Goal: Information Seeking & Learning: Learn about a topic

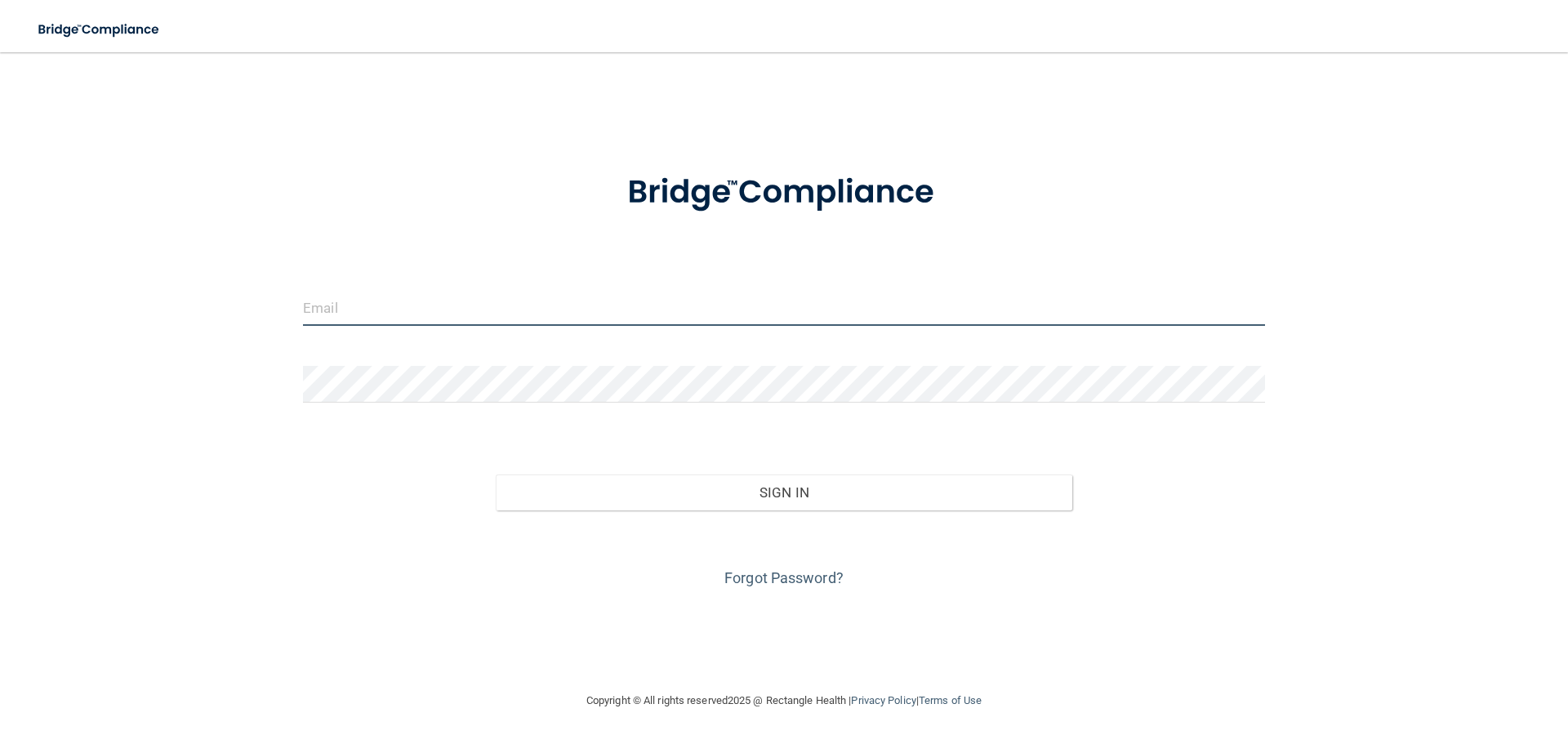
click at [417, 305] on input "email" at bounding box center [784, 306] width 962 height 36
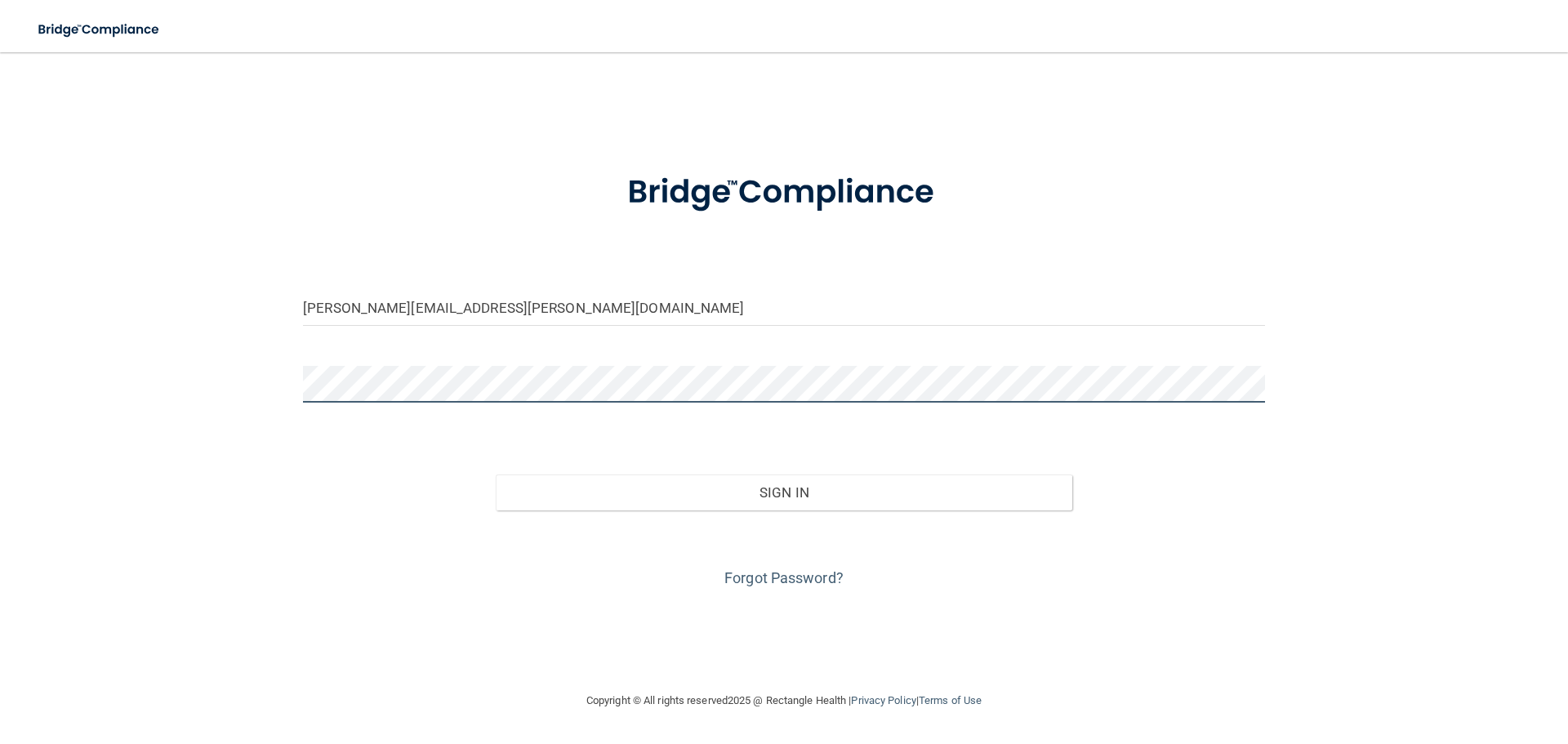
click at [496, 474] on button "Sign In" at bounding box center [784, 492] width 577 height 36
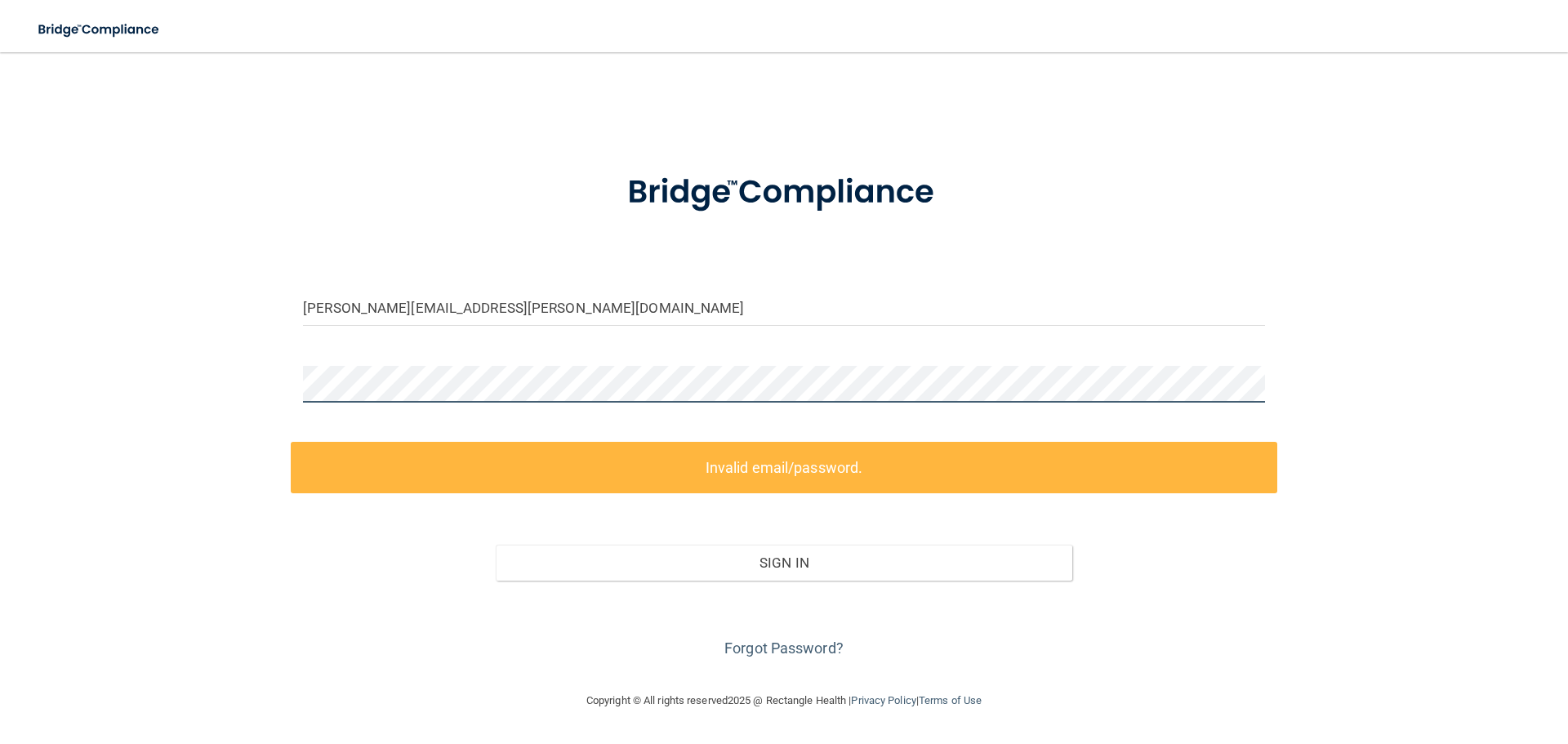
click at [225, 377] on div "cydney.ladouce@campsmile.com Invalid email/password. You don't have permission …" at bounding box center [784, 371] width 1503 height 605
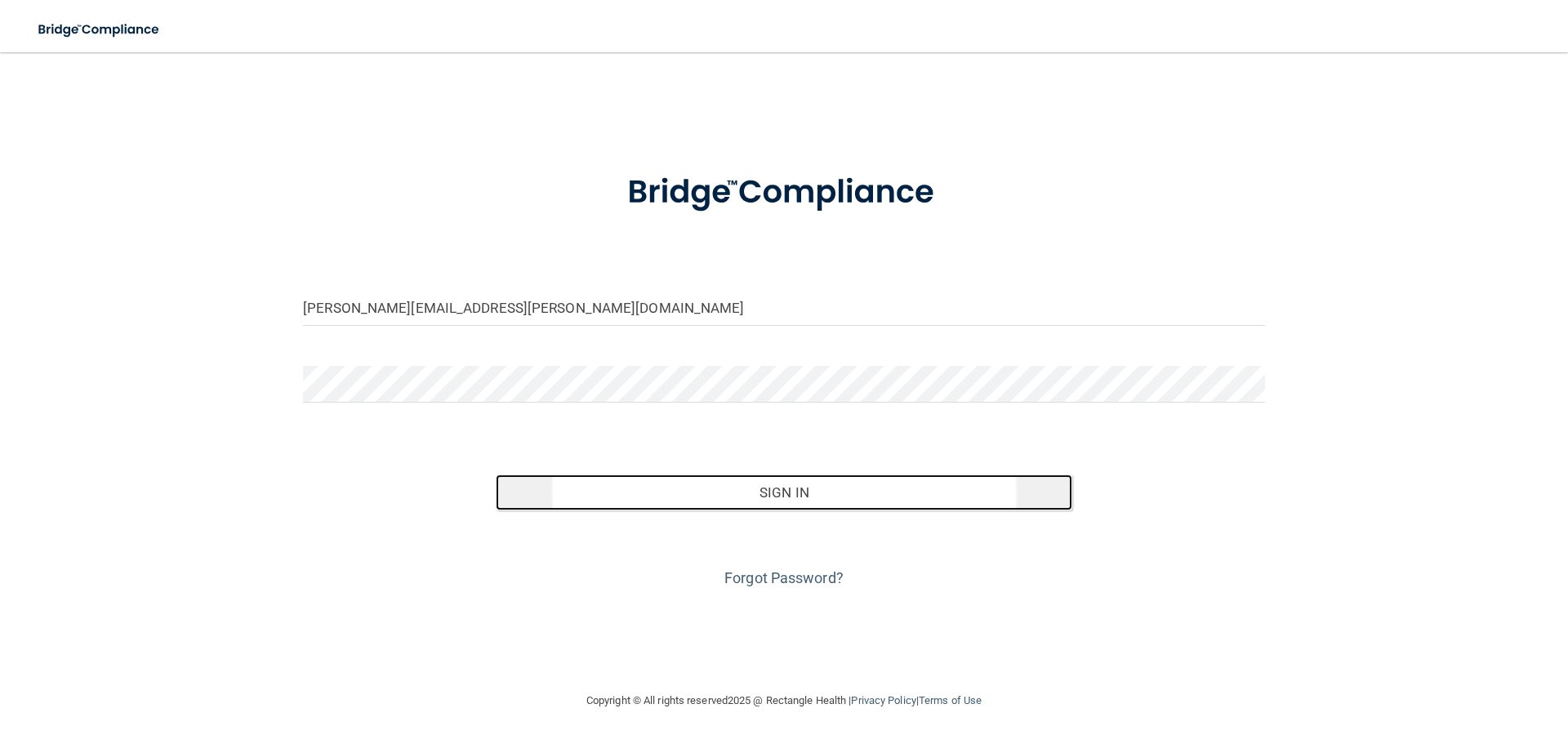
click at [759, 498] on button "Sign In" at bounding box center [784, 492] width 577 height 36
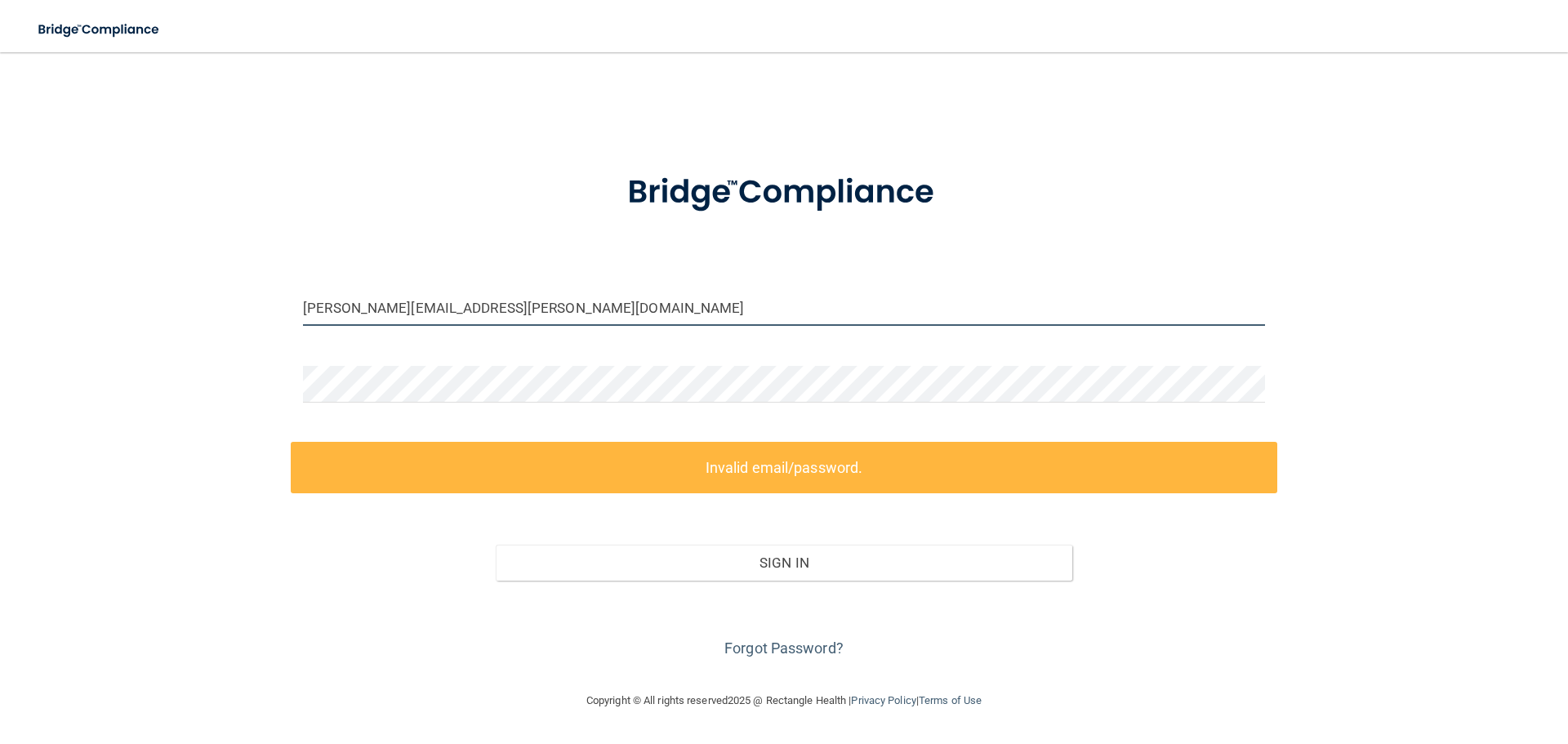
drag, startPoint x: 398, startPoint y: 308, endPoint x: 350, endPoint y: 303, distance: 48.3
click at [350, 303] on input "cydney.ladouce@campsmile.com" at bounding box center [784, 306] width 962 height 36
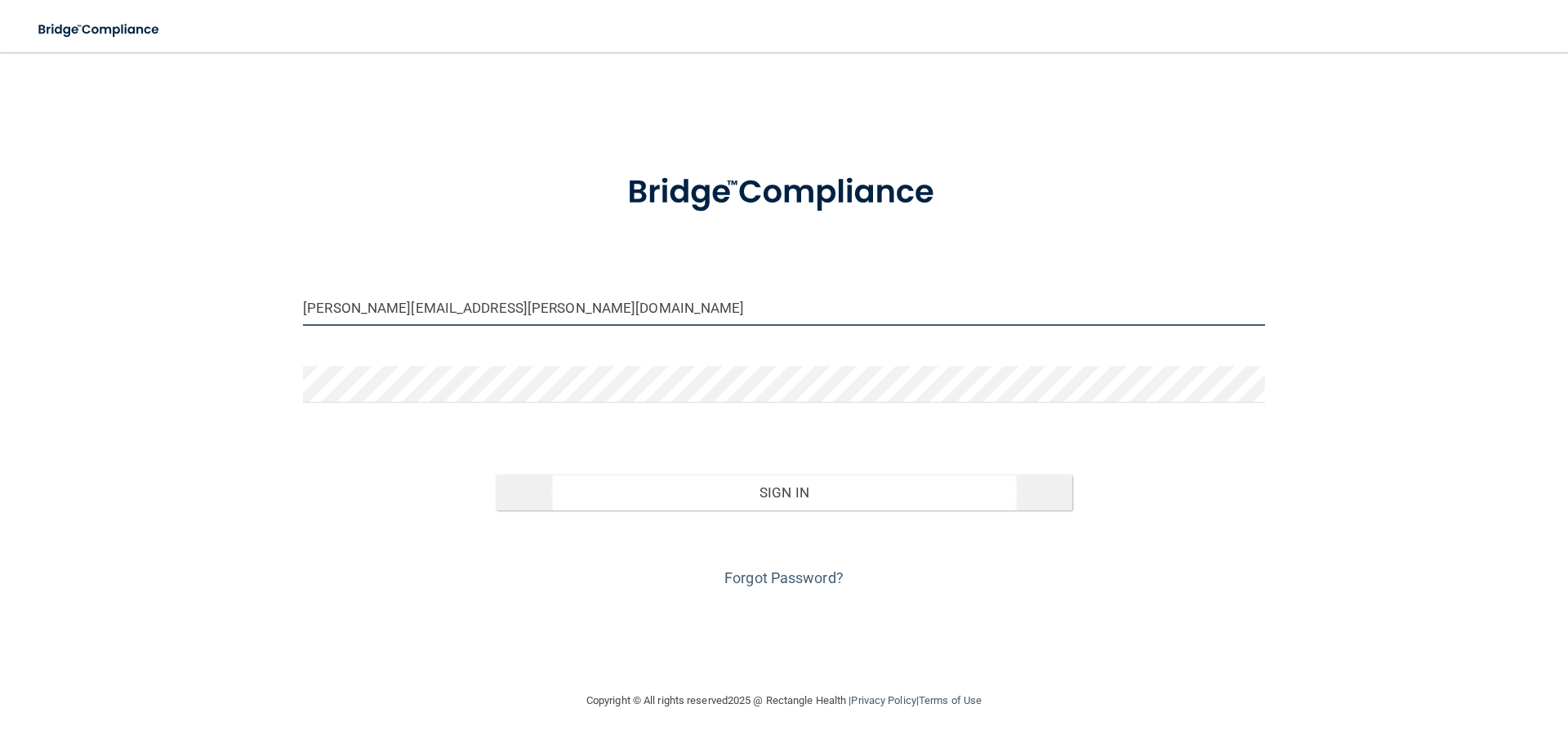
type input "[PERSON_NAME][EMAIL_ADDRESS][PERSON_NAME][DOMAIN_NAME]"
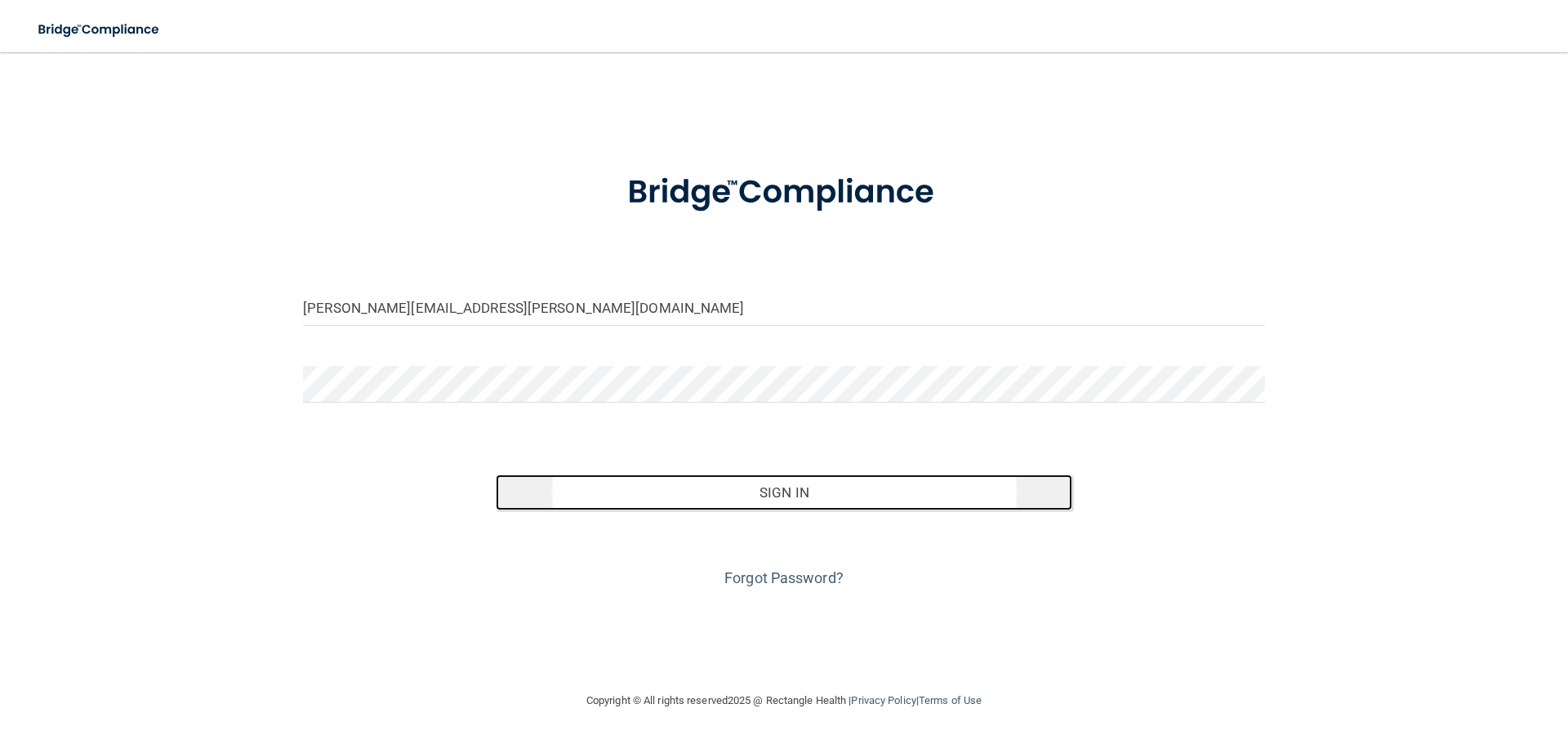
click at [824, 498] on button "Sign In" at bounding box center [784, 492] width 577 height 36
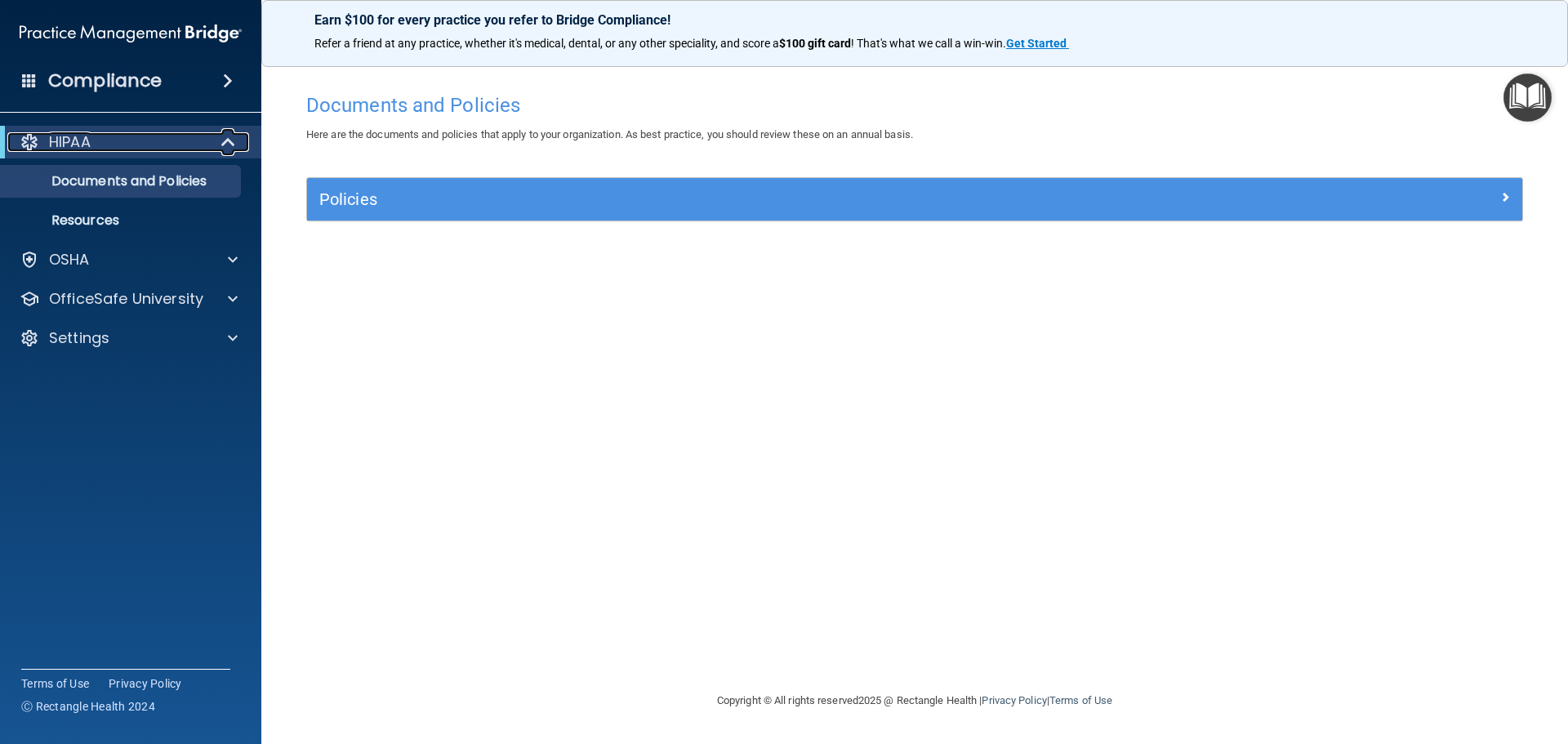
click at [223, 146] on span at bounding box center [230, 142] width 14 height 20
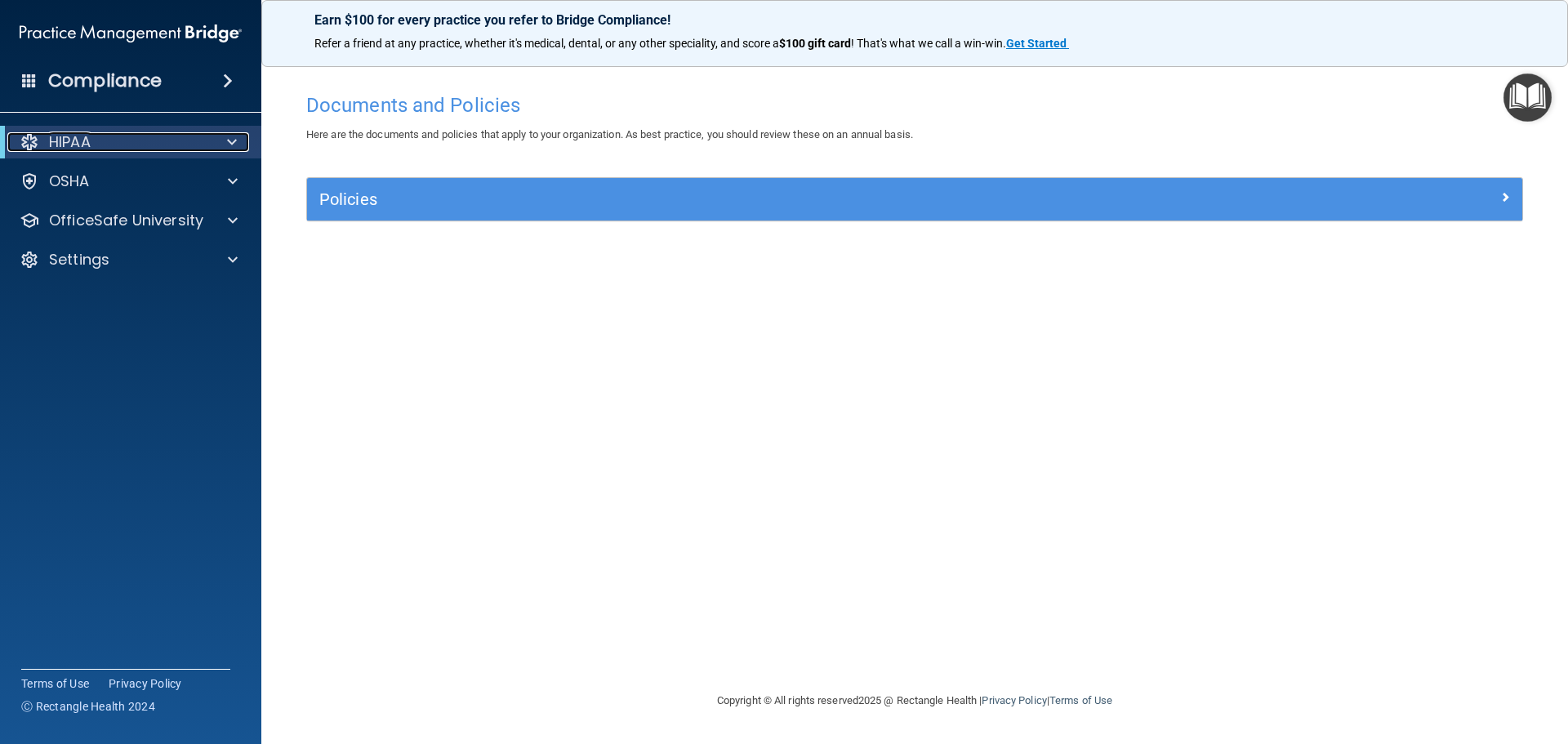
click at [221, 146] on div at bounding box center [228, 142] width 40 height 20
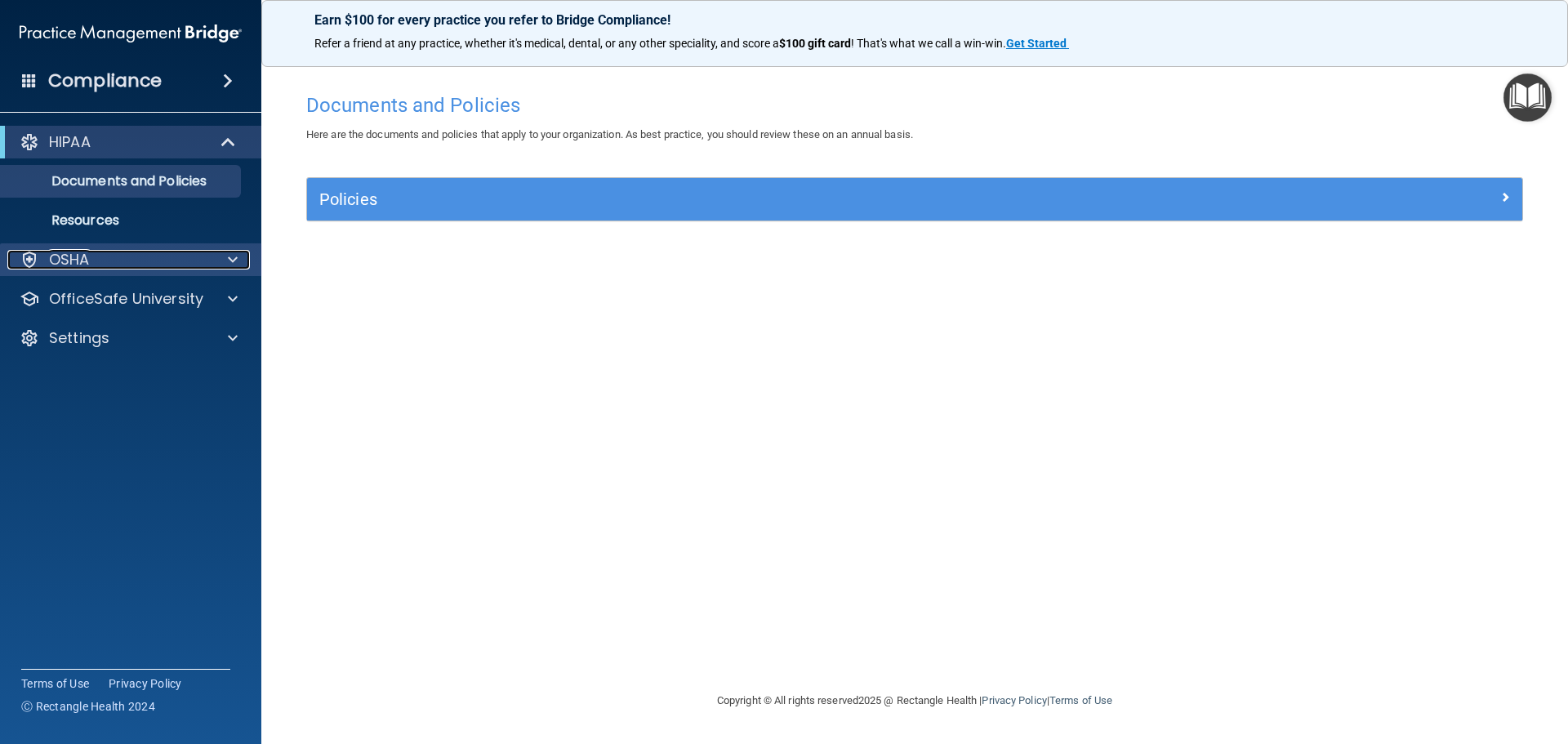
click at [68, 260] on p "OSHA" at bounding box center [69, 259] width 41 height 20
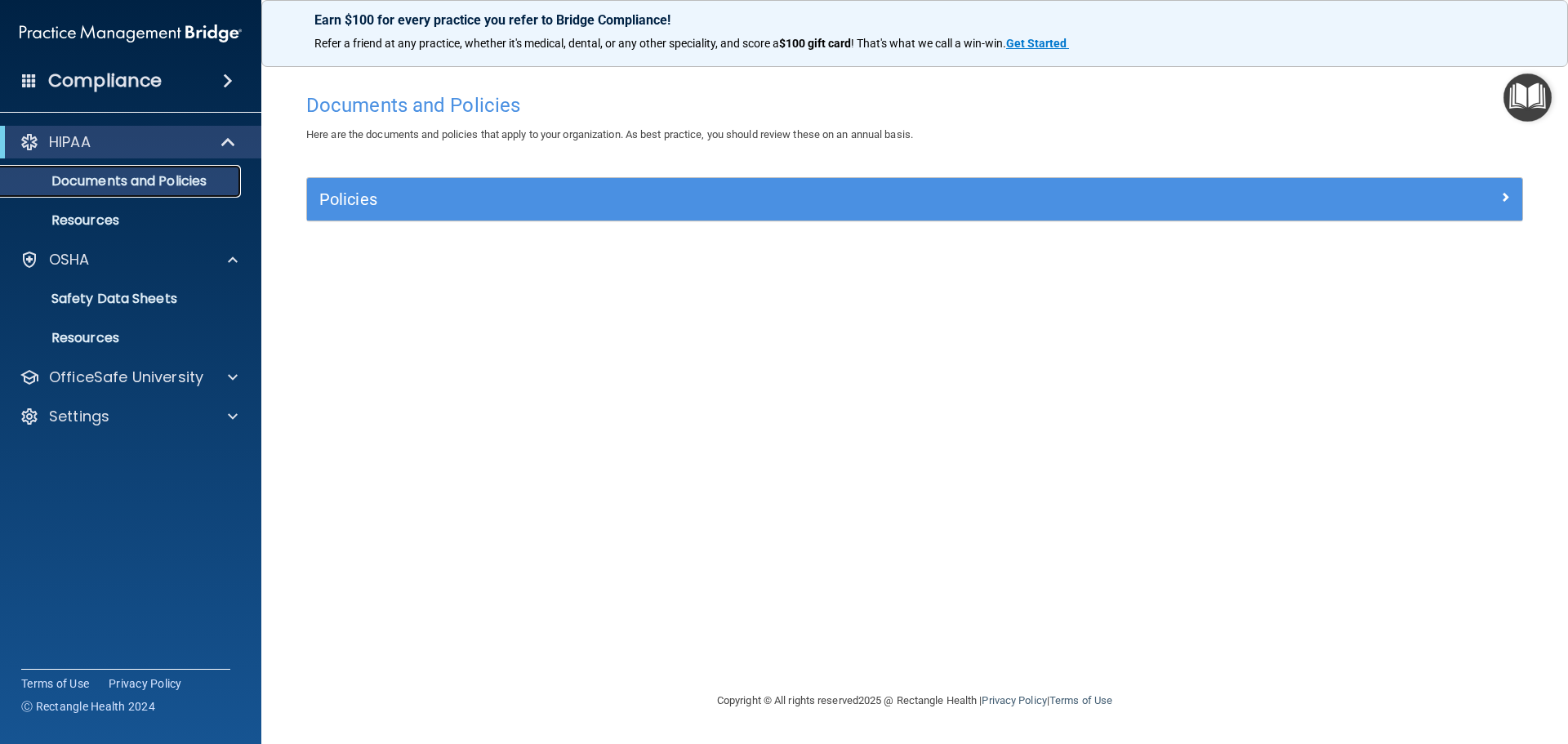
click at [95, 178] on p "Documents and Policies" at bounding box center [122, 181] width 223 height 16
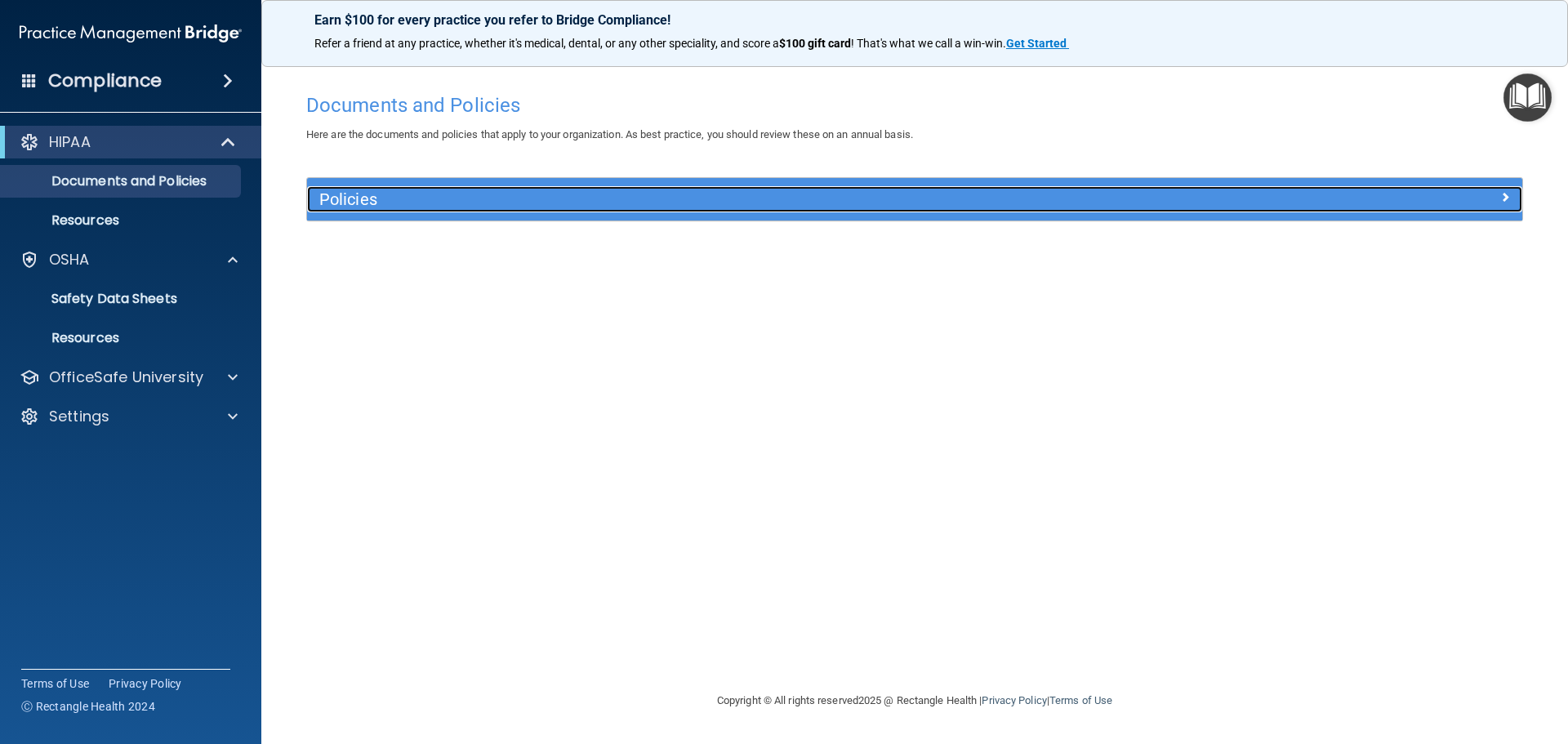
click at [439, 198] on h5 "Policies" at bounding box center [762, 199] width 887 height 18
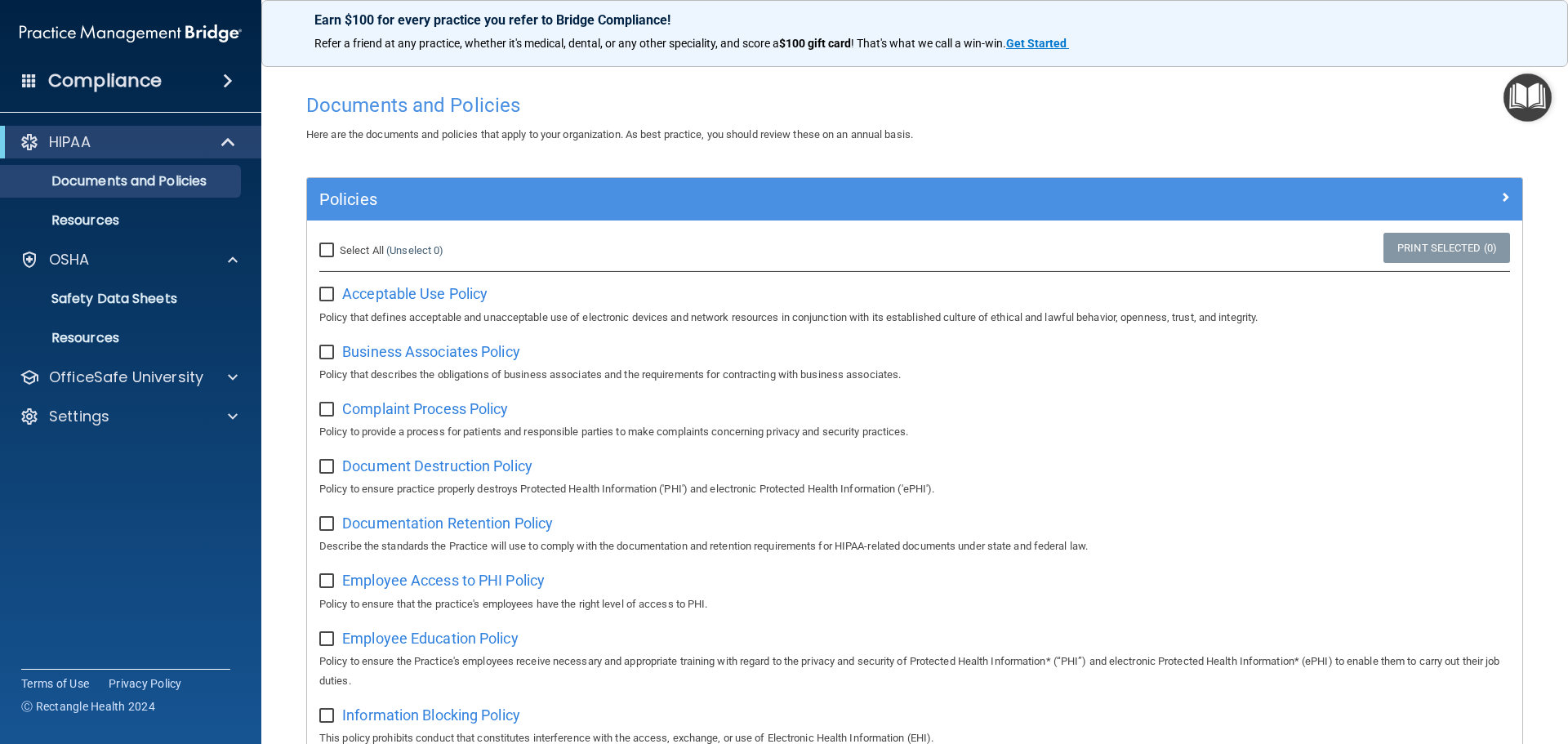
click at [330, 249] on input "Select All (Unselect 0) Unselect All" at bounding box center [328, 250] width 19 height 13
checkbox input "true"
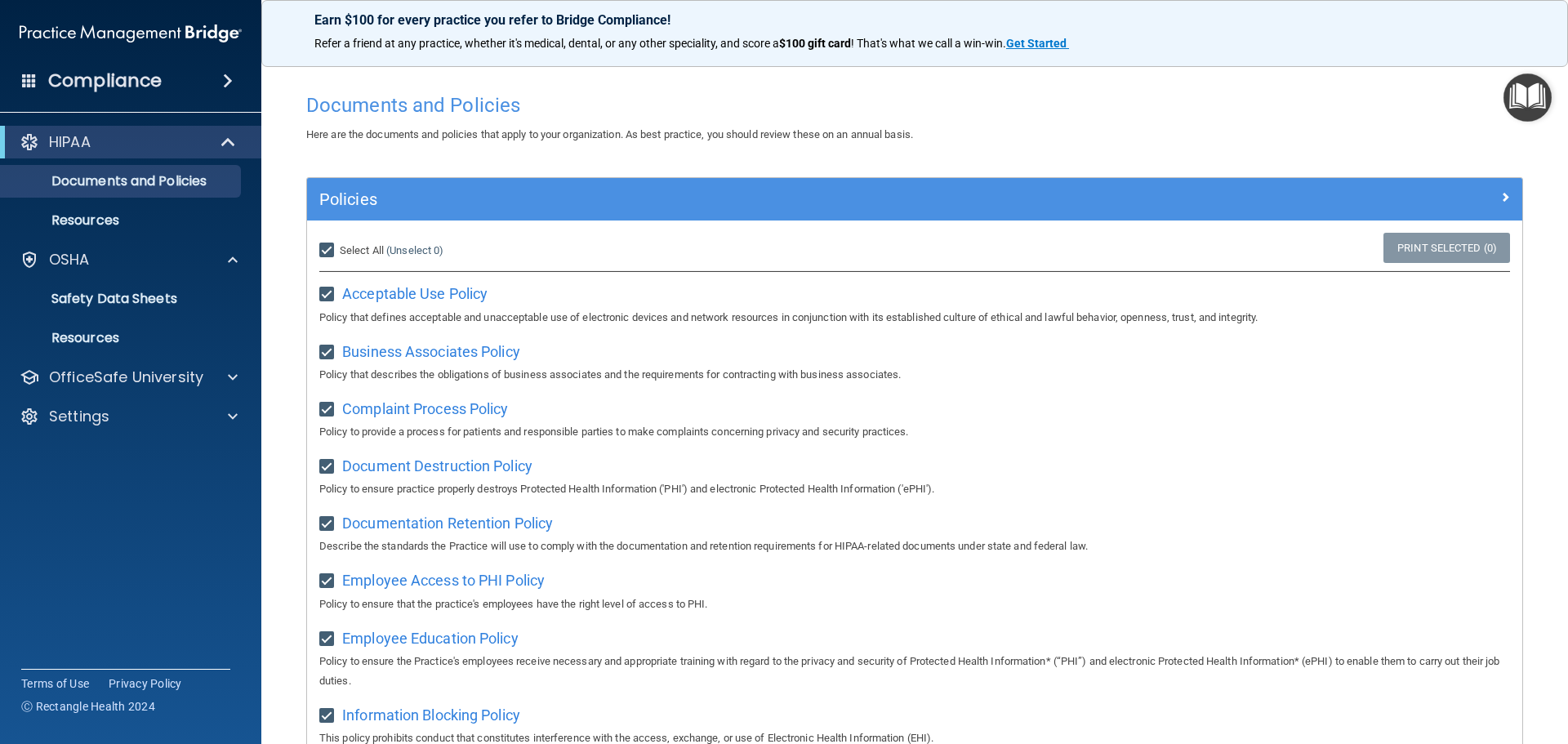
checkbox input "true"
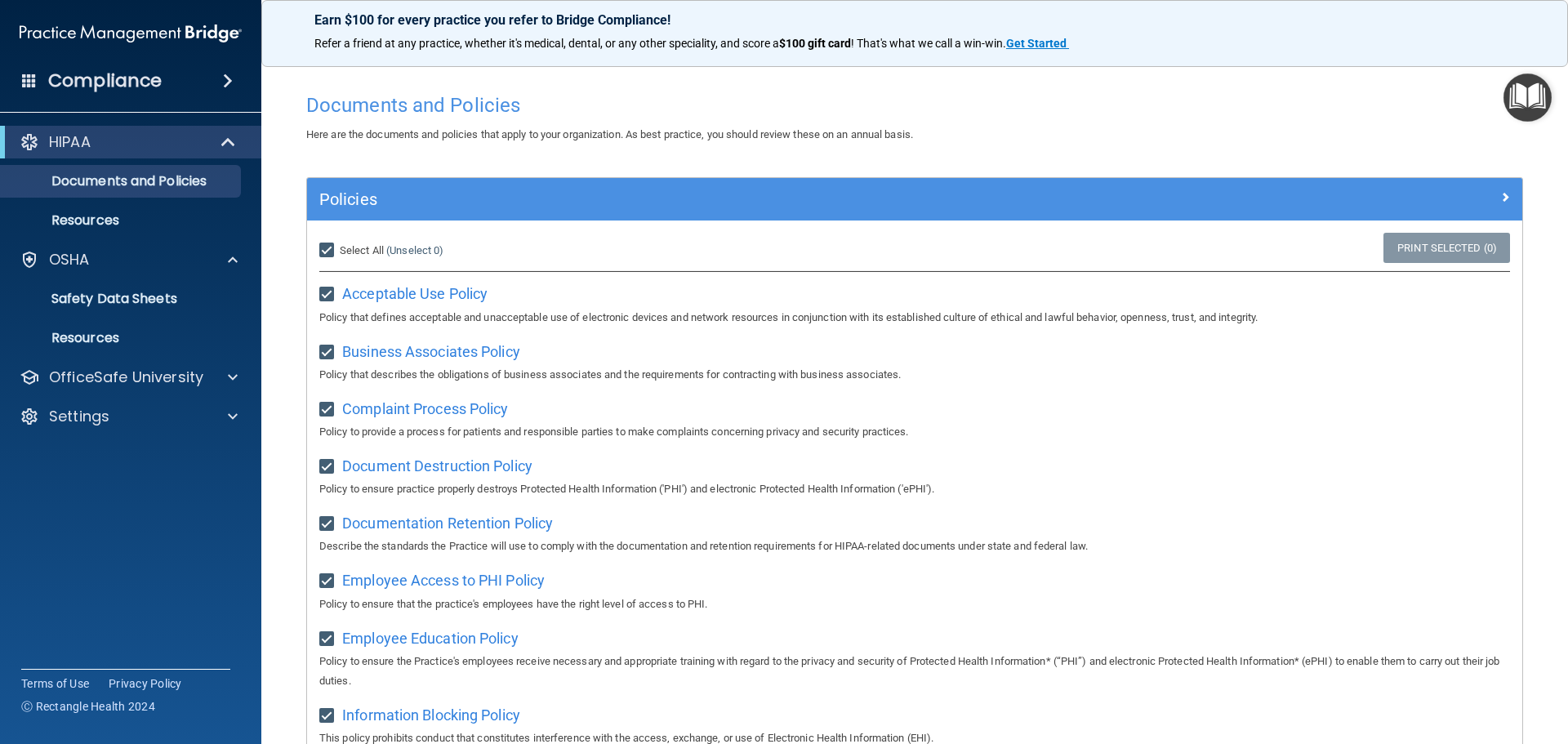
checkbox input "true"
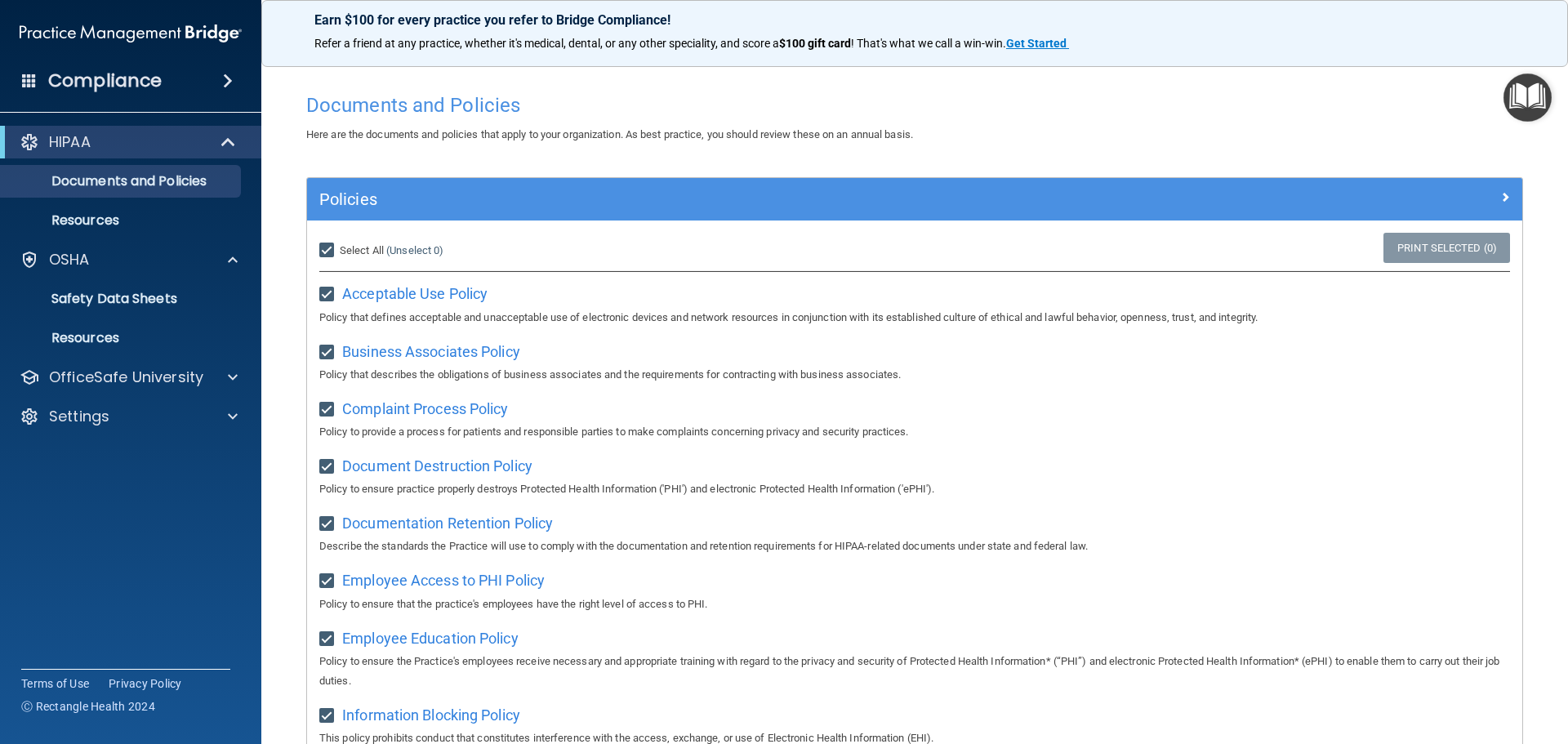
checkbox input "true"
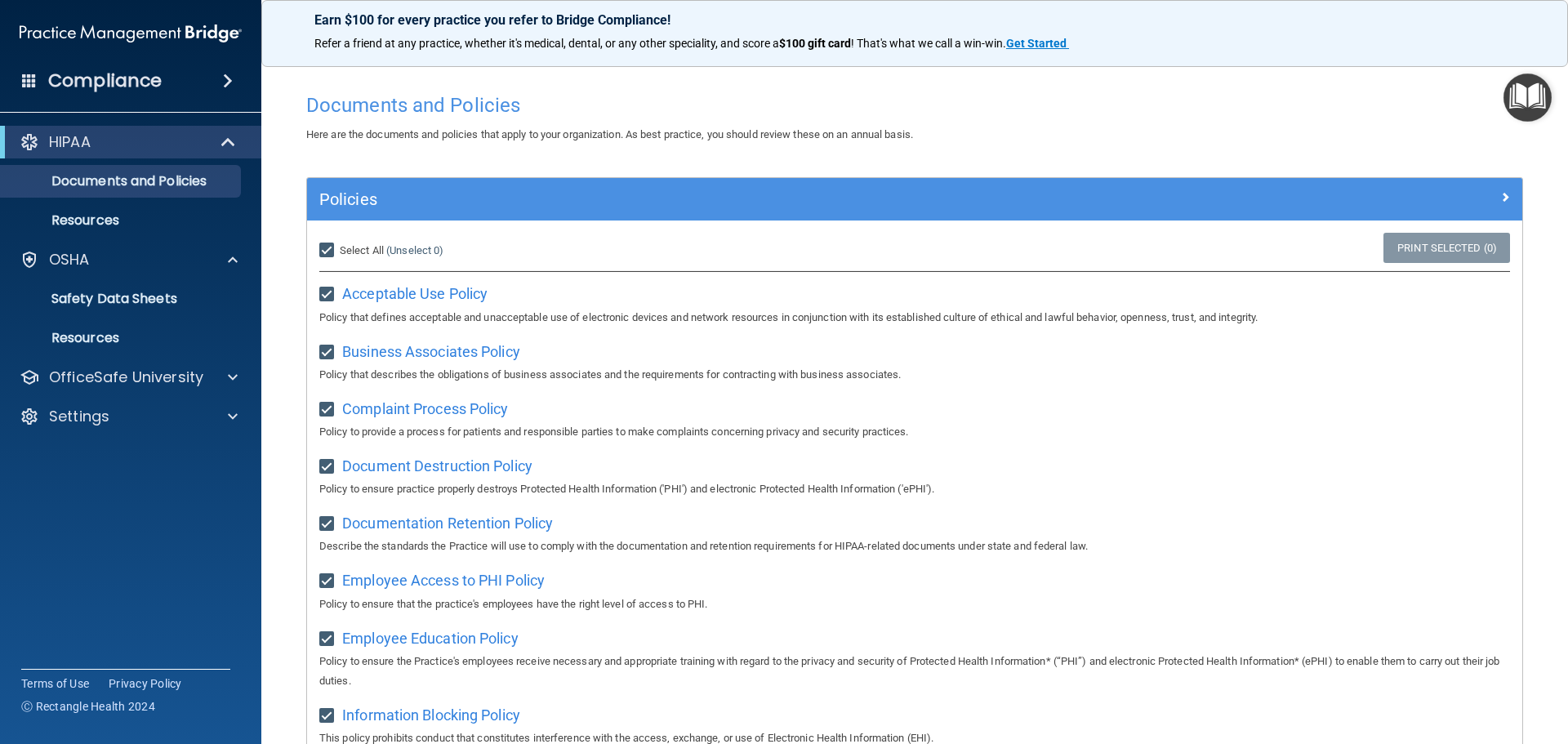
checkbox input "true"
click at [1378, 249] on link "Print Selected (21)" at bounding box center [1444, 248] width 132 height 30
click at [151, 214] on p "Resources" at bounding box center [122, 220] width 223 height 16
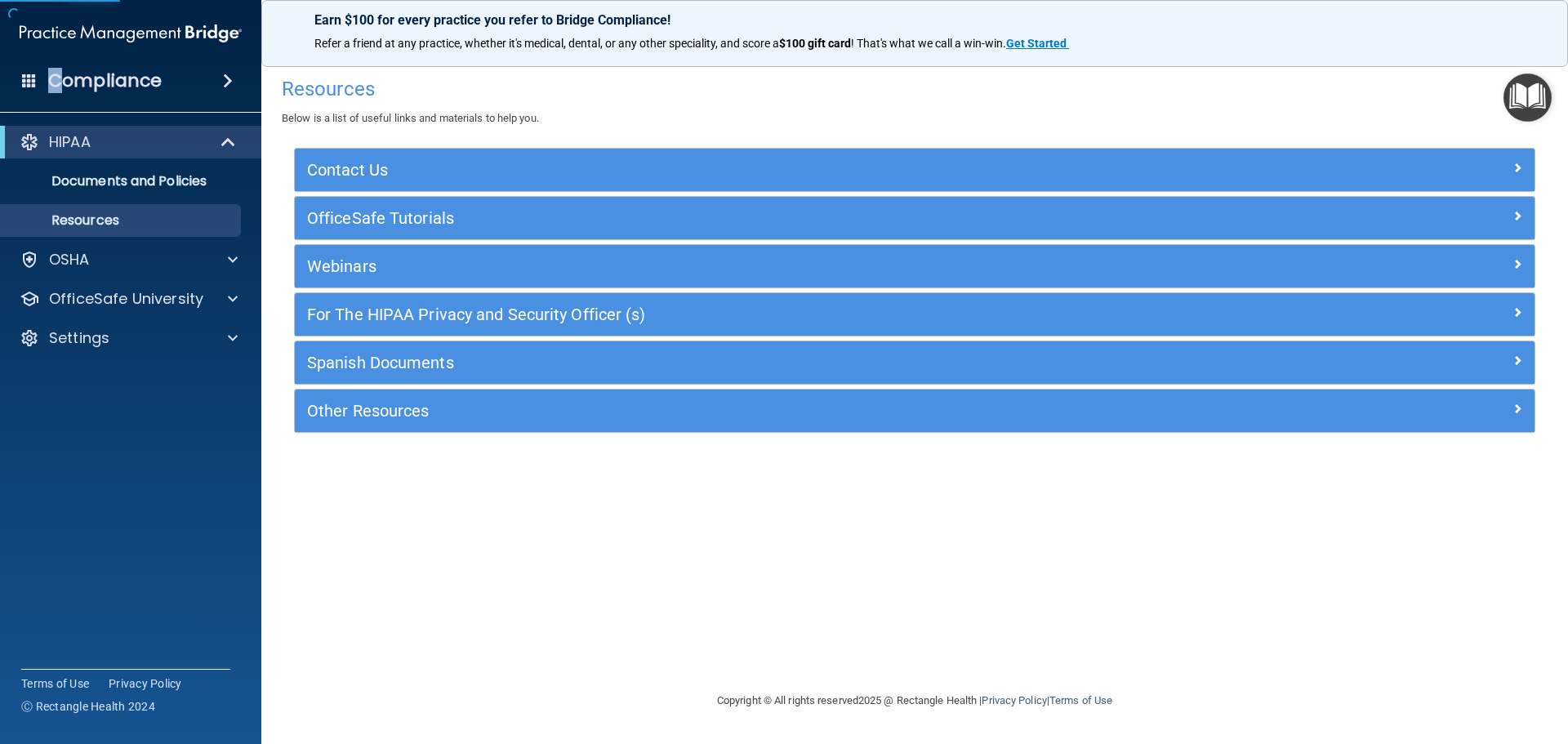
click at [59, 79] on h4 "Compliance" at bounding box center [105, 81] width 114 height 23
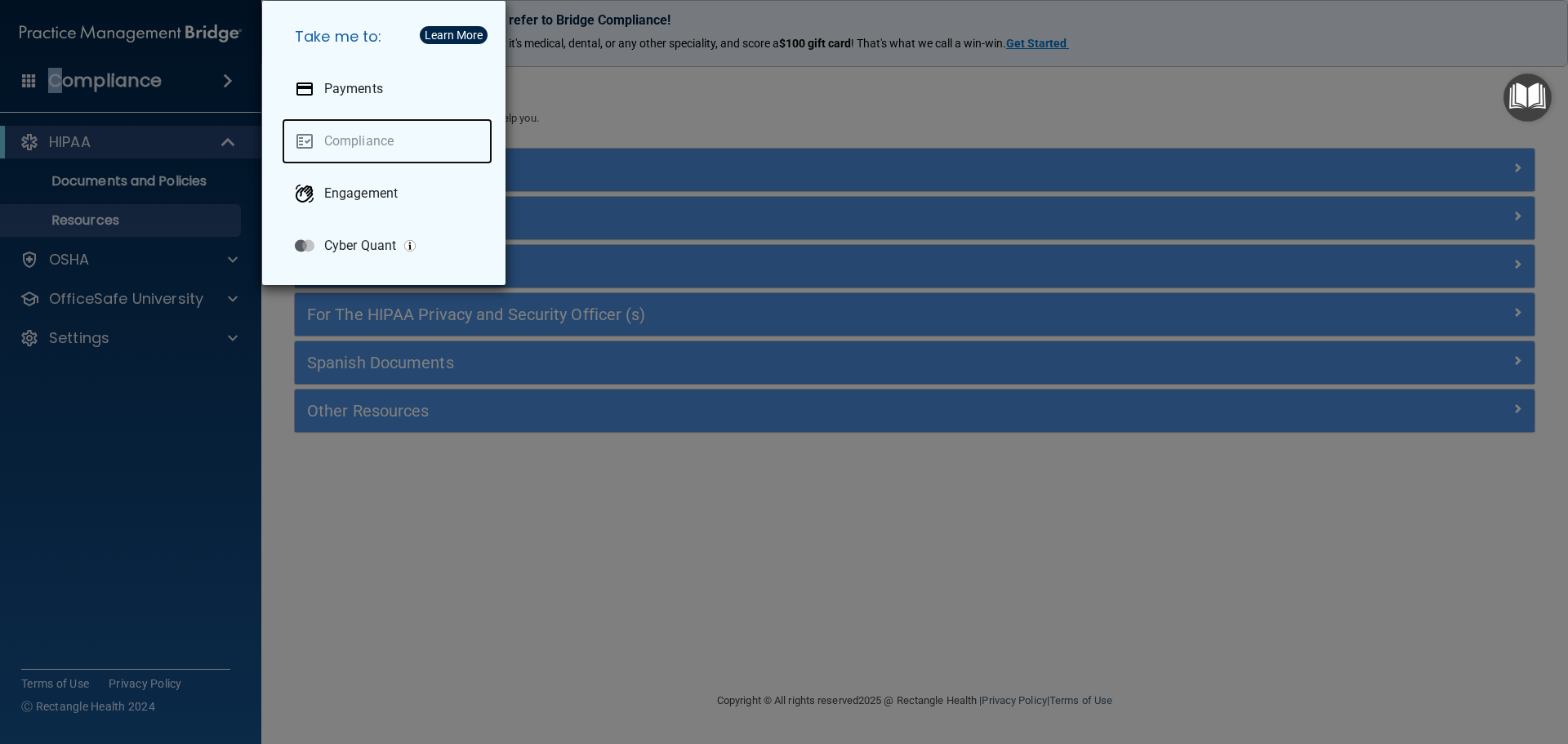
click at [305, 142] on link "Compliance" at bounding box center [386, 140] width 211 height 45
click at [166, 82] on div "Take me to: Payments Compliance Engagement Cyber Quant" at bounding box center [784, 372] width 1568 height 744
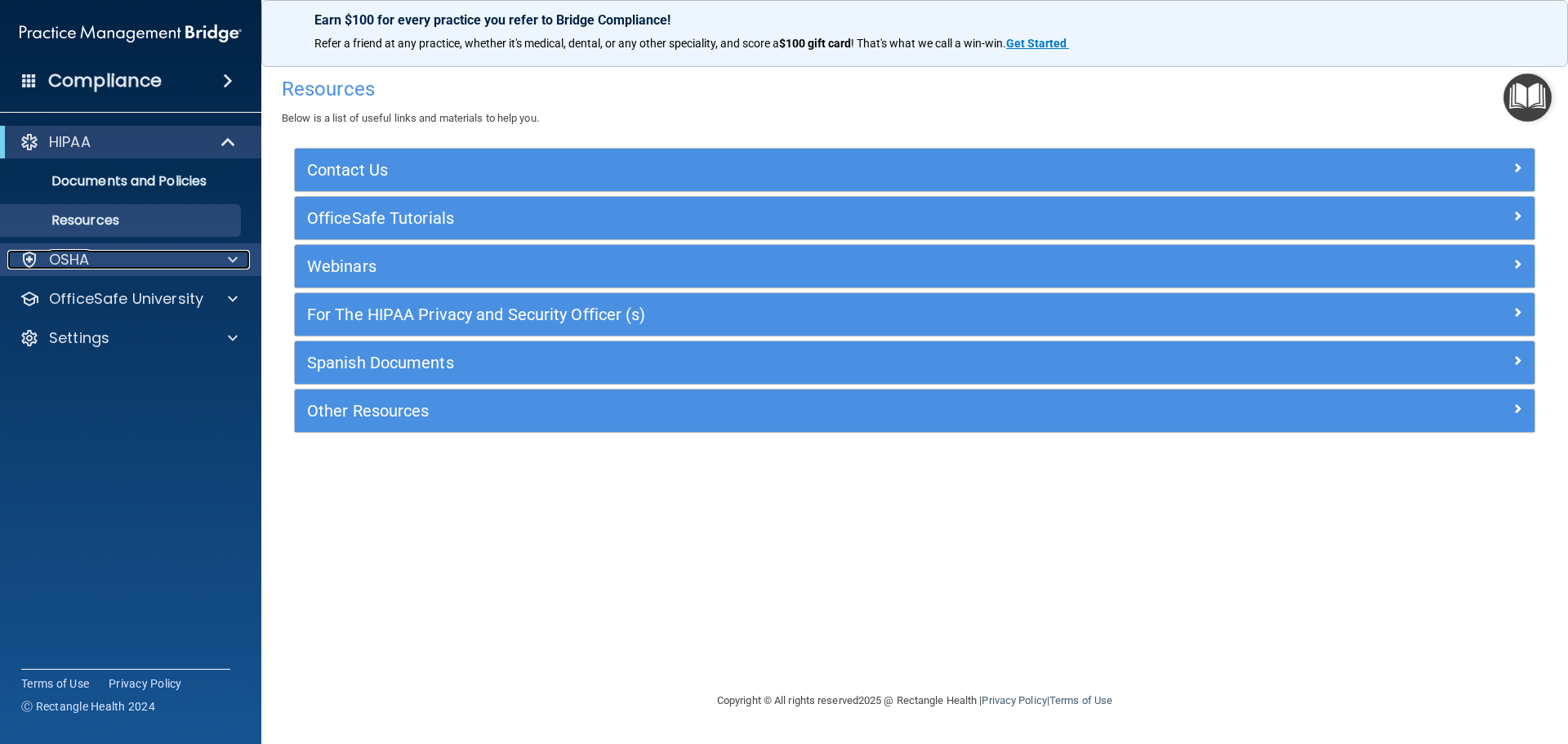
click at [107, 266] on div "OSHA" at bounding box center [108, 259] width 203 height 20
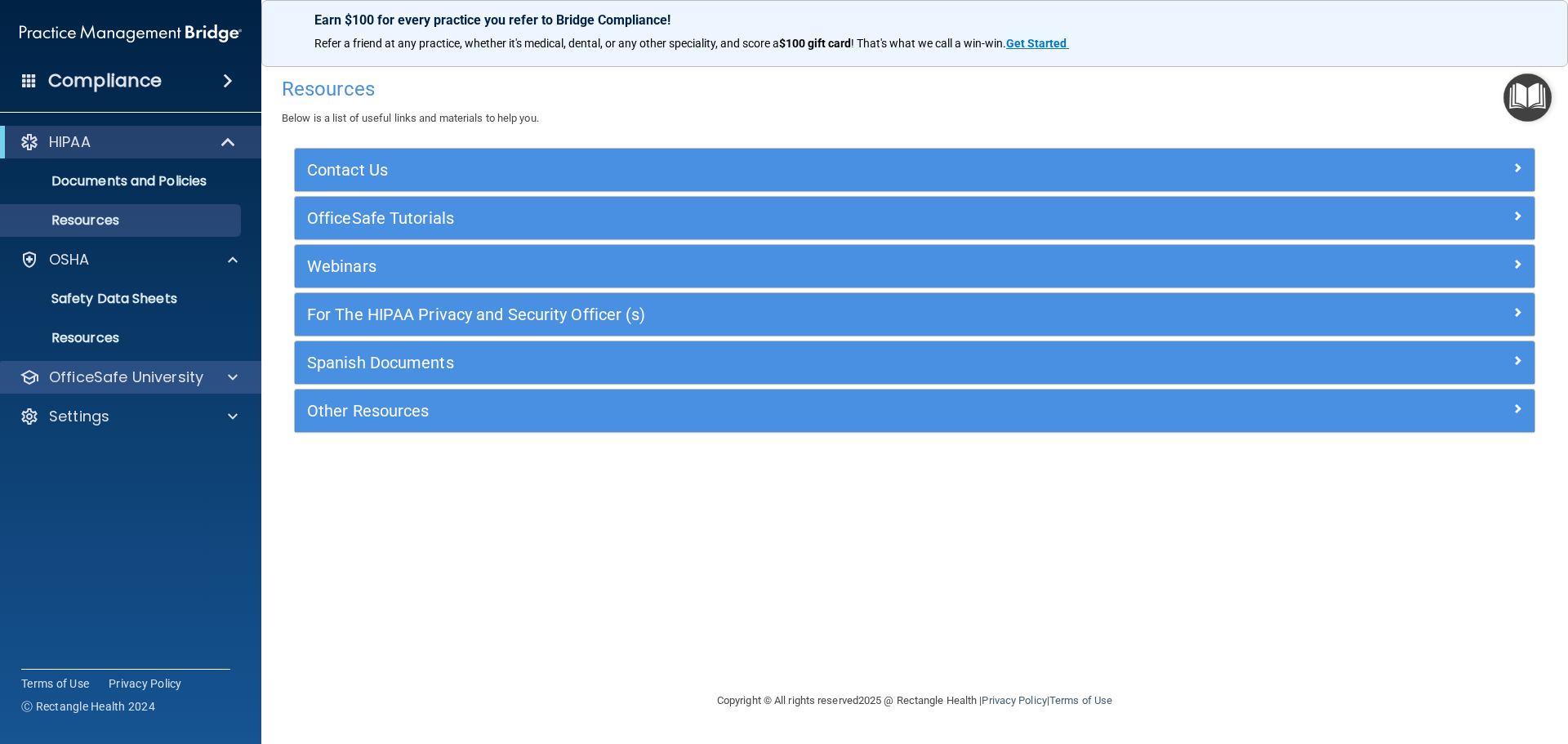
click at [107, 388] on div "OfficeSafe University" at bounding box center [131, 376] width 262 height 33
click at [173, 382] on p "OfficeSafe University" at bounding box center [126, 377] width 155 height 20
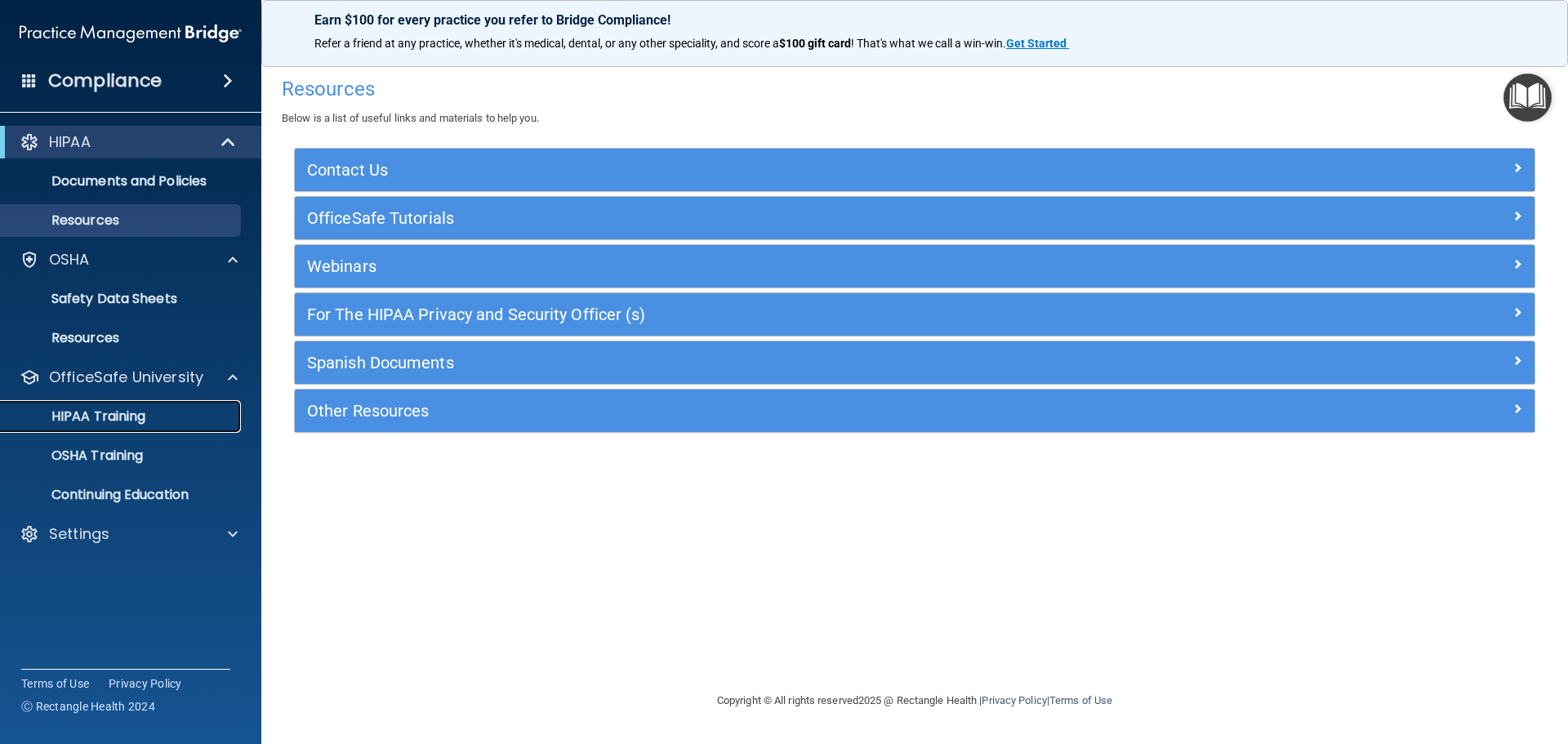
click at [119, 423] on p "HIPAA Training" at bounding box center [78, 416] width 135 height 16
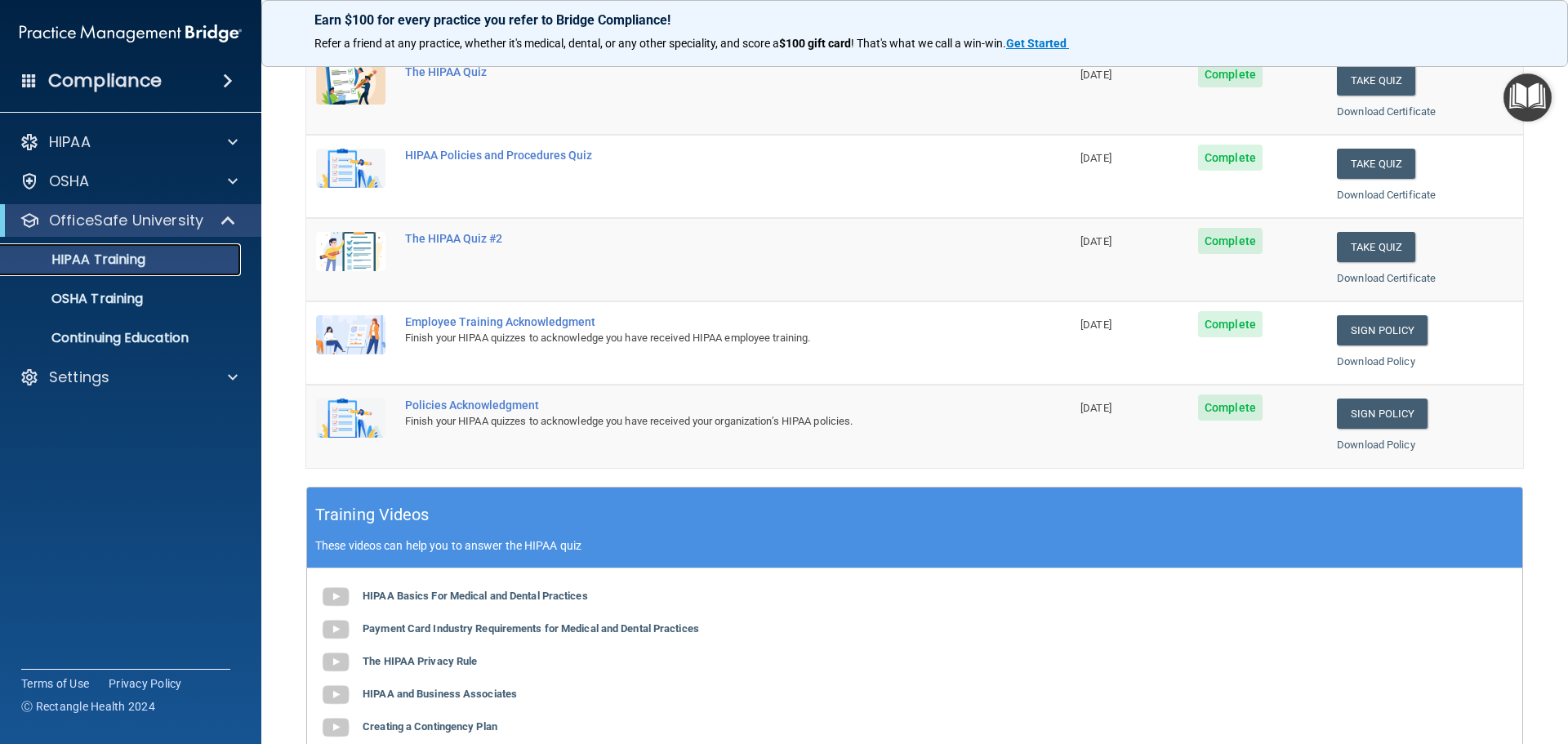
scroll to position [77, 0]
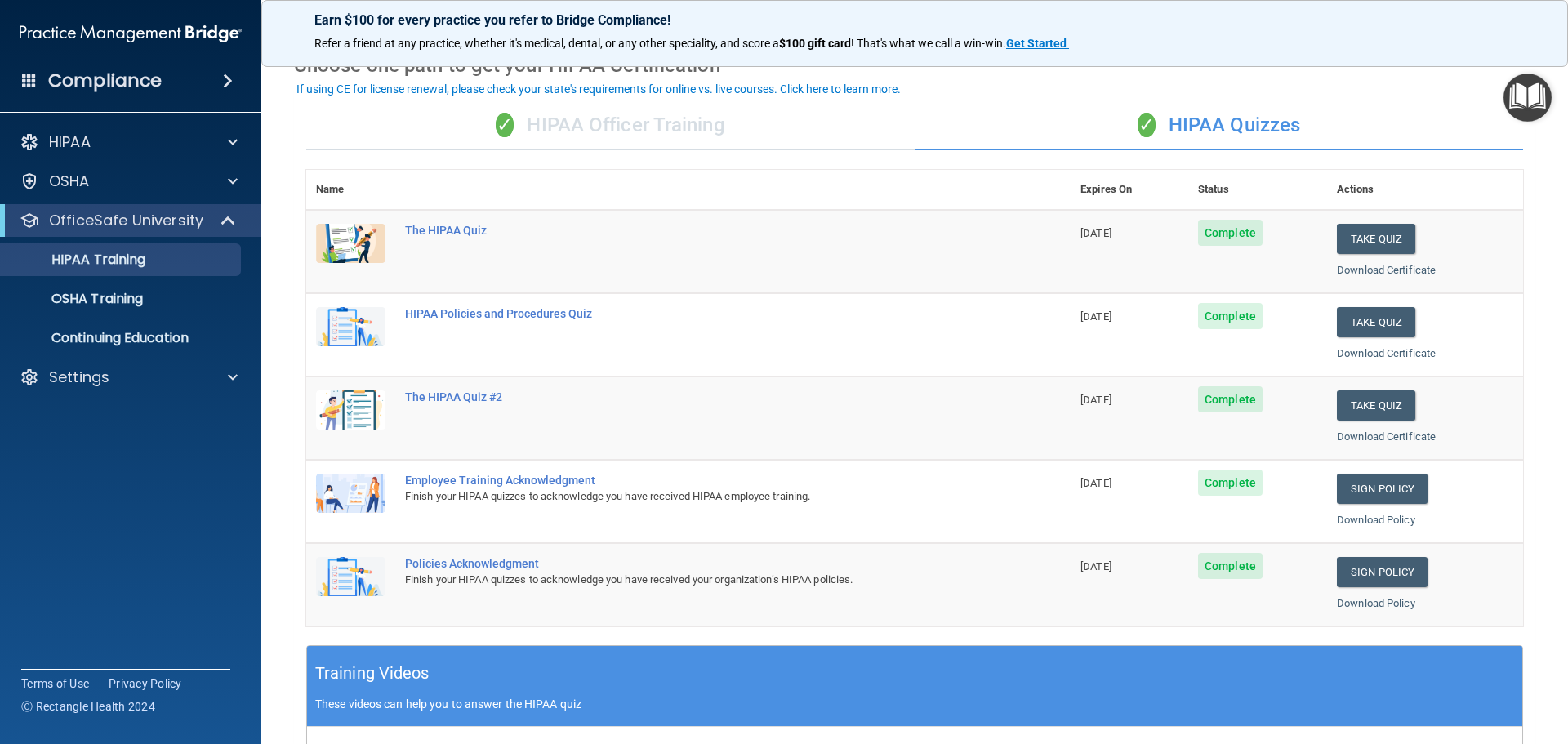
click at [576, 133] on div "✓ HIPAA Officer Training" at bounding box center [610, 125] width 609 height 49
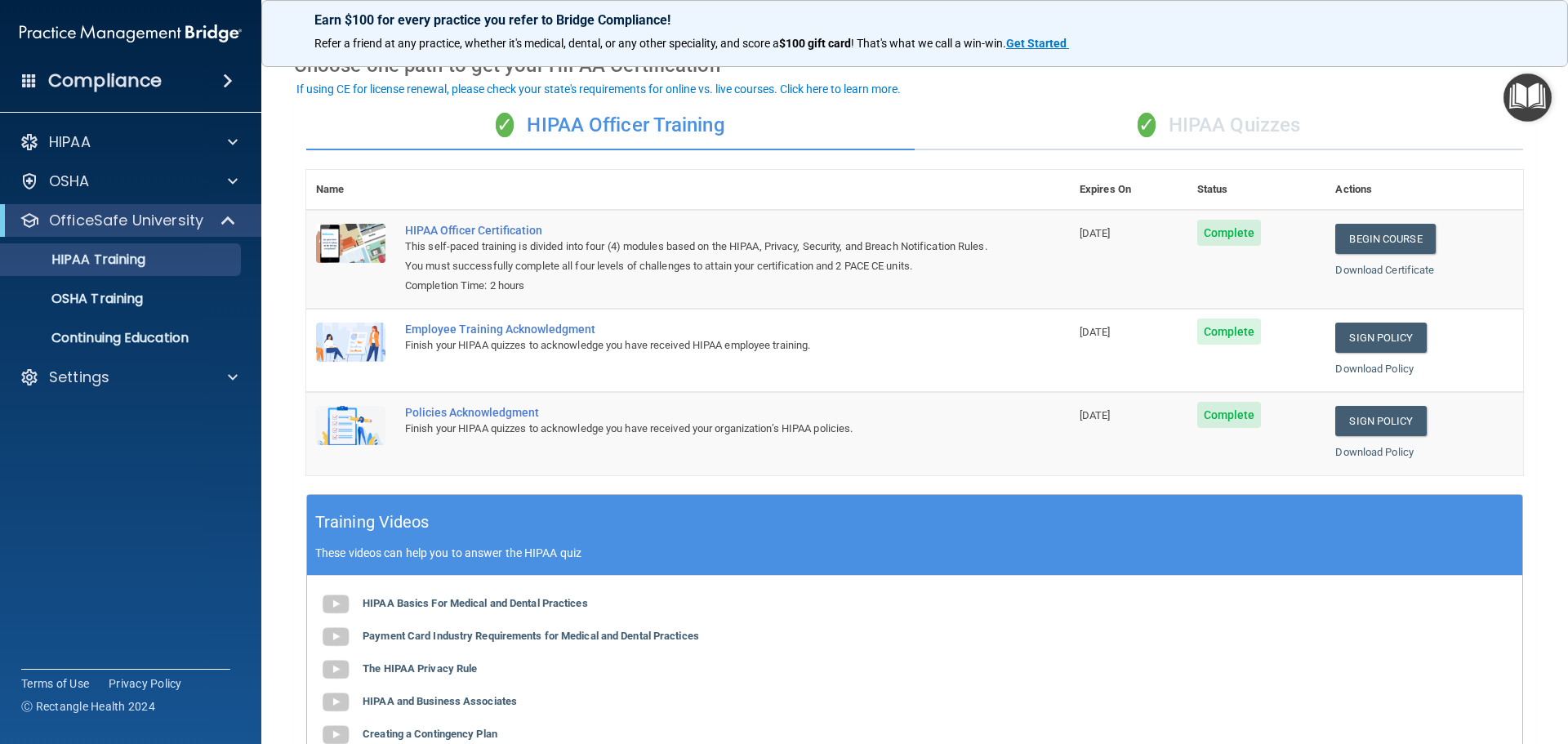
click at [1195, 115] on div "✓ HIPAA Quizzes" at bounding box center [1219, 125] width 609 height 49
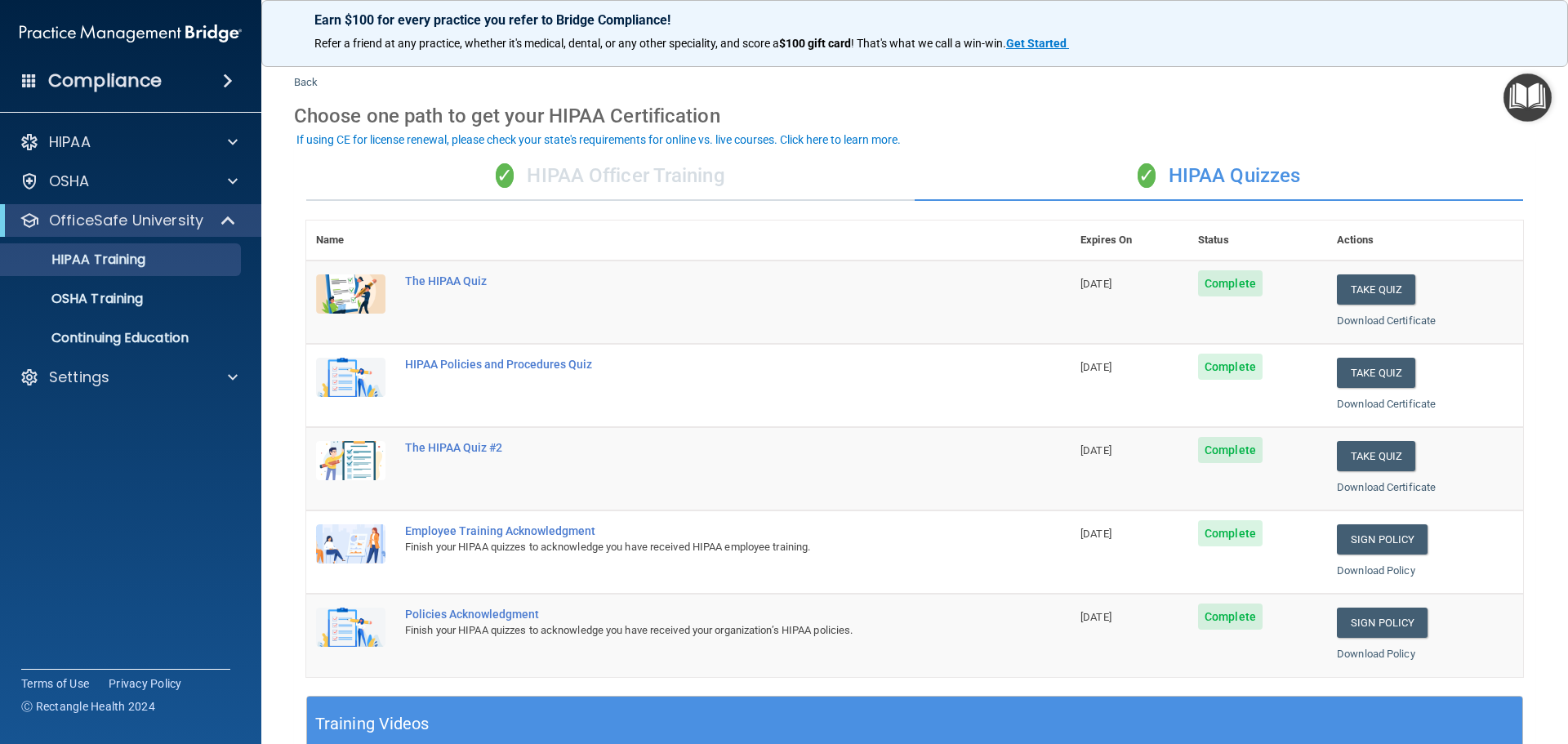
scroll to position [0, 0]
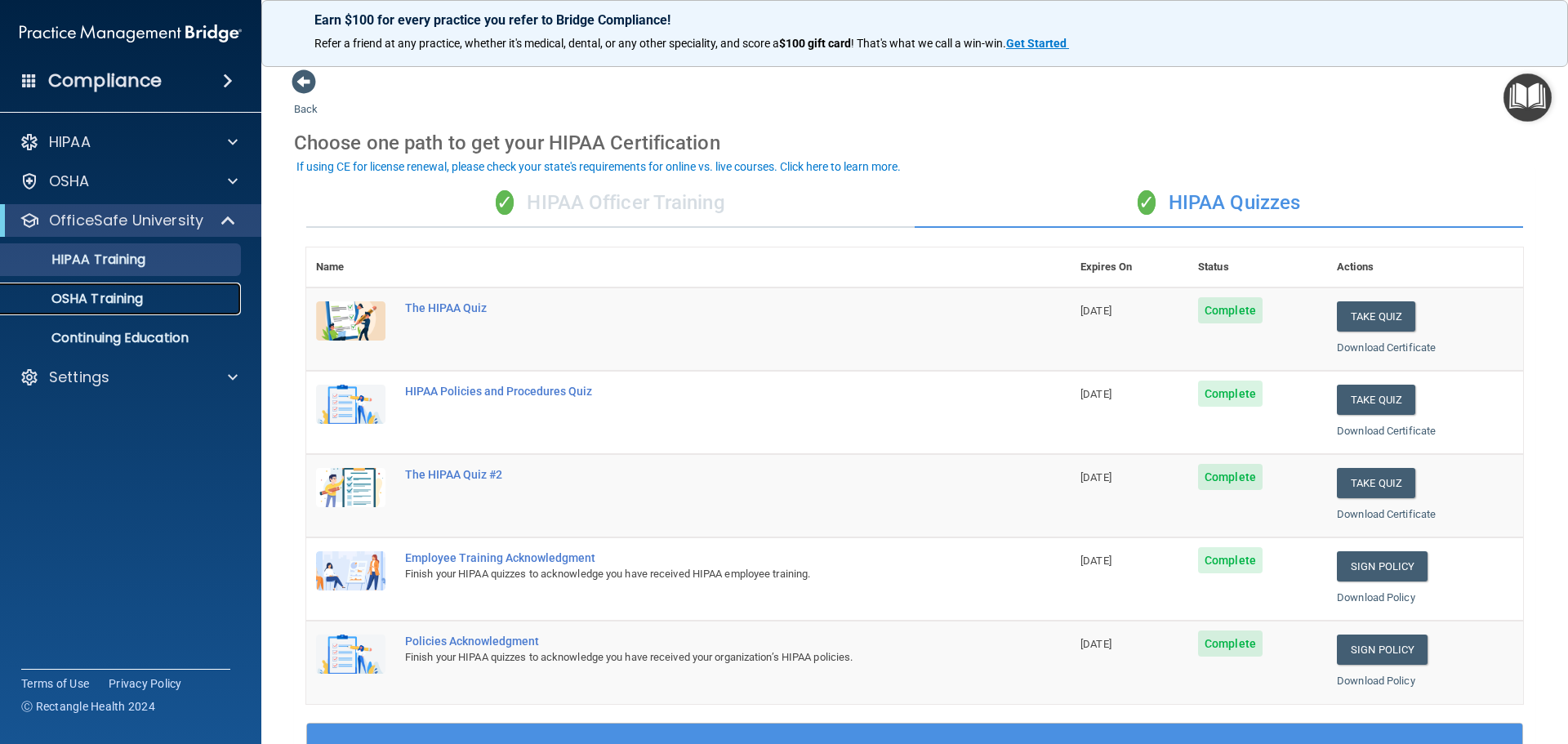
click at [161, 309] on link "OSHA Training" at bounding box center [113, 298] width 258 height 33
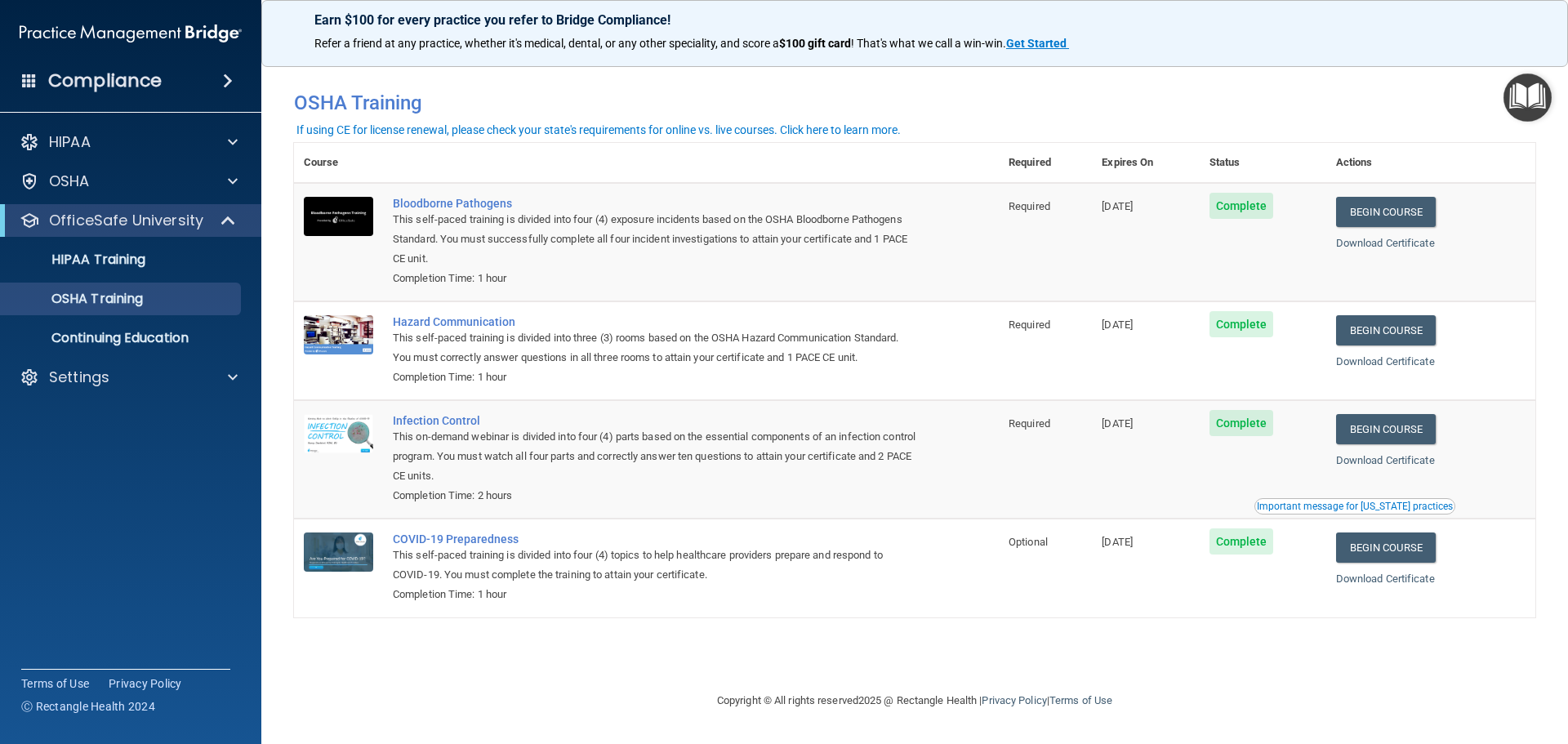
click at [1254, 201] on span "Complete" at bounding box center [1242, 205] width 65 height 26
click at [86, 271] on link "HIPAA Training" at bounding box center [113, 259] width 258 height 33
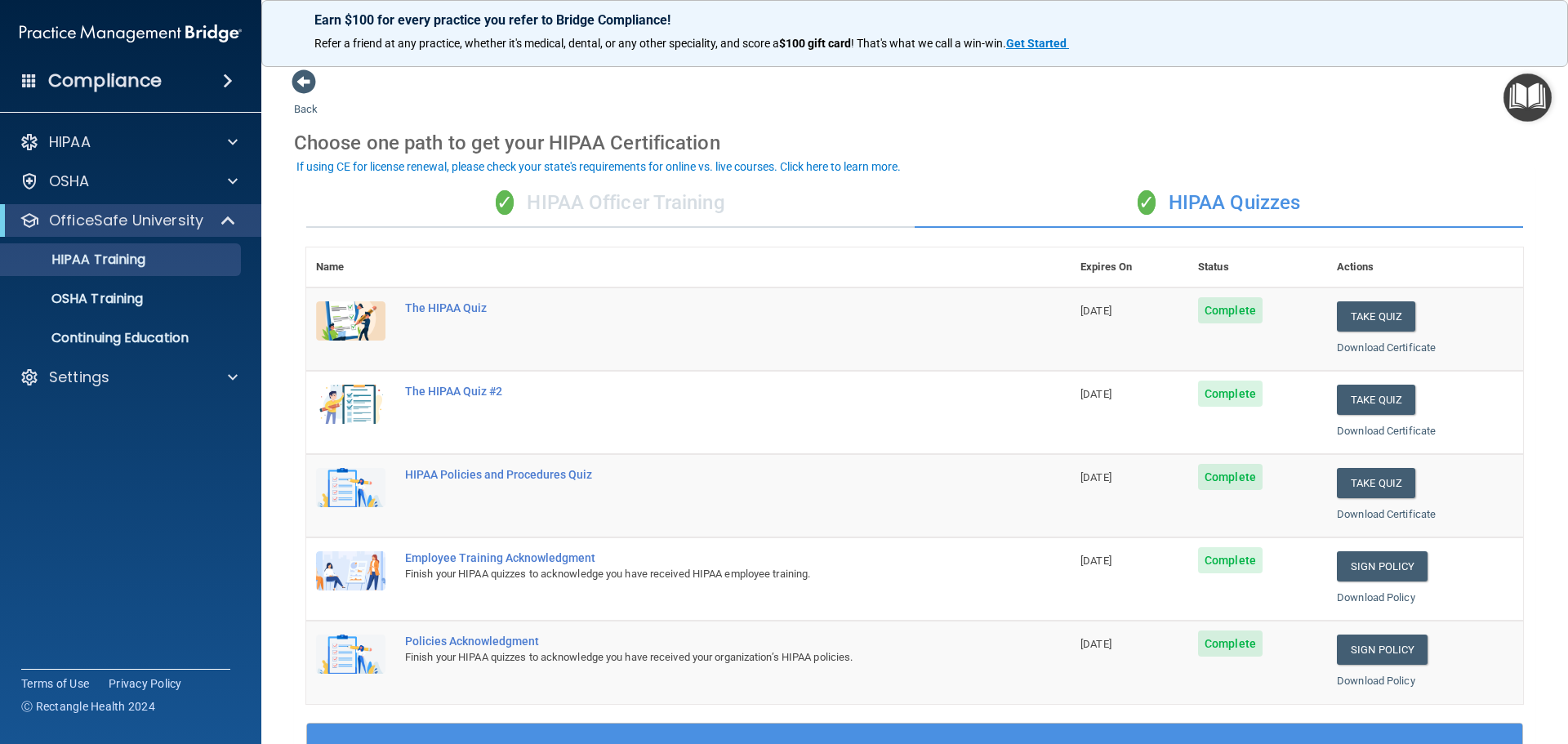
click at [1214, 328] on td "Complete" at bounding box center [1258, 329] width 139 height 83
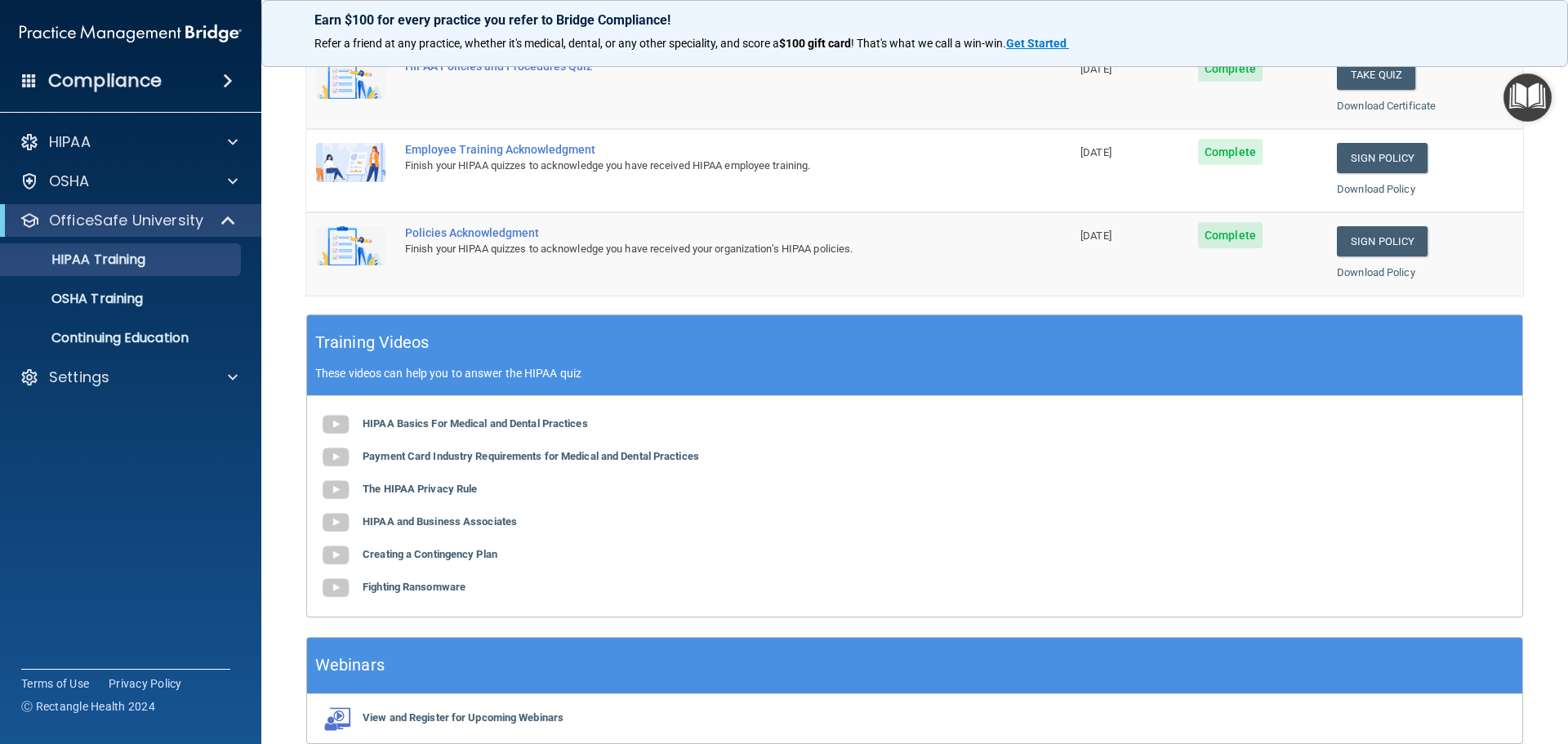
scroll to position [486, 0]
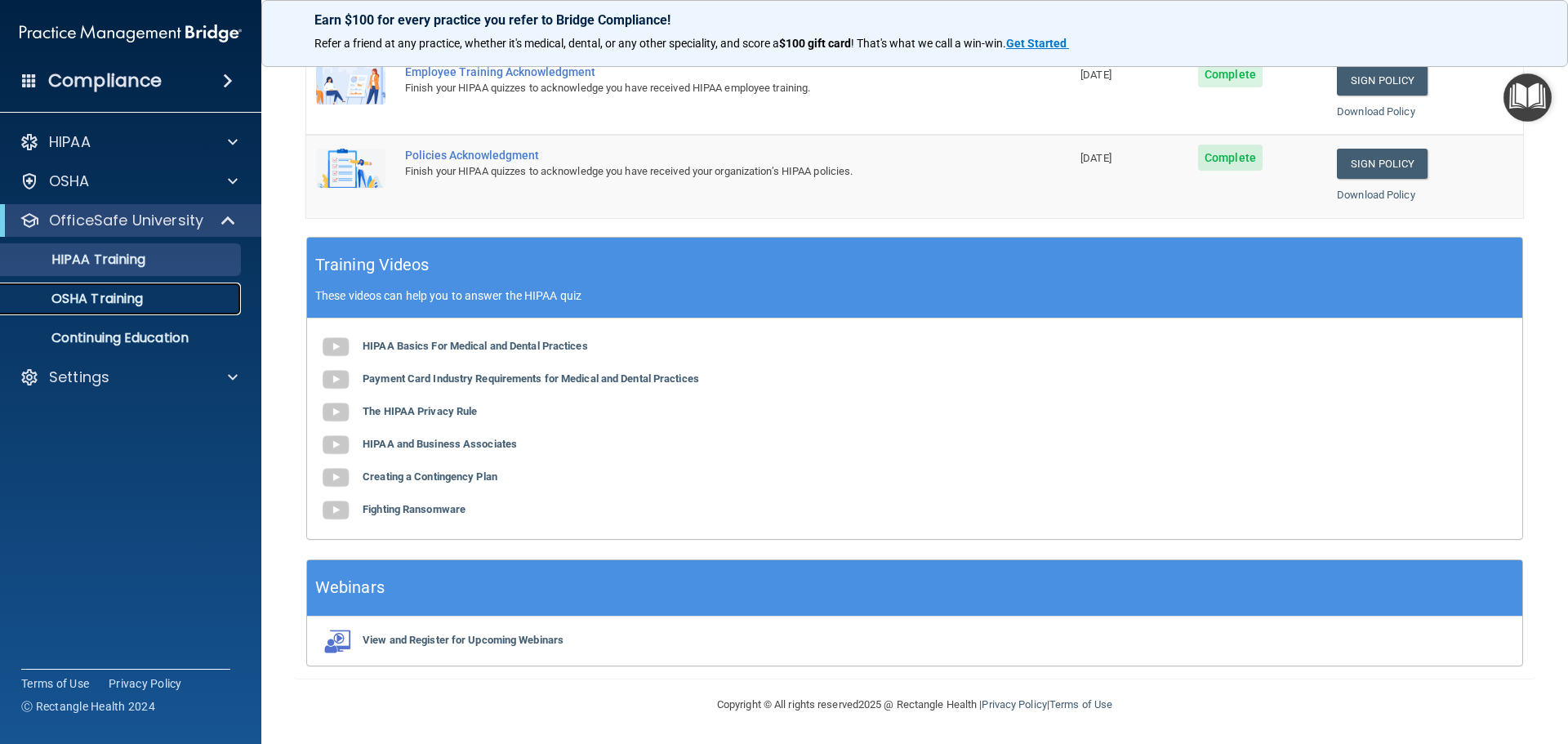
click at [101, 297] on p "OSHA Training" at bounding box center [76, 298] width 132 height 16
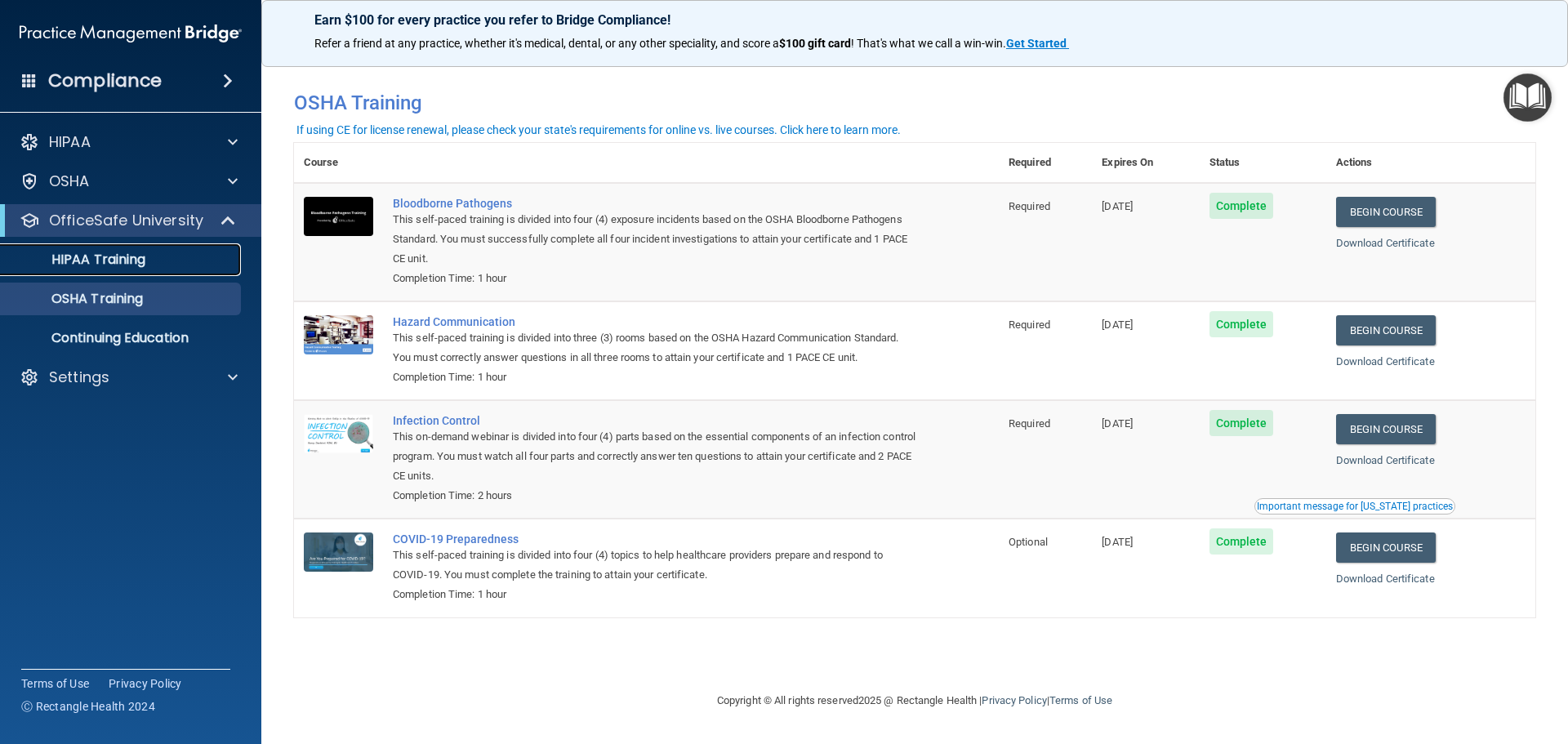
click at [94, 245] on link "HIPAA Training" at bounding box center [113, 259] width 258 height 33
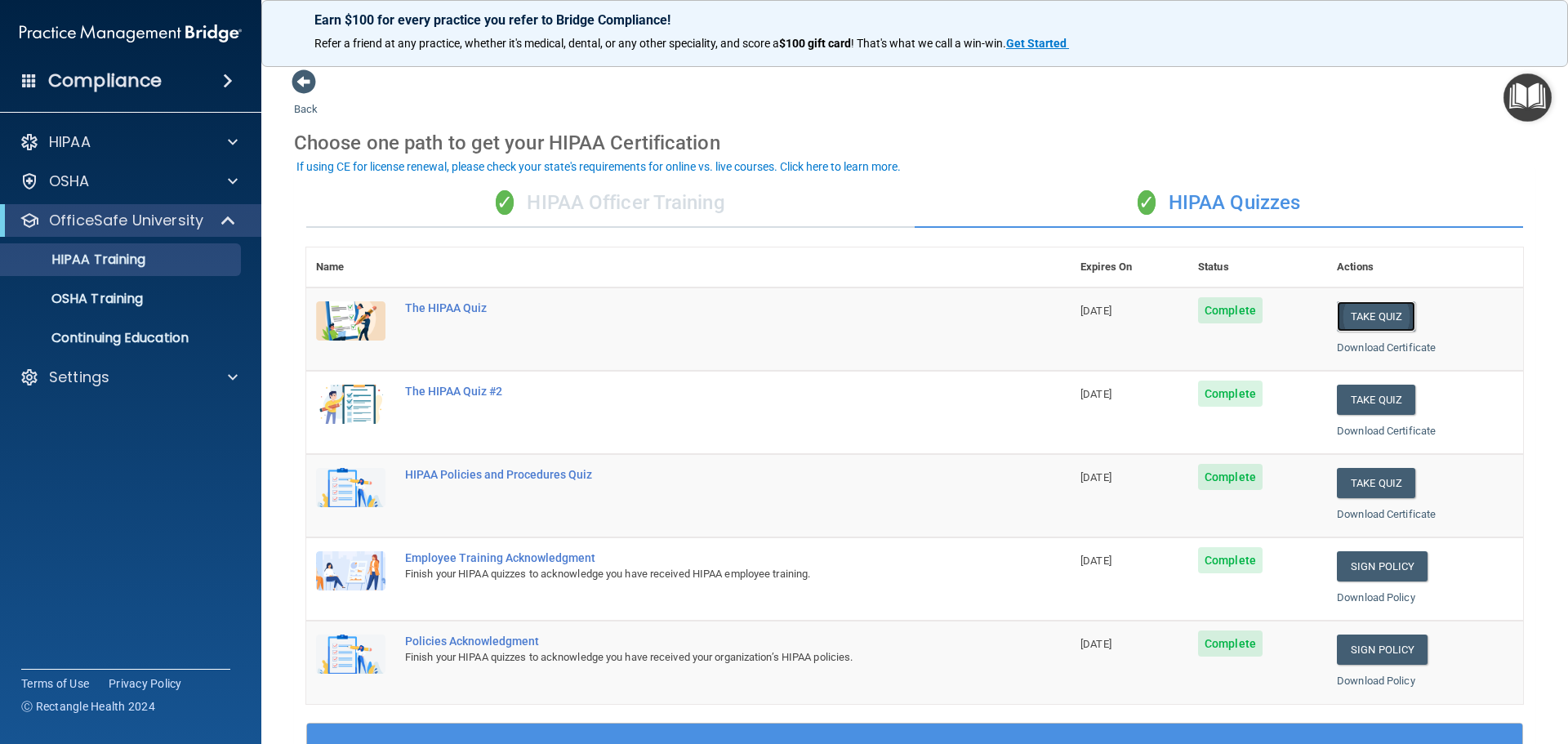
click at [1368, 321] on button "Take Quiz" at bounding box center [1376, 316] width 78 height 30
click at [149, 256] on div "HIPAA Training" at bounding box center [122, 259] width 223 height 16
click at [697, 204] on div "✓ HIPAA Officer Training" at bounding box center [610, 202] width 609 height 49
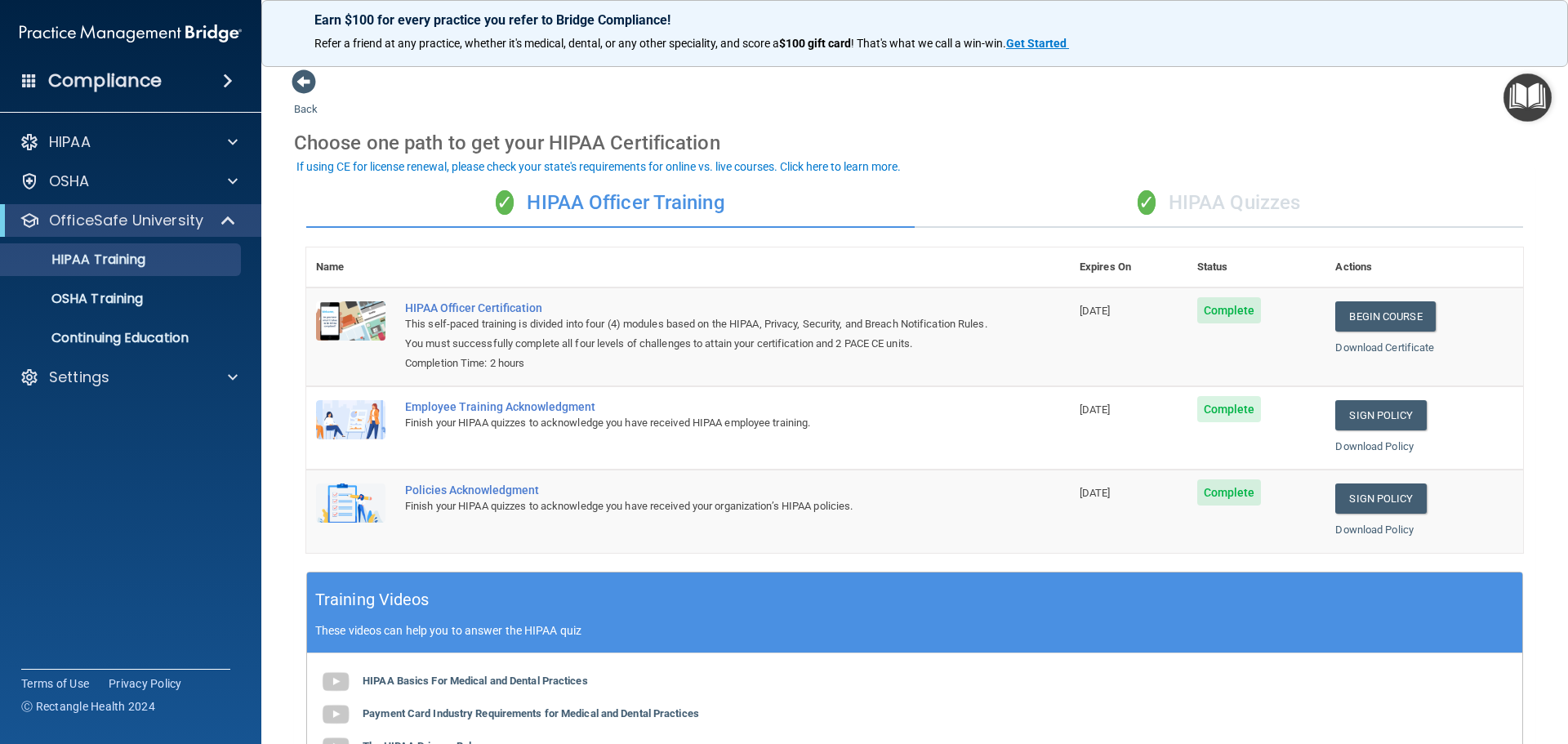
click at [1206, 195] on div "✓ HIPAA Quizzes" at bounding box center [1219, 202] width 609 height 49
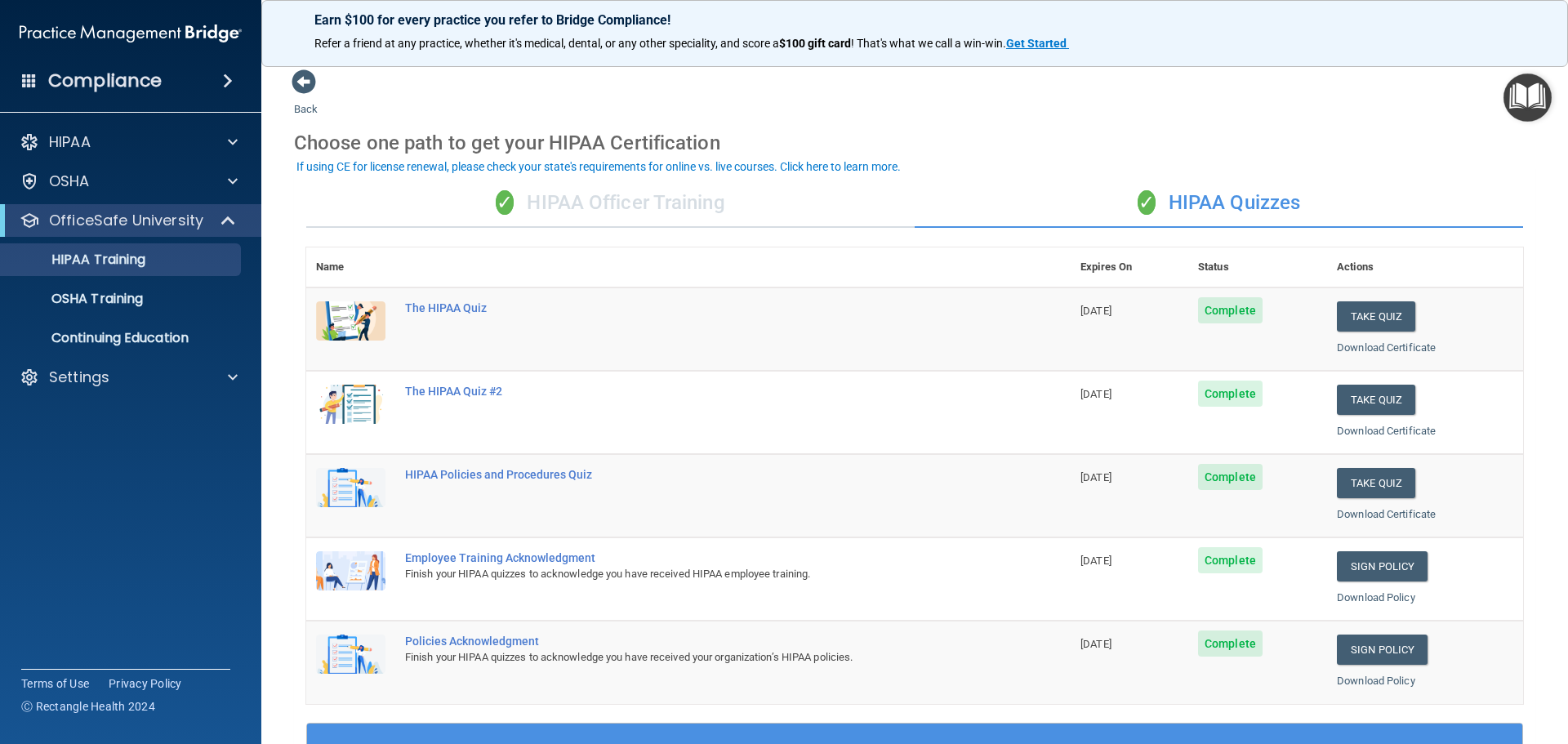
click at [644, 216] on div "✓ HIPAA Officer Training" at bounding box center [610, 202] width 609 height 49
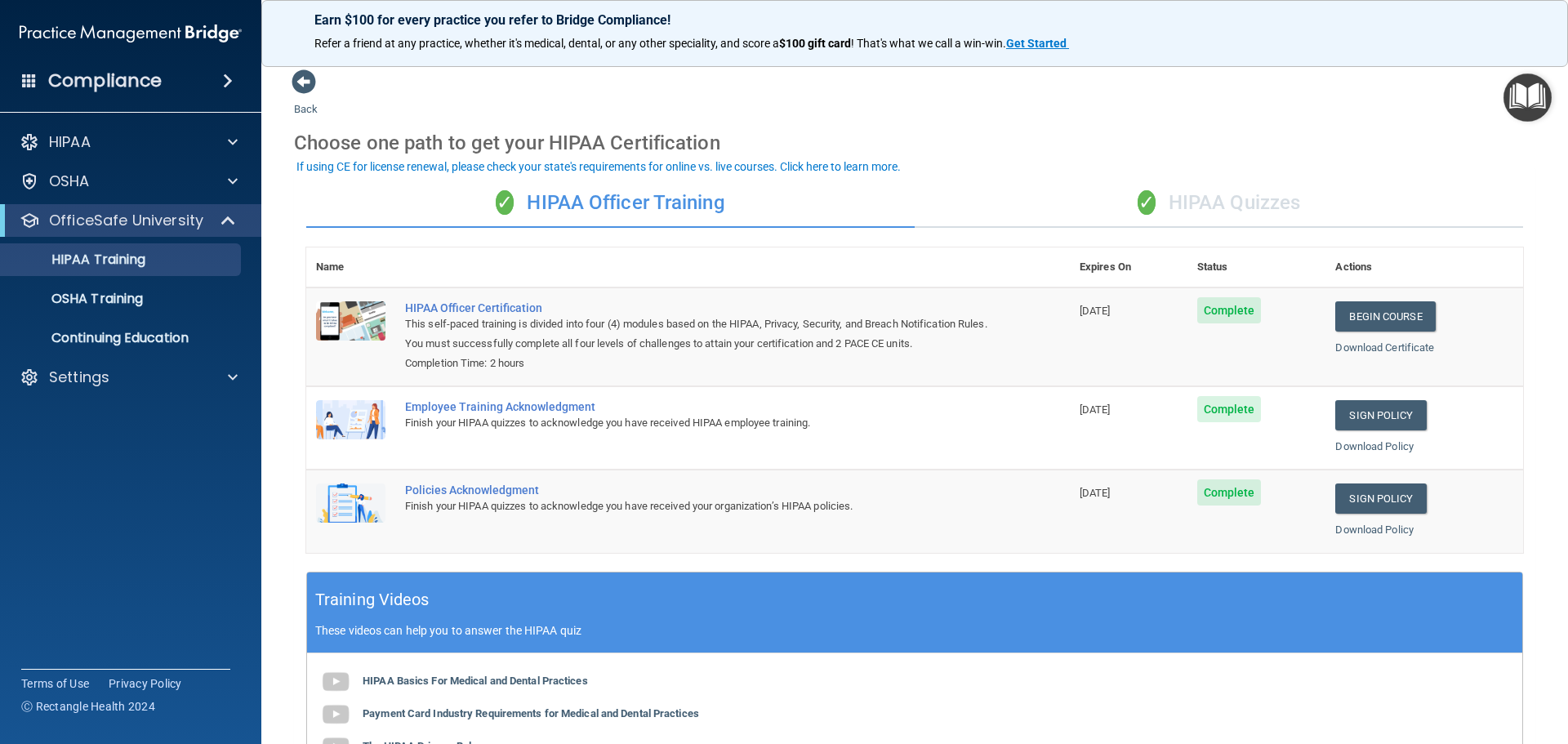
click at [1215, 209] on div "✓ HIPAA Quizzes" at bounding box center [1219, 202] width 609 height 49
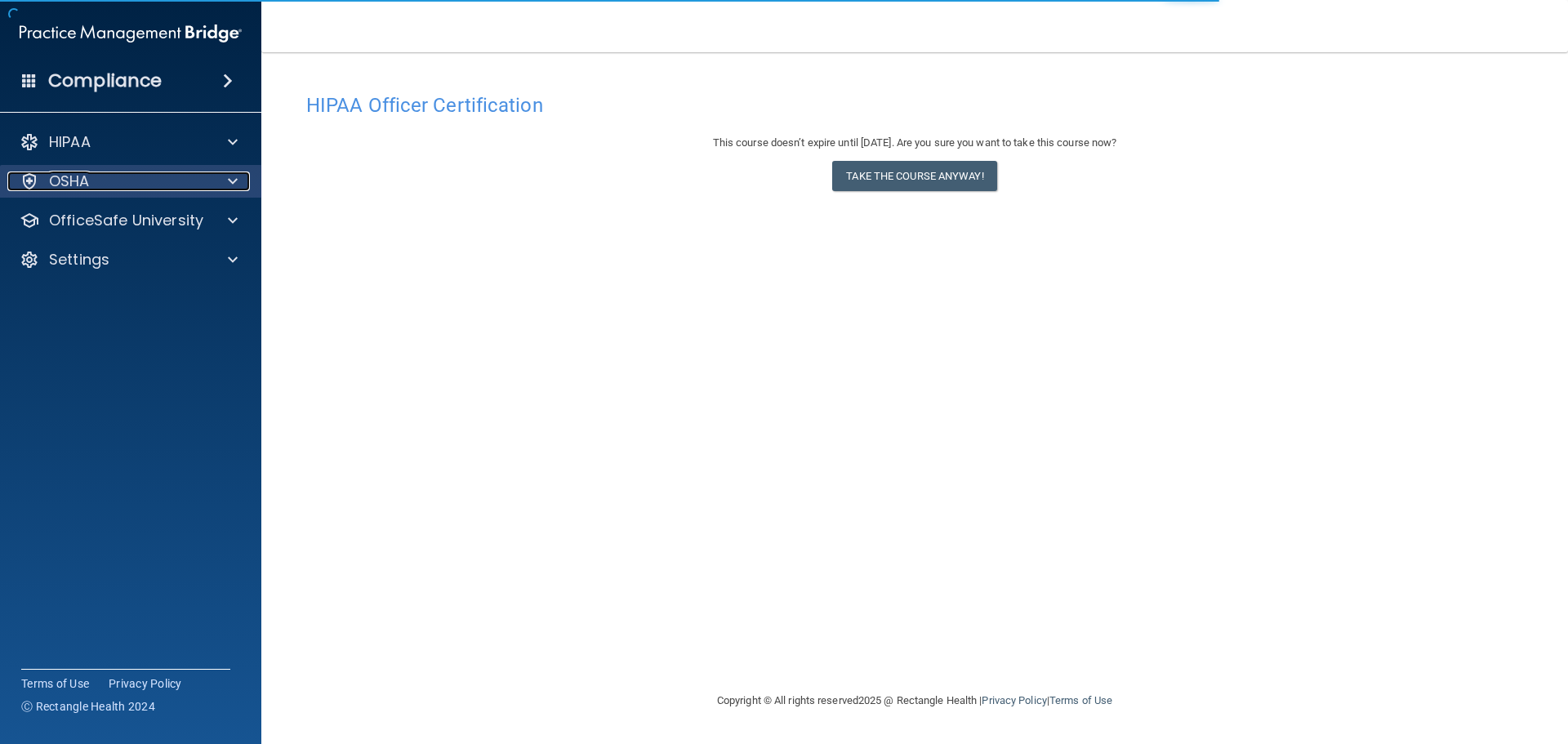
click at [179, 175] on div "OSHA" at bounding box center [108, 181] width 203 height 20
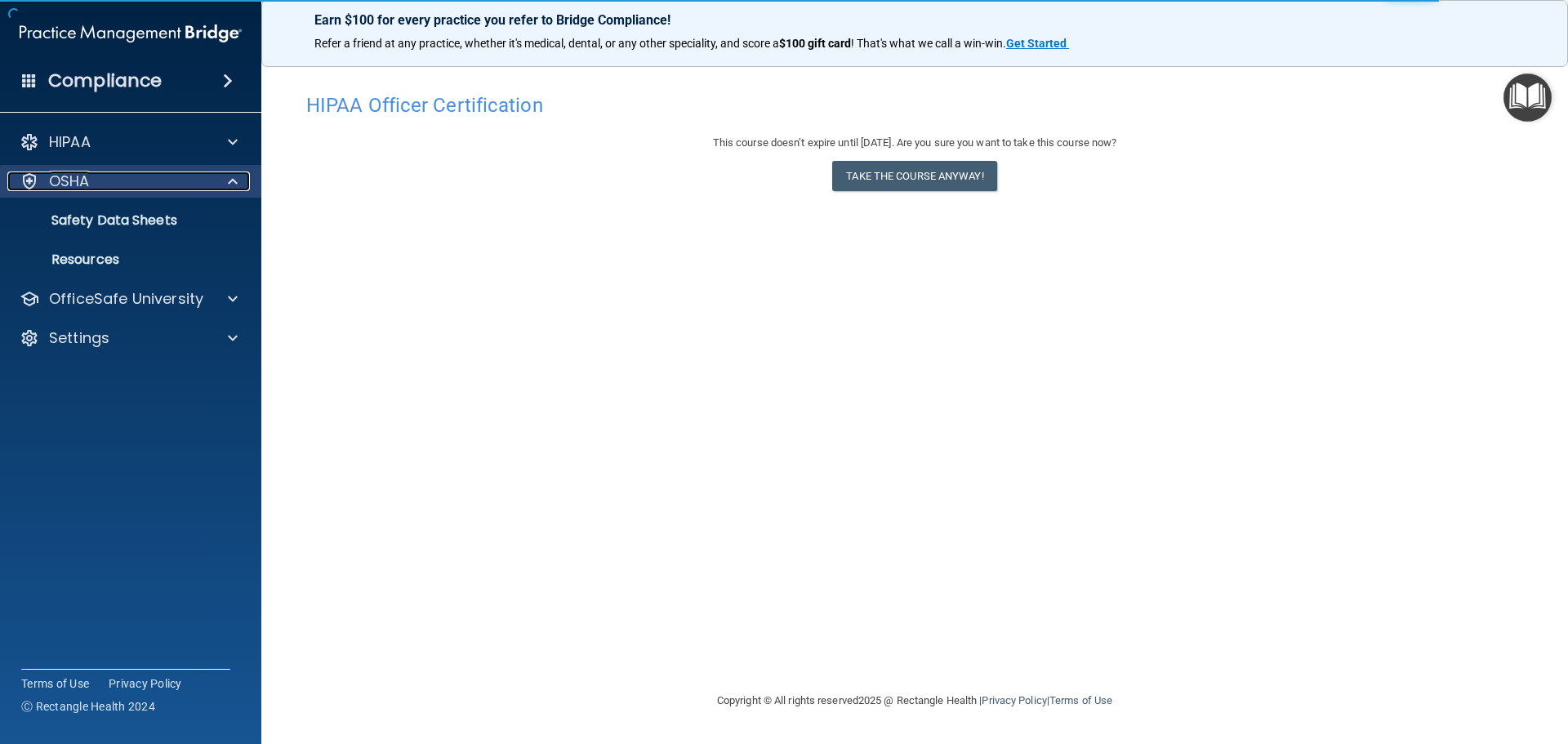
click at [205, 182] on div "OSHA" at bounding box center [108, 181] width 203 height 20
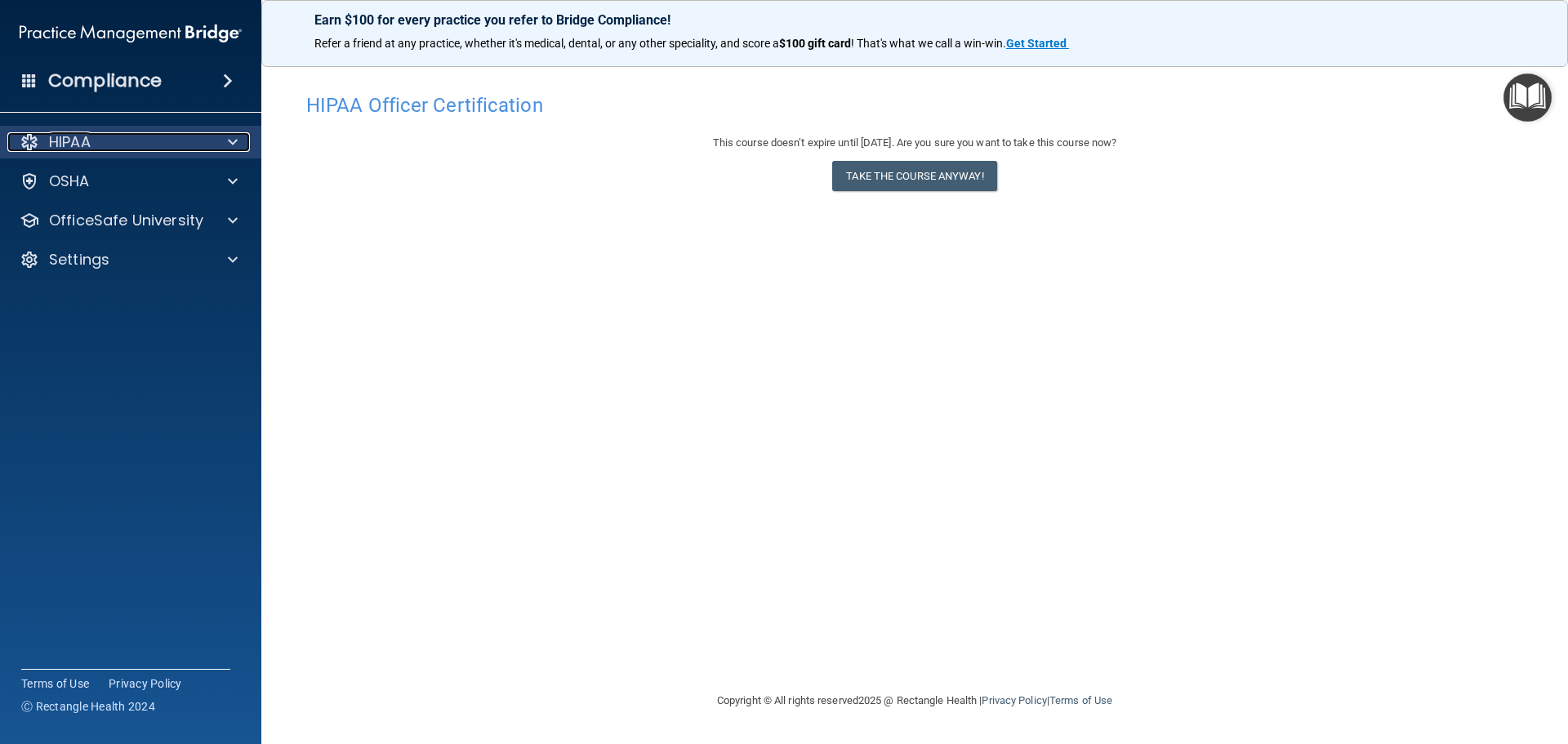
click at [239, 143] on div at bounding box center [230, 142] width 41 height 20
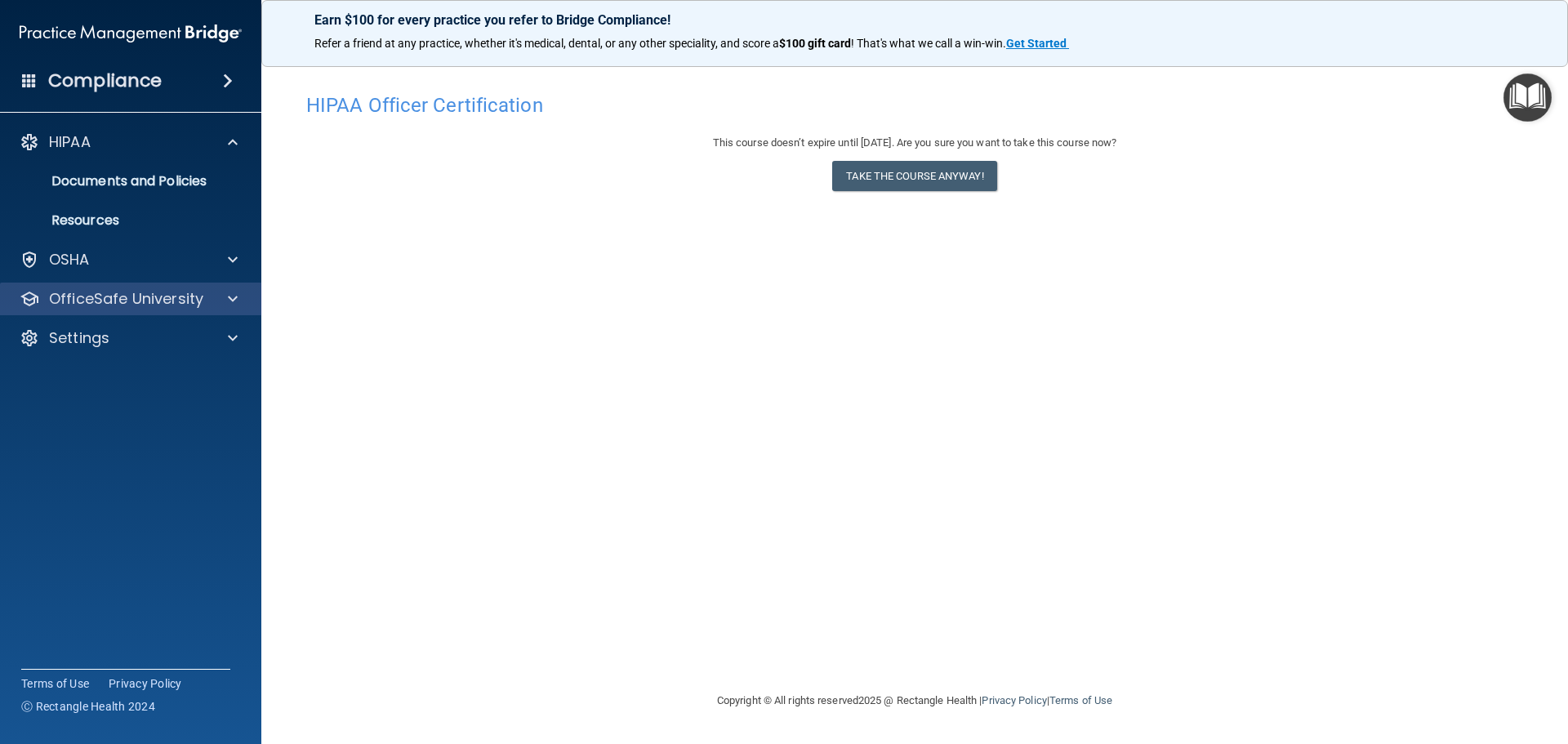
click at [223, 309] on div "OfficeSafe University" at bounding box center [131, 298] width 262 height 33
click at [231, 299] on span at bounding box center [233, 298] width 10 height 20
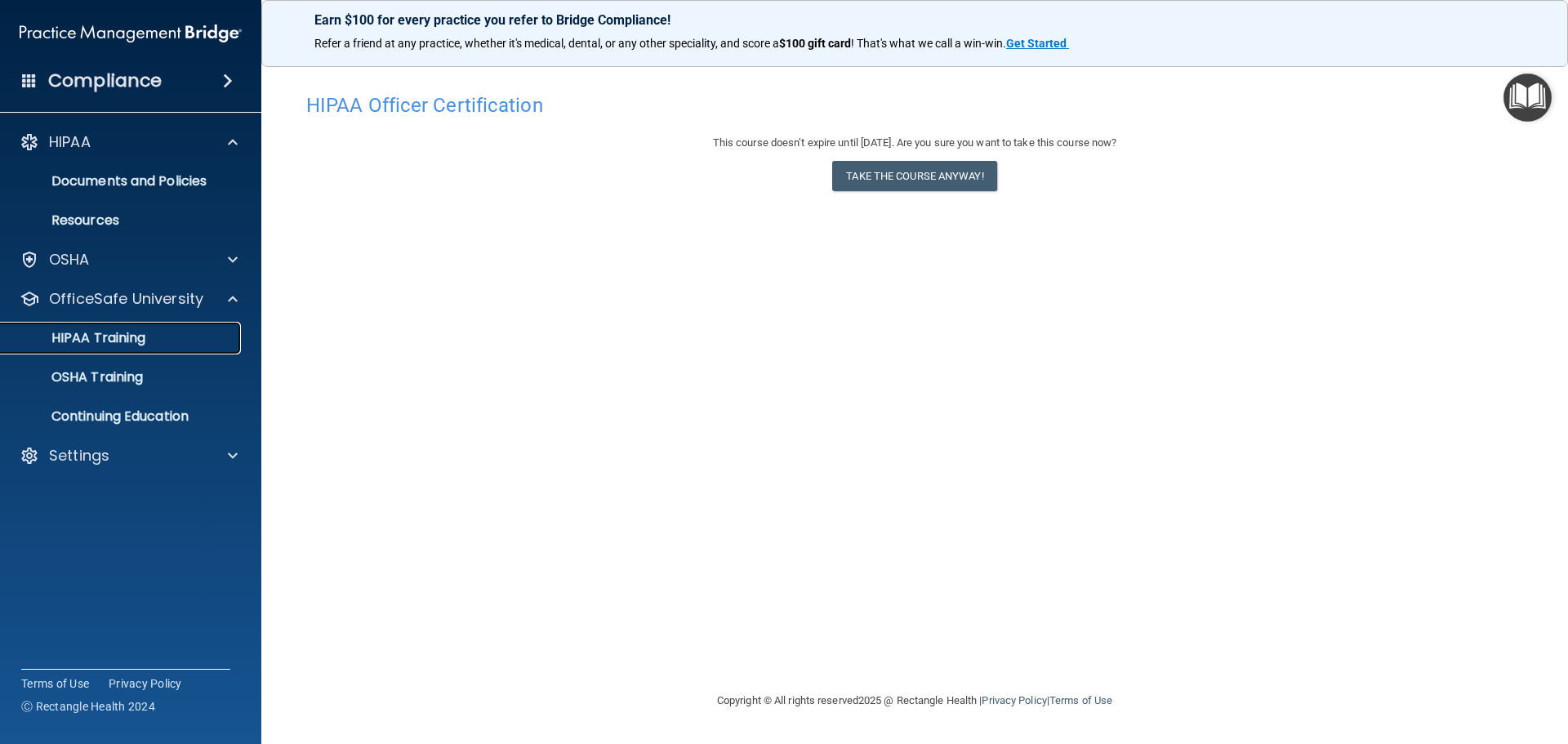
click at [117, 339] on p "HIPAA Training" at bounding box center [78, 337] width 135 height 16
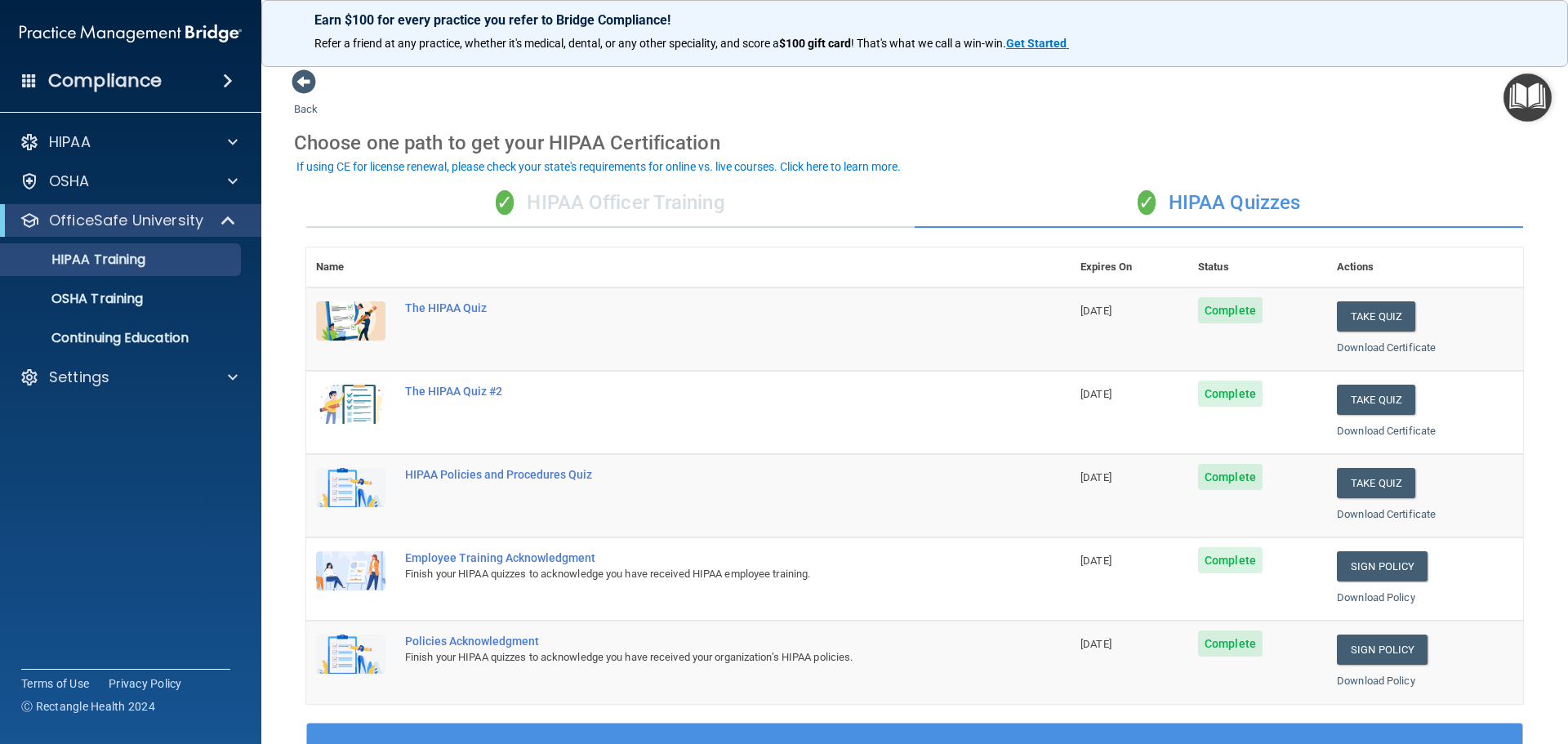
click at [659, 194] on div "✓ HIPAA Officer Training" at bounding box center [610, 202] width 609 height 49
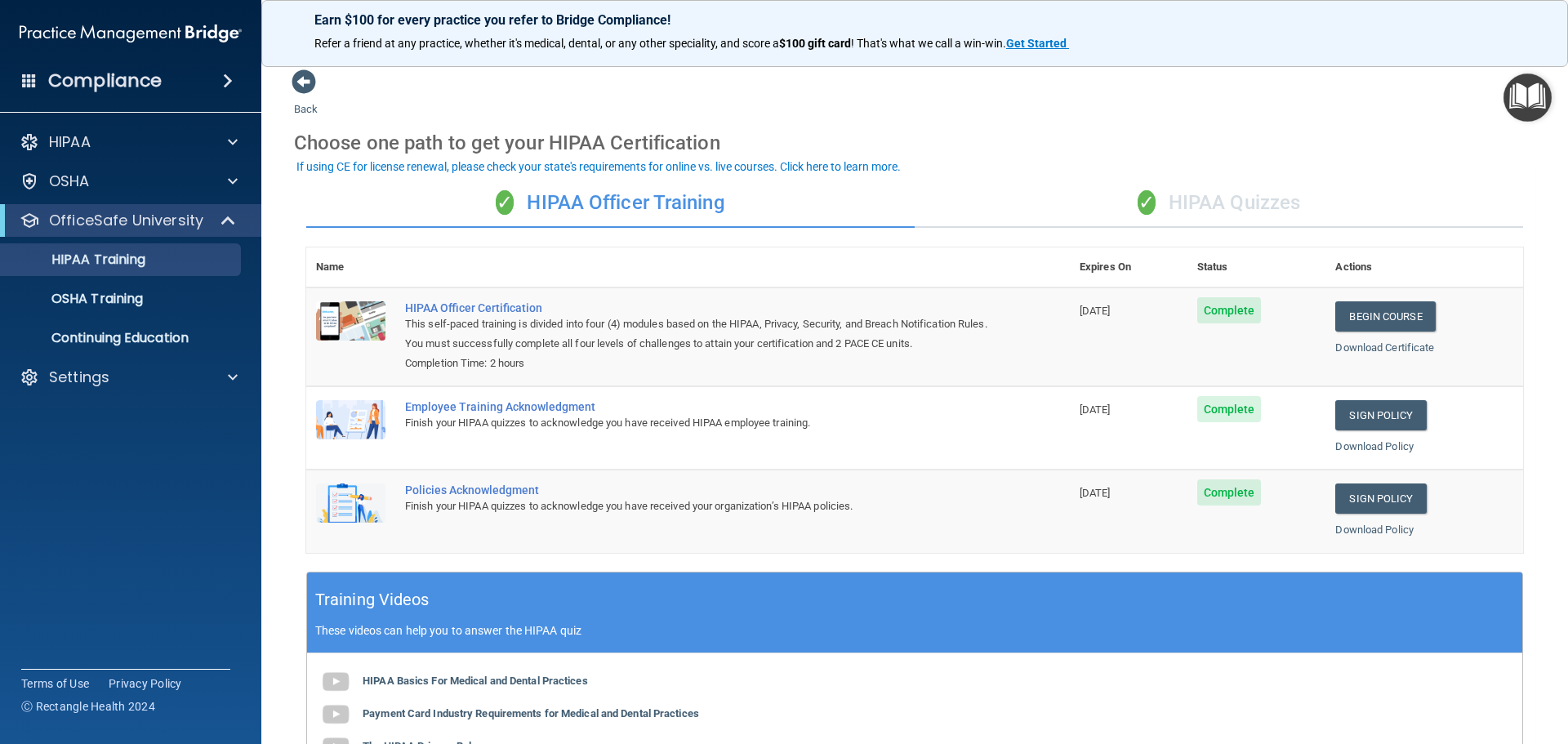
click at [1202, 207] on div "✓ HIPAA Quizzes" at bounding box center [1219, 202] width 609 height 49
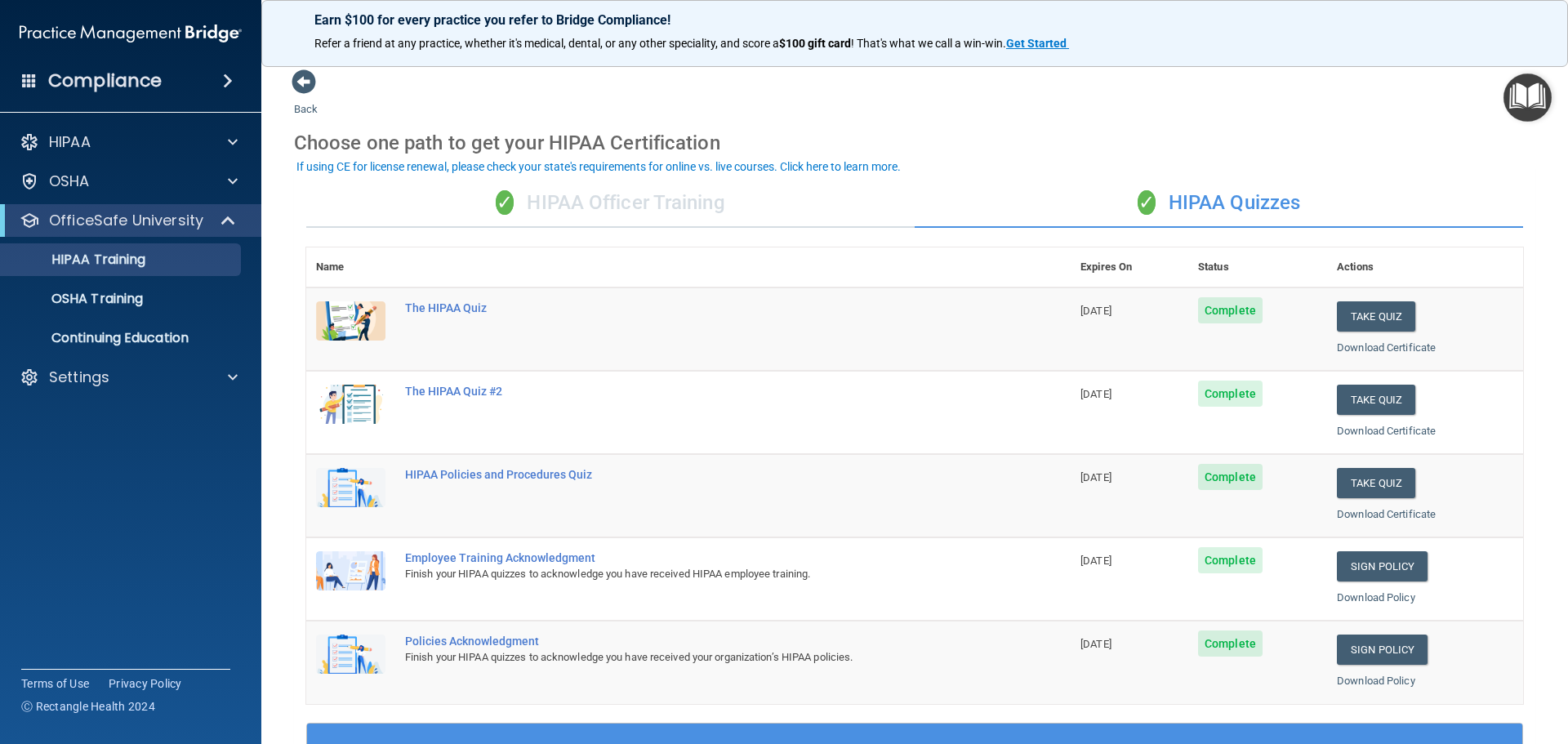
click at [661, 209] on div "✓ HIPAA Officer Training" at bounding box center [610, 202] width 609 height 49
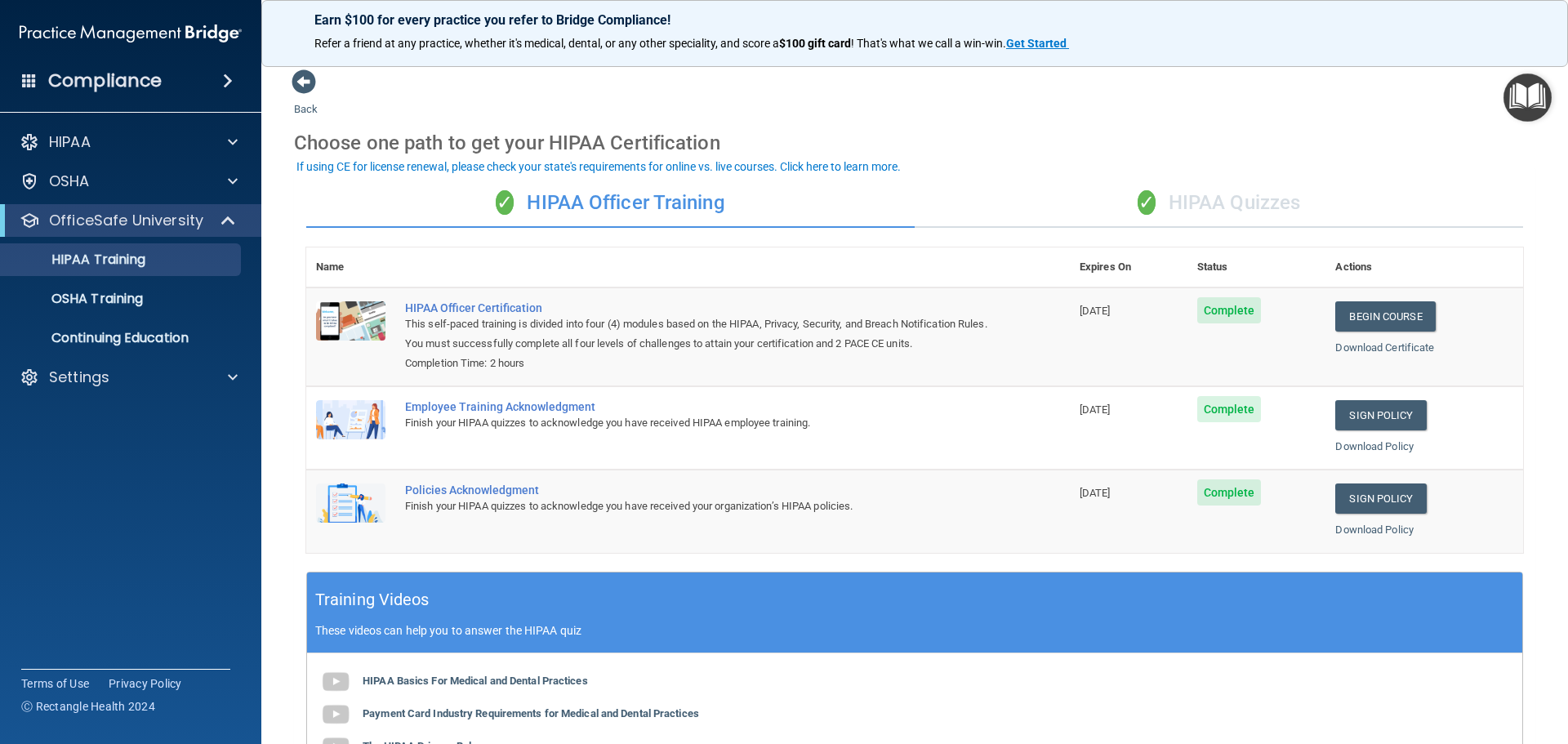
click at [1236, 202] on div "✓ HIPAA Quizzes" at bounding box center [1219, 202] width 609 height 49
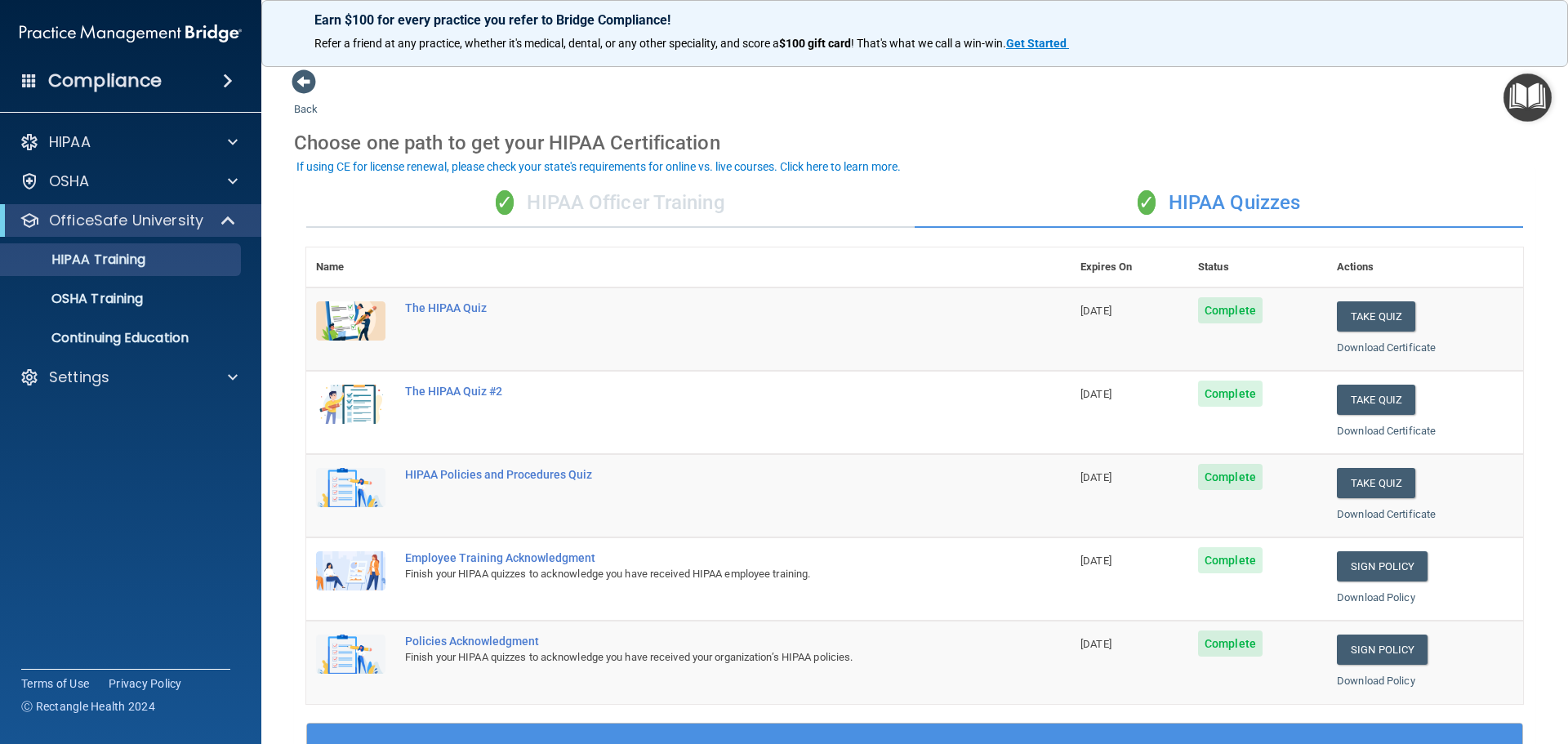
click at [707, 219] on div "✓ HIPAA Officer Training" at bounding box center [610, 202] width 609 height 49
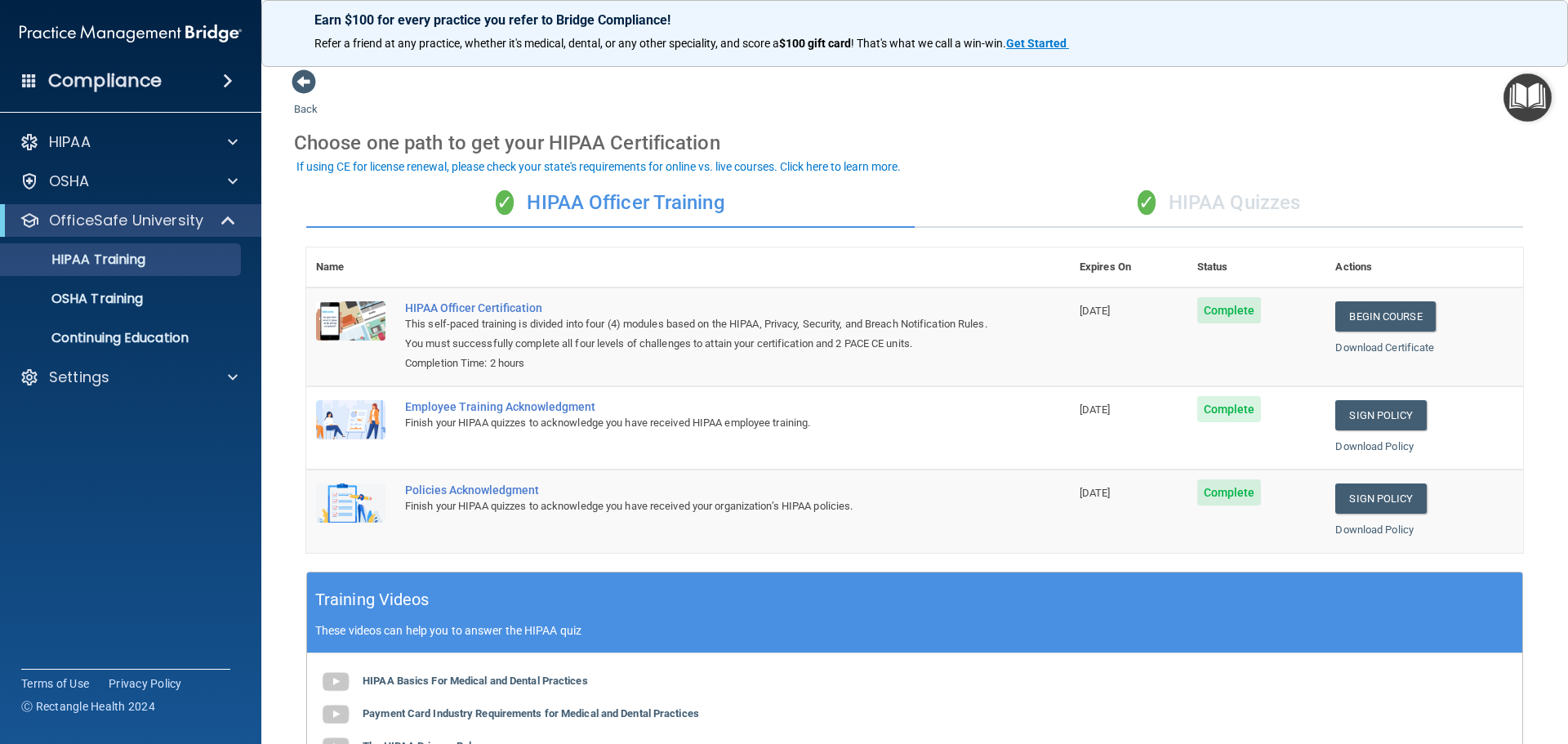
click at [1256, 202] on div "✓ HIPAA Quizzes" at bounding box center [1219, 202] width 609 height 49
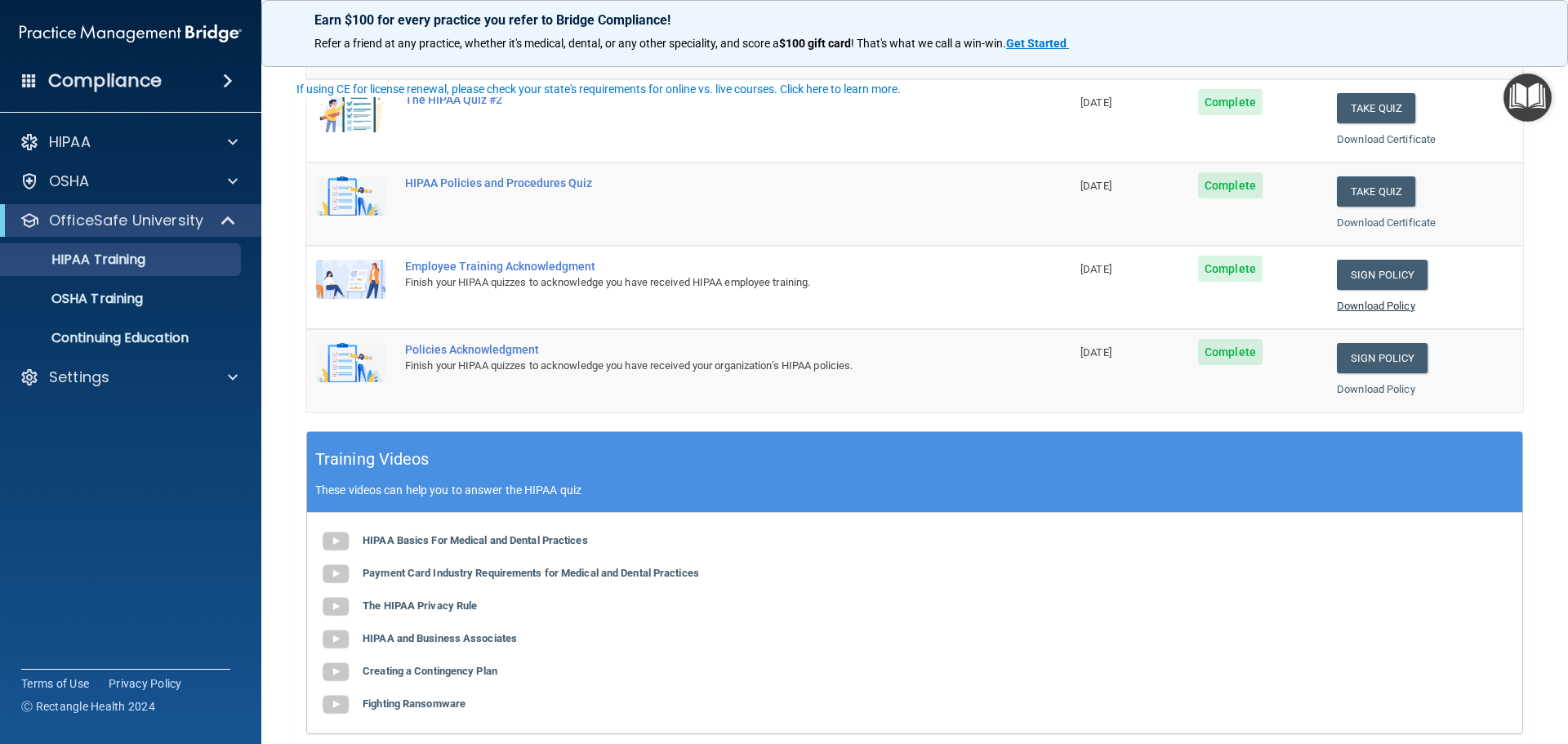
scroll to position [77, 0]
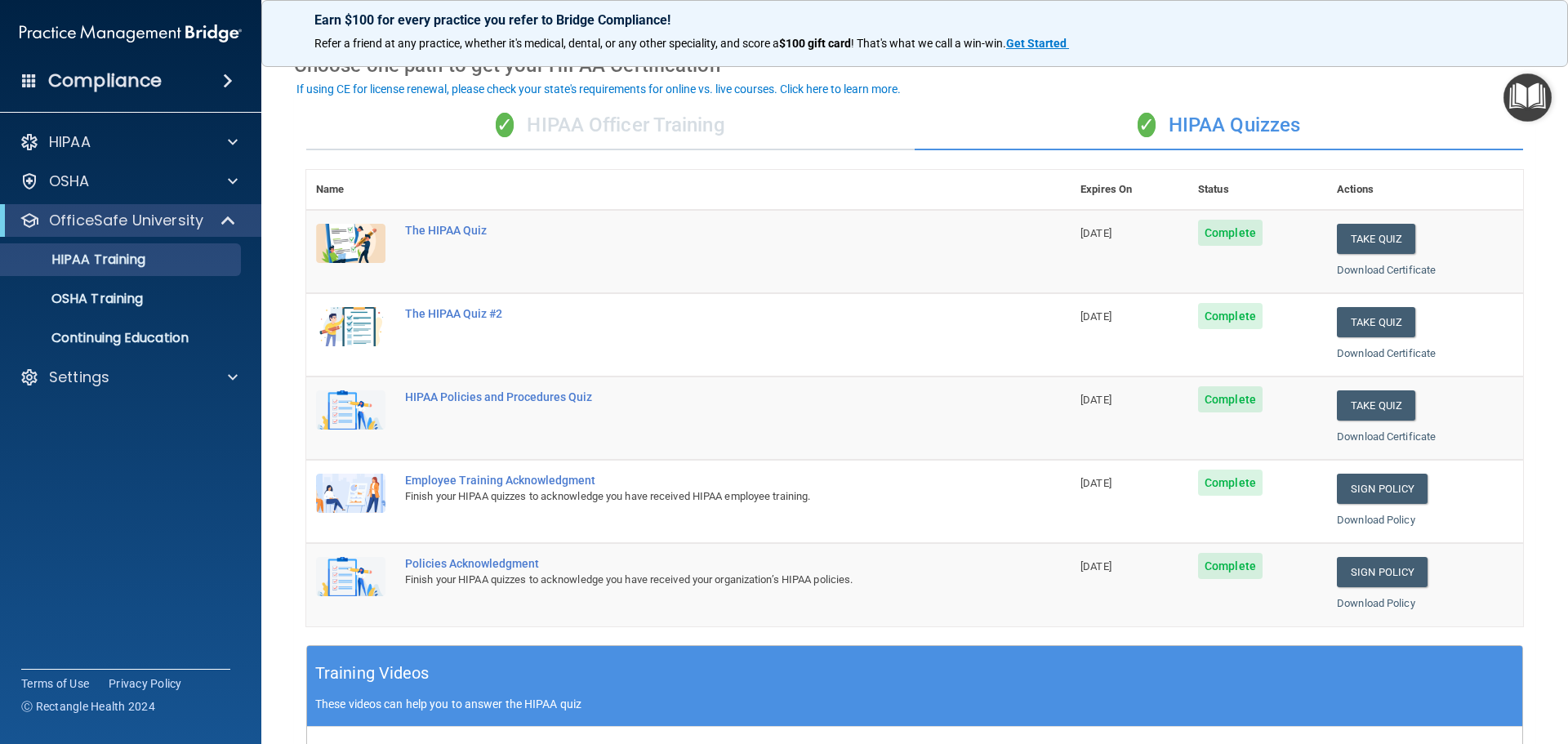
click at [739, 127] on div "✓ HIPAA Officer Training" at bounding box center [610, 125] width 609 height 49
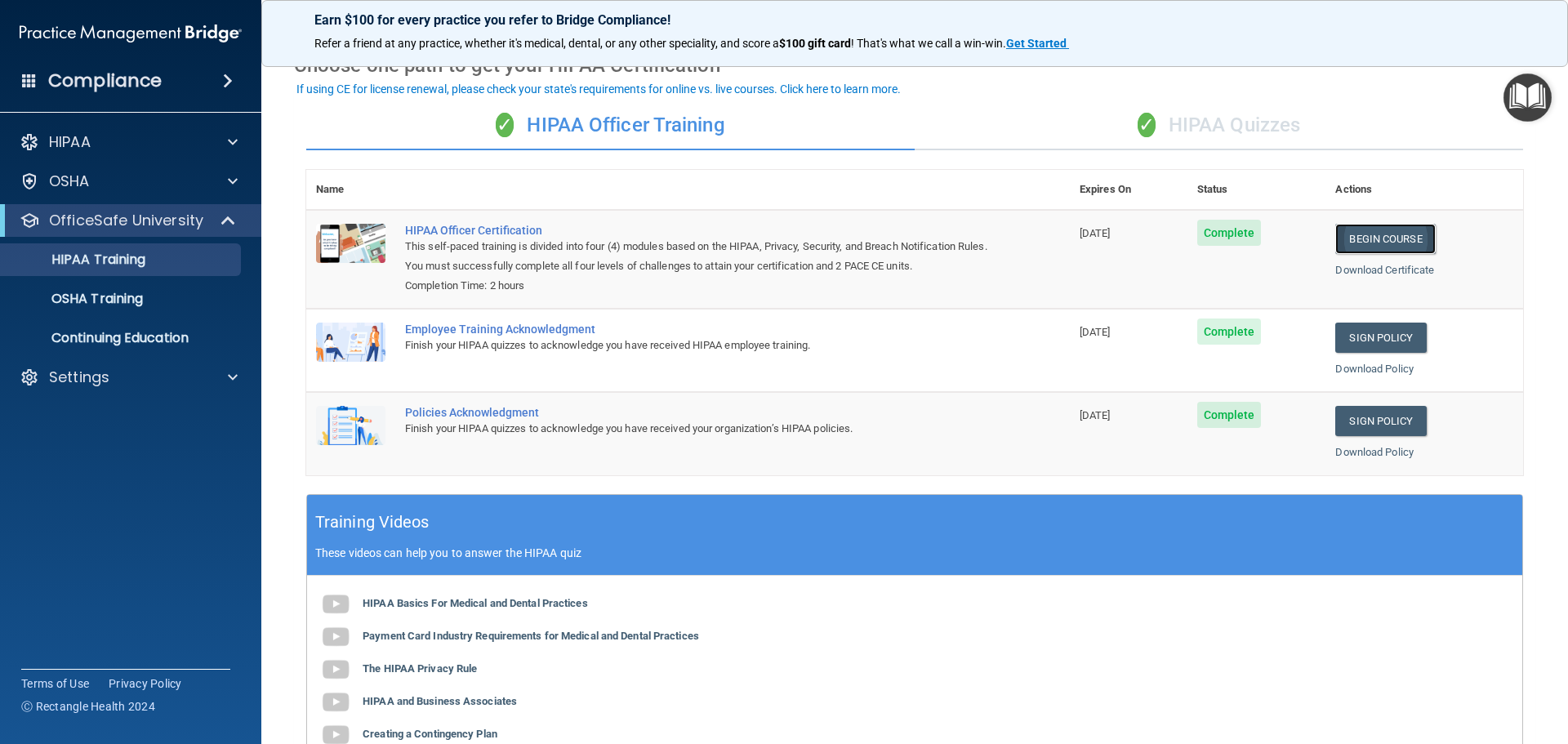
click at [1377, 232] on link "Begin Course" at bounding box center [1385, 239] width 99 height 30
click at [1246, 107] on div "✓ HIPAA Quizzes" at bounding box center [1219, 125] width 609 height 49
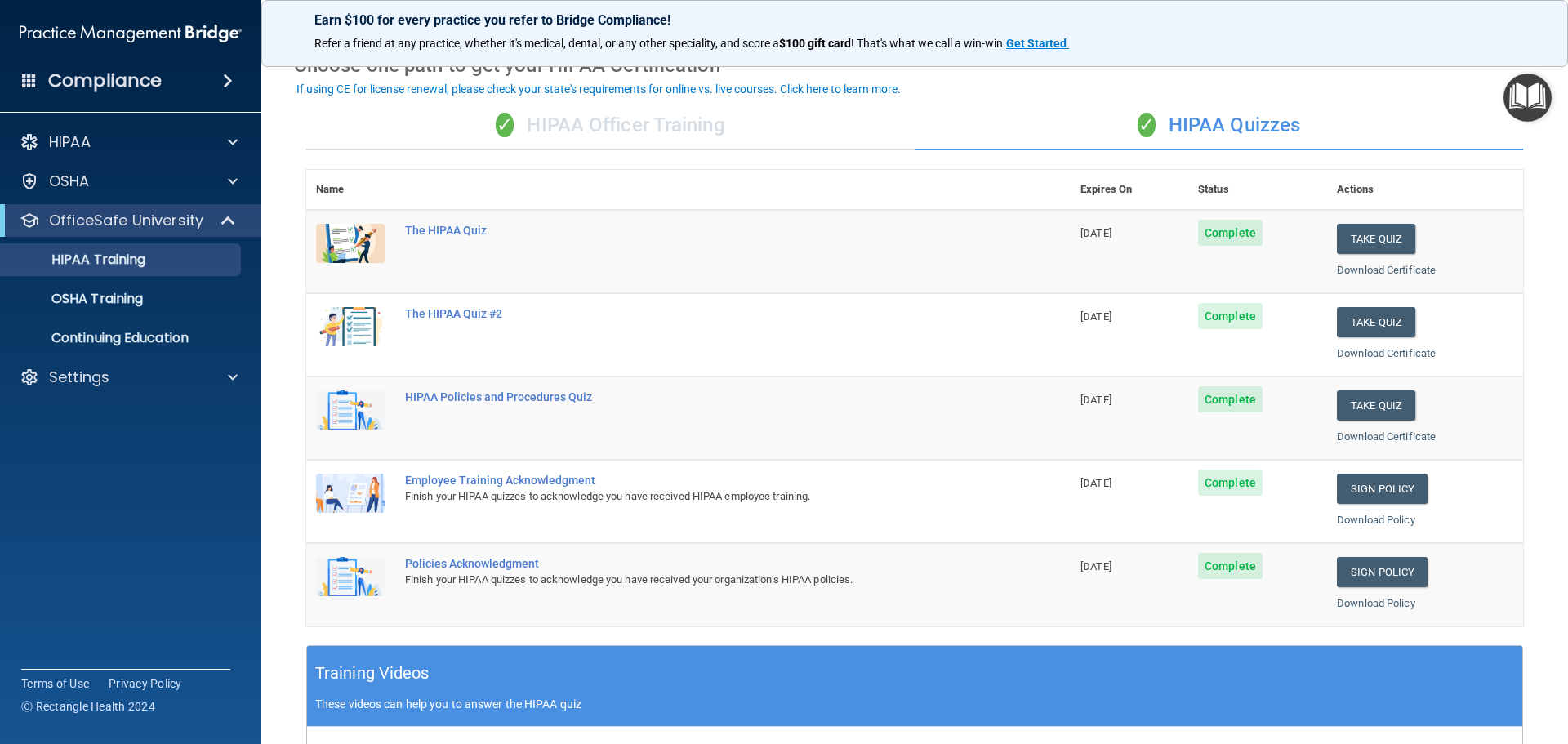
drag, startPoint x: 1024, startPoint y: 661, endPoint x: 975, endPoint y: 556, distance: 115.9
click at [975, 557] on div "Policies Acknowledgment" at bounding box center [696, 563] width 584 height 13
click at [686, 134] on div "✓ HIPAA Officer Training" at bounding box center [610, 125] width 609 height 49
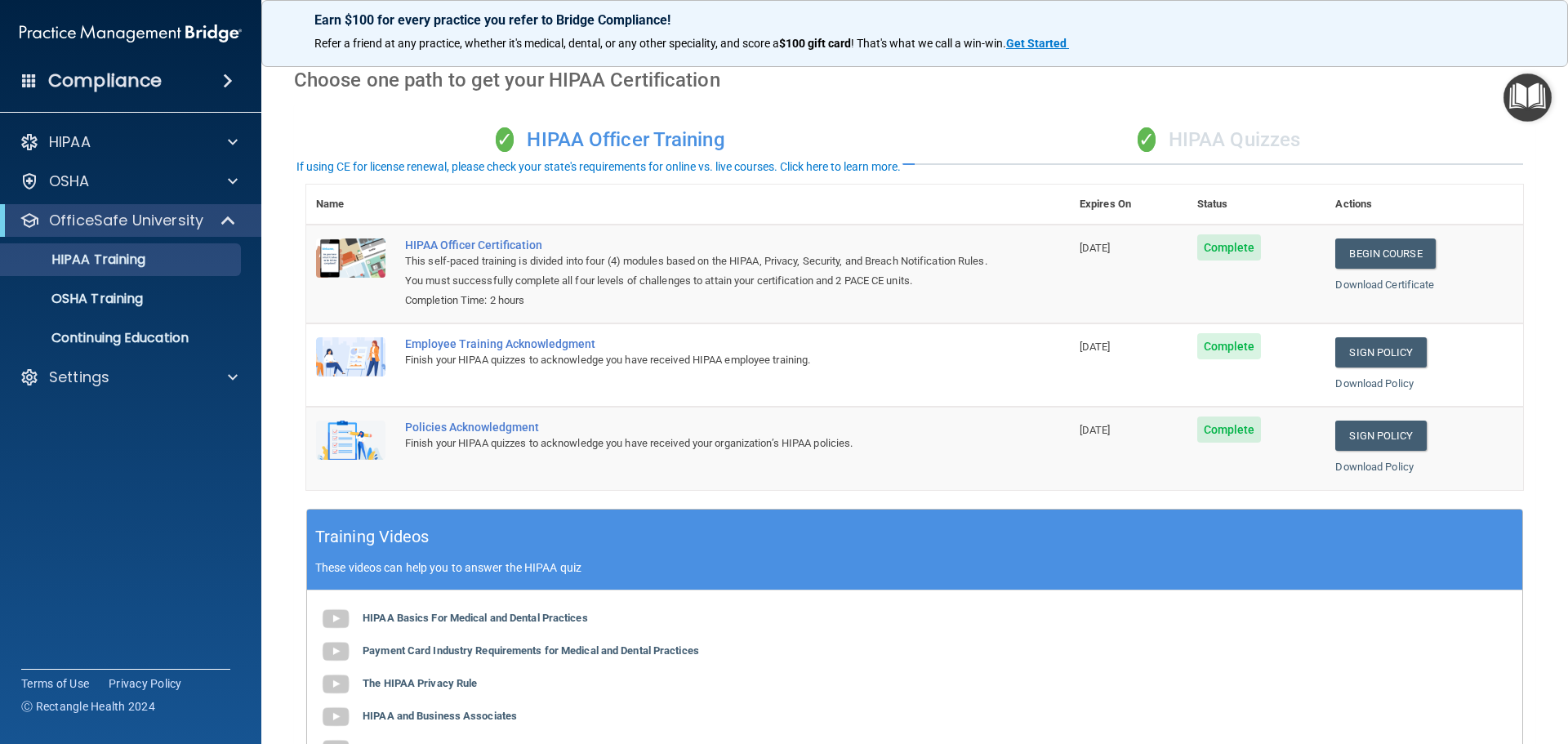
scroll to position [0, 0]
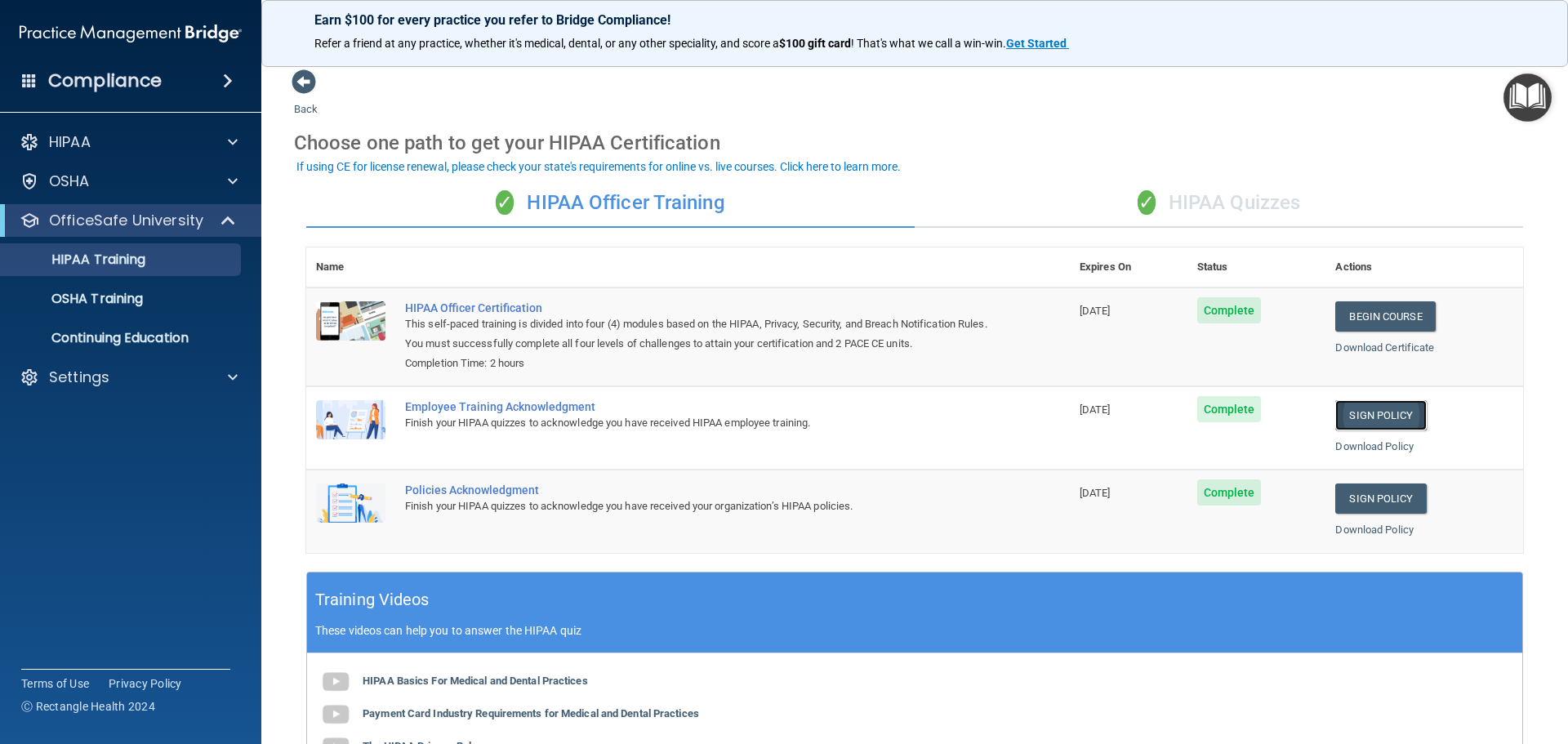
click at [1394, 404] on link "Sign Policy" at bounding box center [1381, 416] width 91 height 30
click at [1230, 194] on div "✓ HIPAA Quizzes" at bounding box center [1219, 202] width 609 height 49
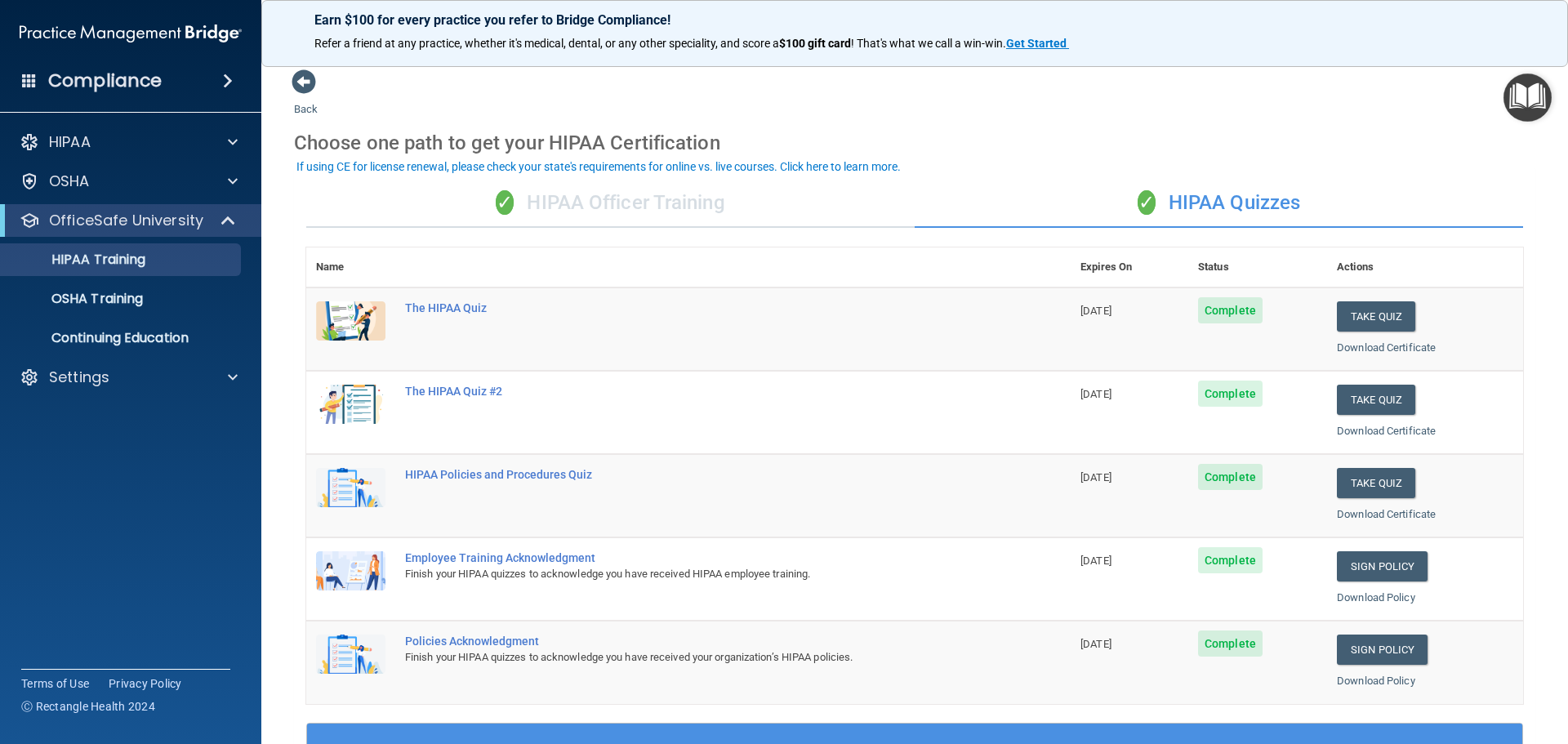
click at [601, 226] on div "✓ HIPAA Officer Training" at bounding box center [610, 202] width 609 height 49
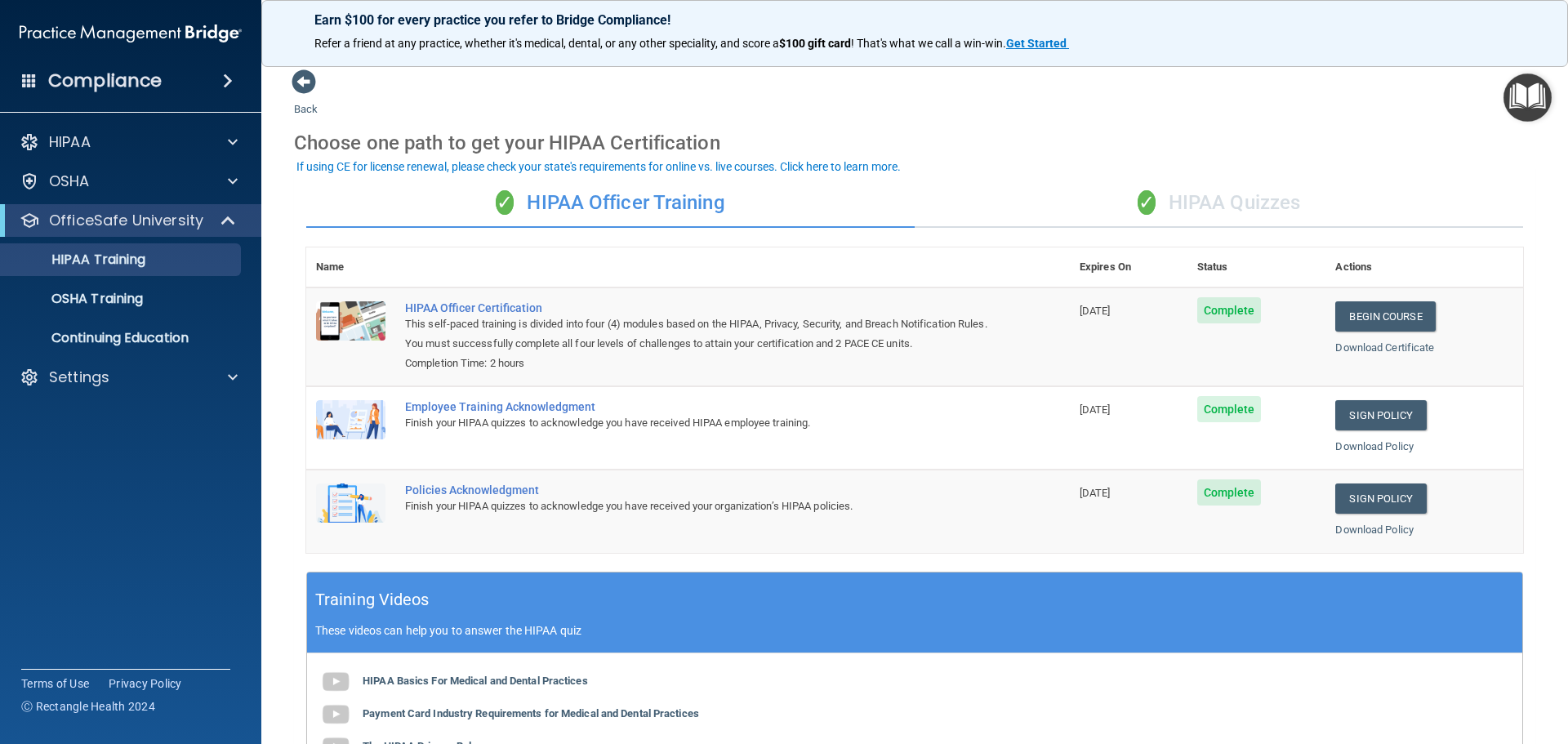
click at [1270, 216] on div "✓ HIPAA Quizzes" at bounding box center [1219, 202] width 609 height 49
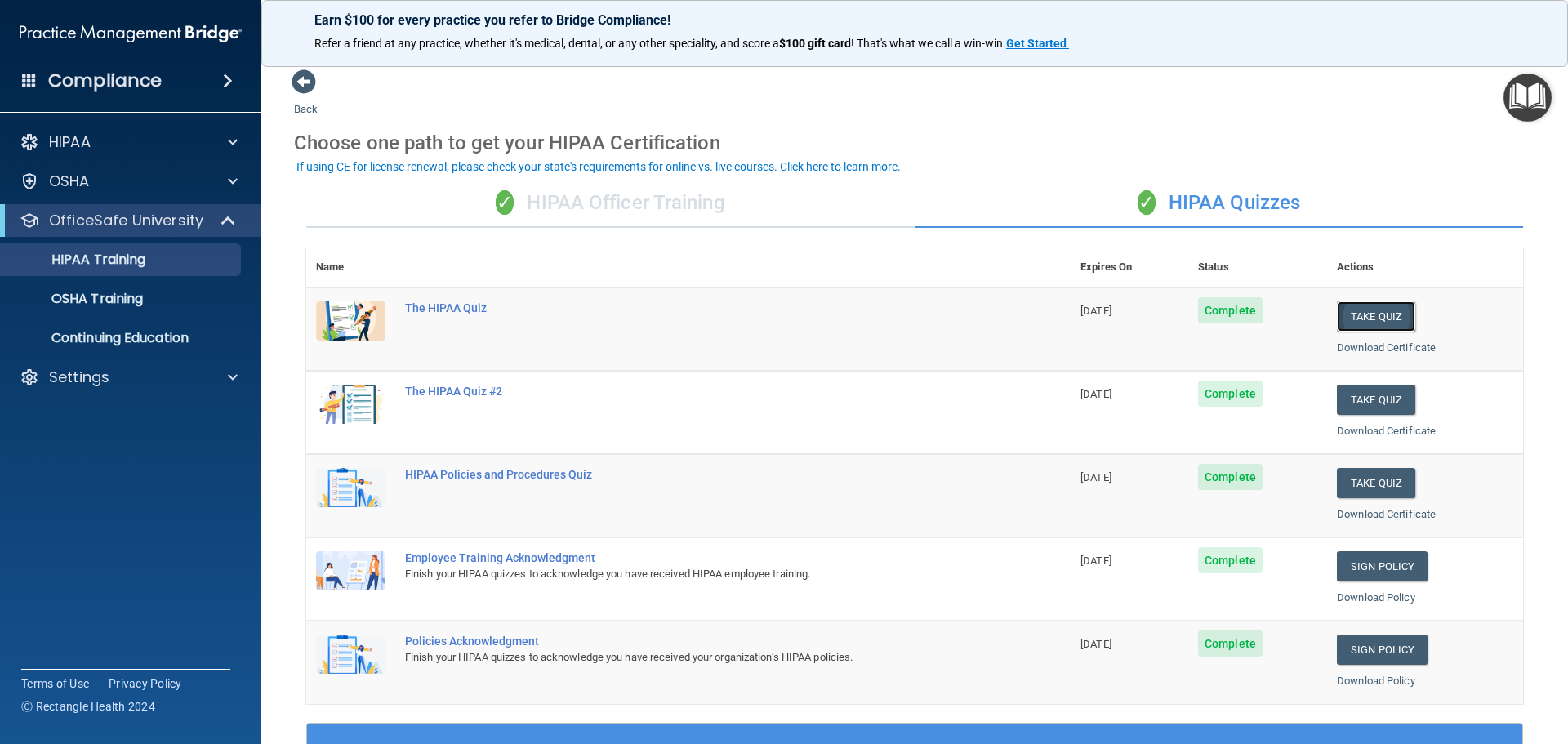
click at [1347, 317] on button "Take Quiz" at bounding box center [1376, 316] width 78 height 30
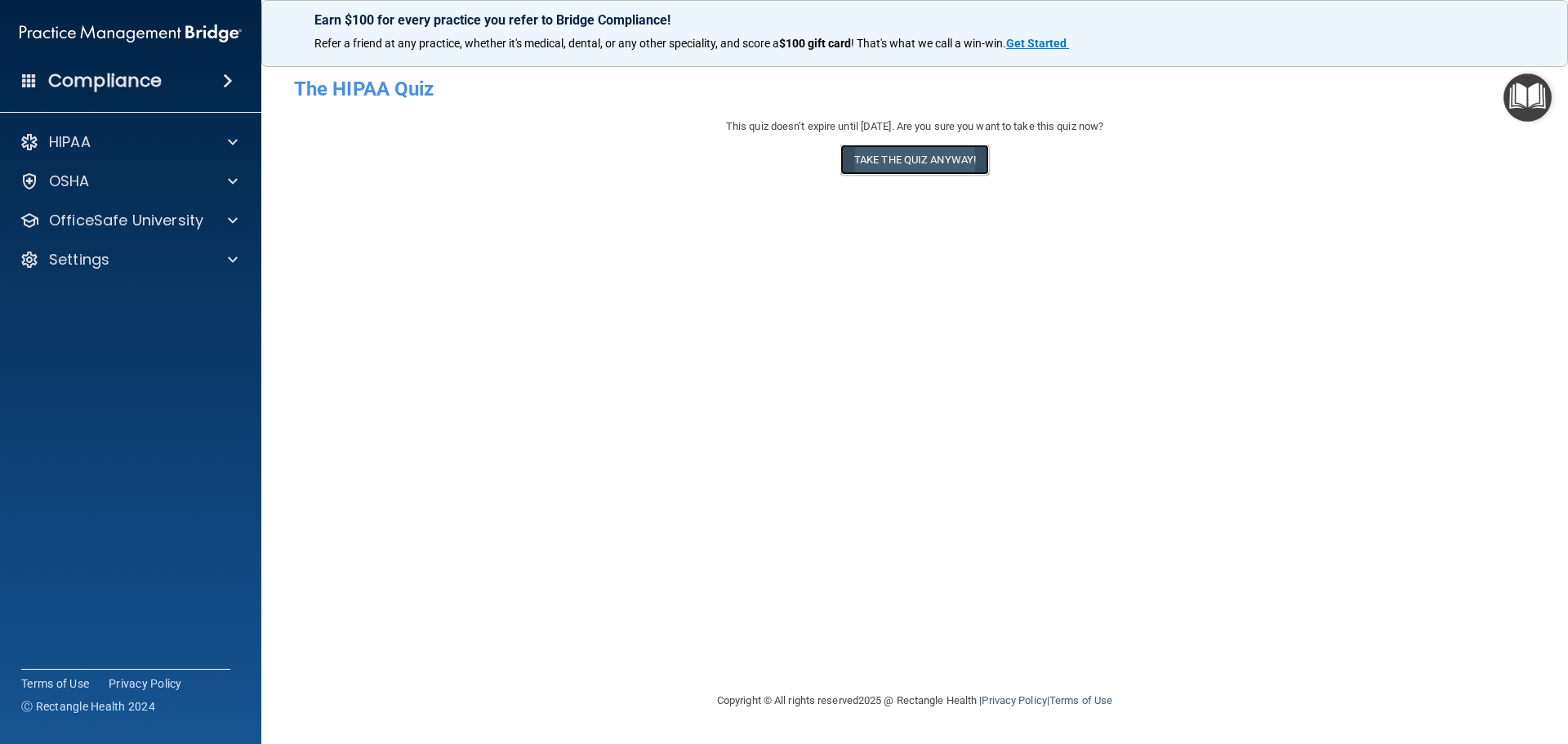
click at [881, 162] on button "Take the quiz anyway!" at bounding box center [914, 160] width 148 height 30
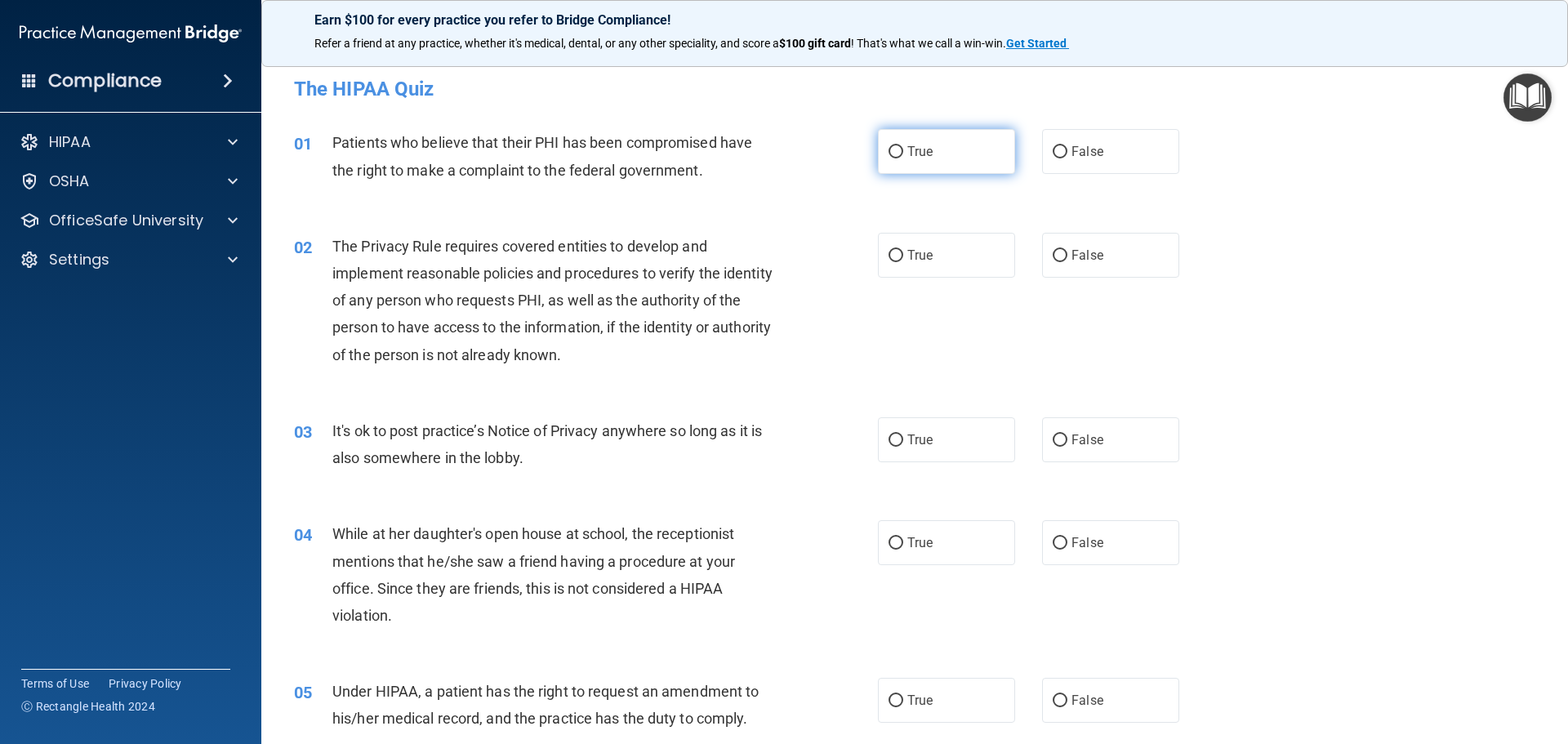
click at [921, 155] on span "True" at bounding box center [919, 151] width 26 height 15
click at [903, 155] on input "True" at bounding box center [895, 153] width 15 height 12
radio input "true"
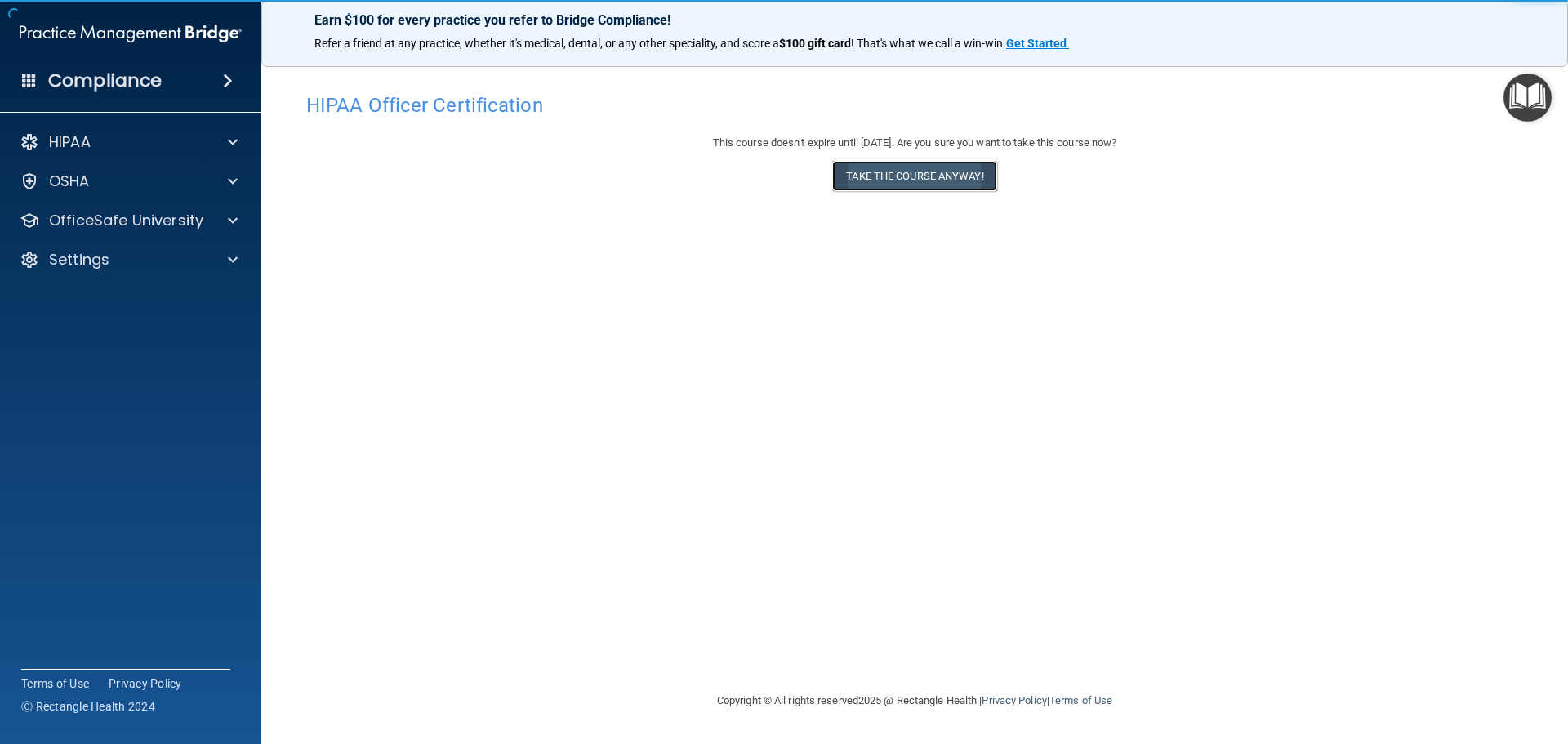
click at [938, 176] on button "Take the course anyway!" at bounding box center [914, 176] width 164 height 30
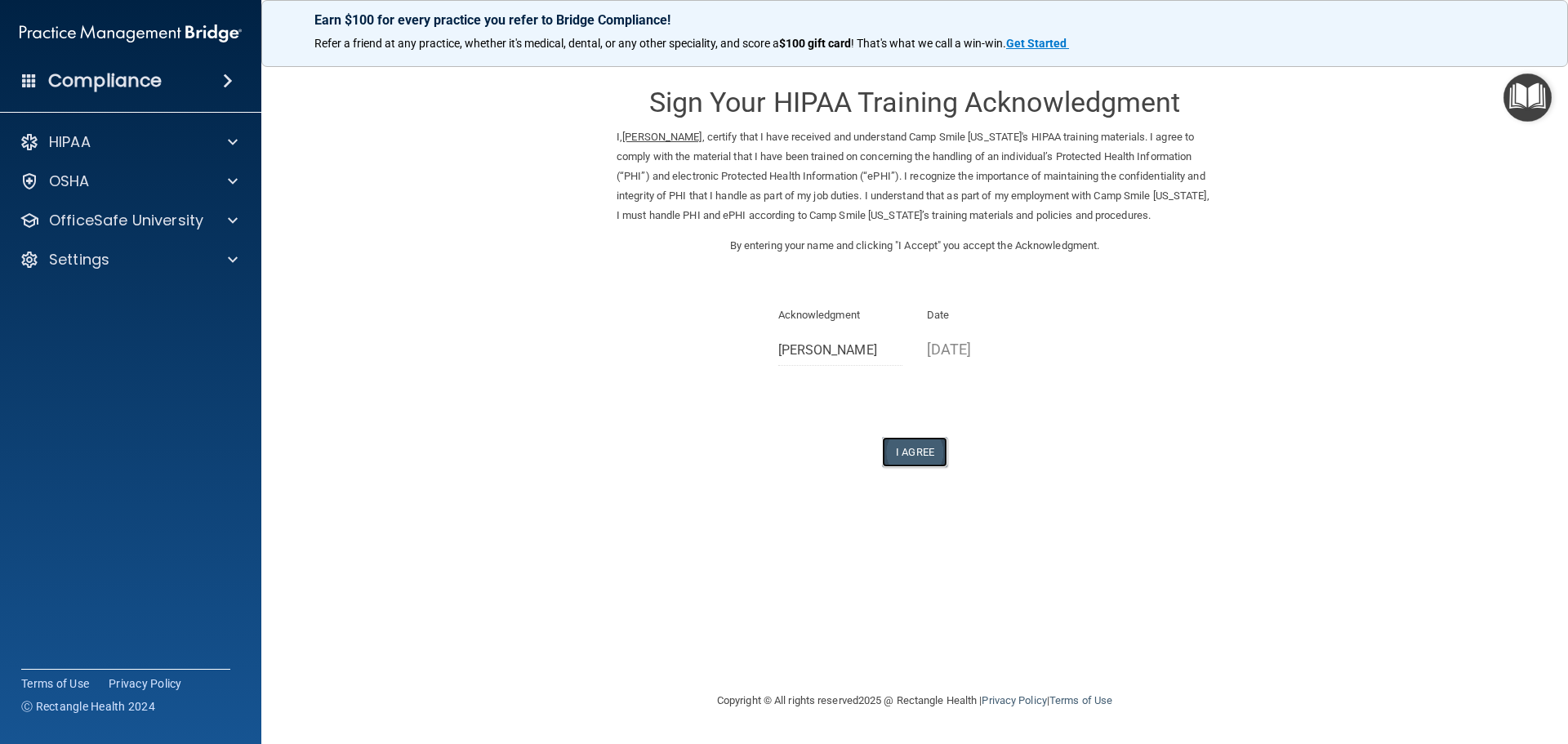
click at [916, 442] on button "I Agree" at bounding box center [915, 452] width 66 height 30
